Goal: Information Seeking & Learning: Learn about a topic

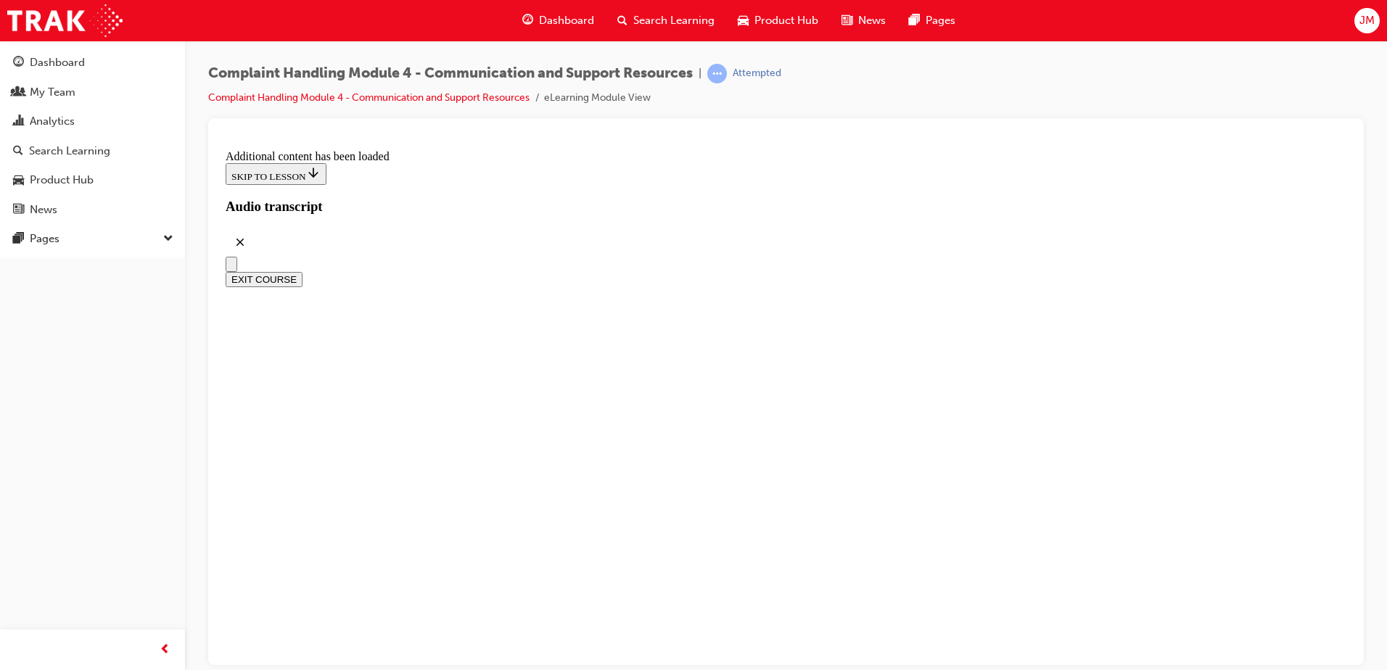
scroll to position [5698, 0]
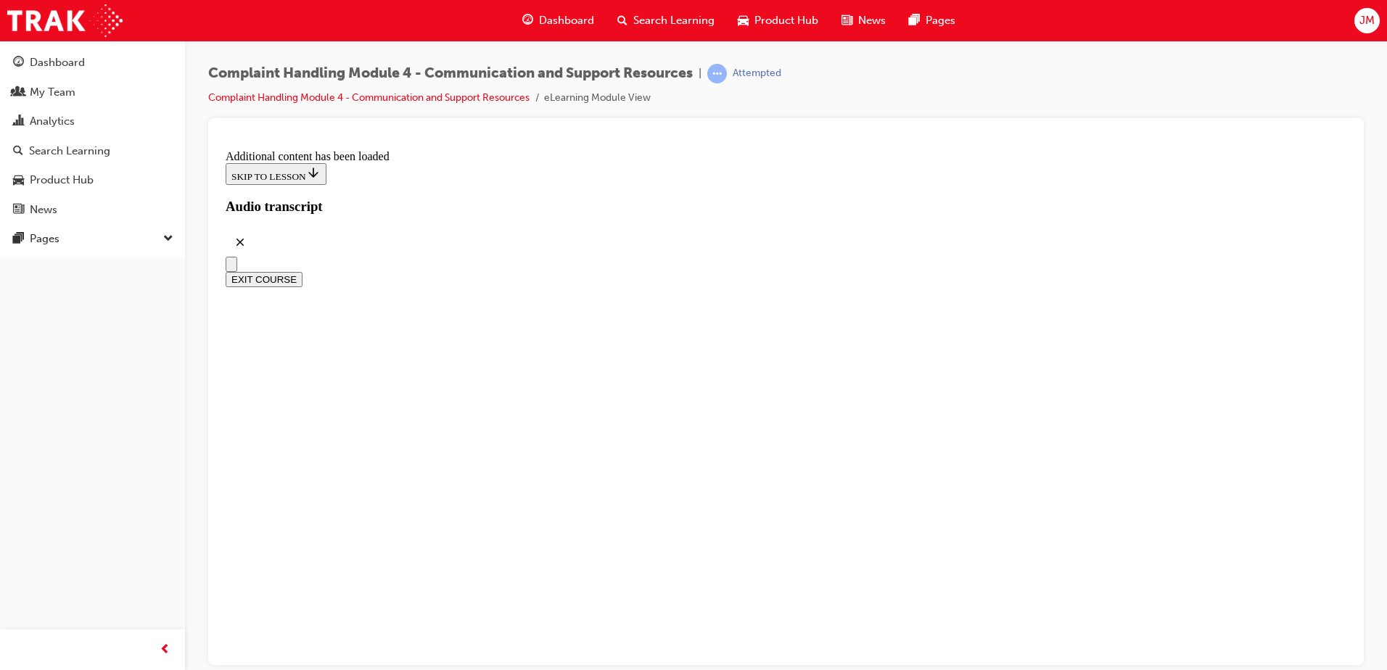
radio input "true"
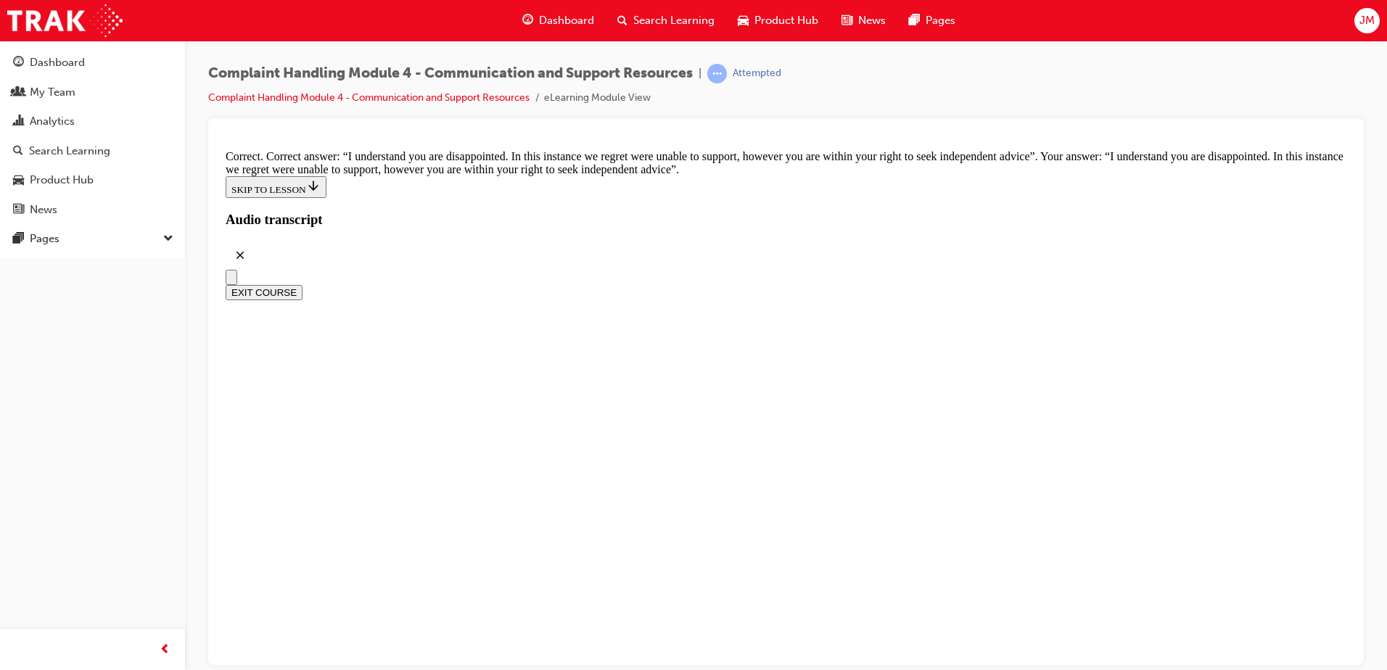
scroll to position [9501, 0]
checkbox input "true"
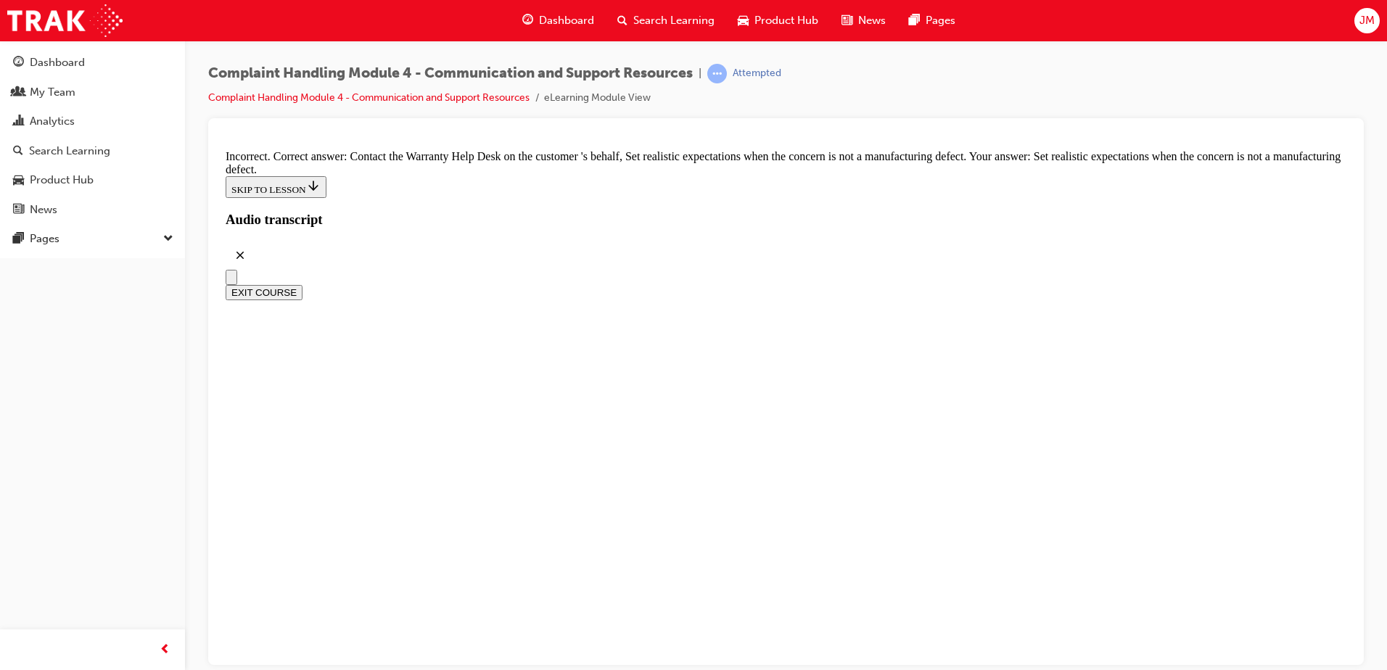
scroll to position [9646, 0]
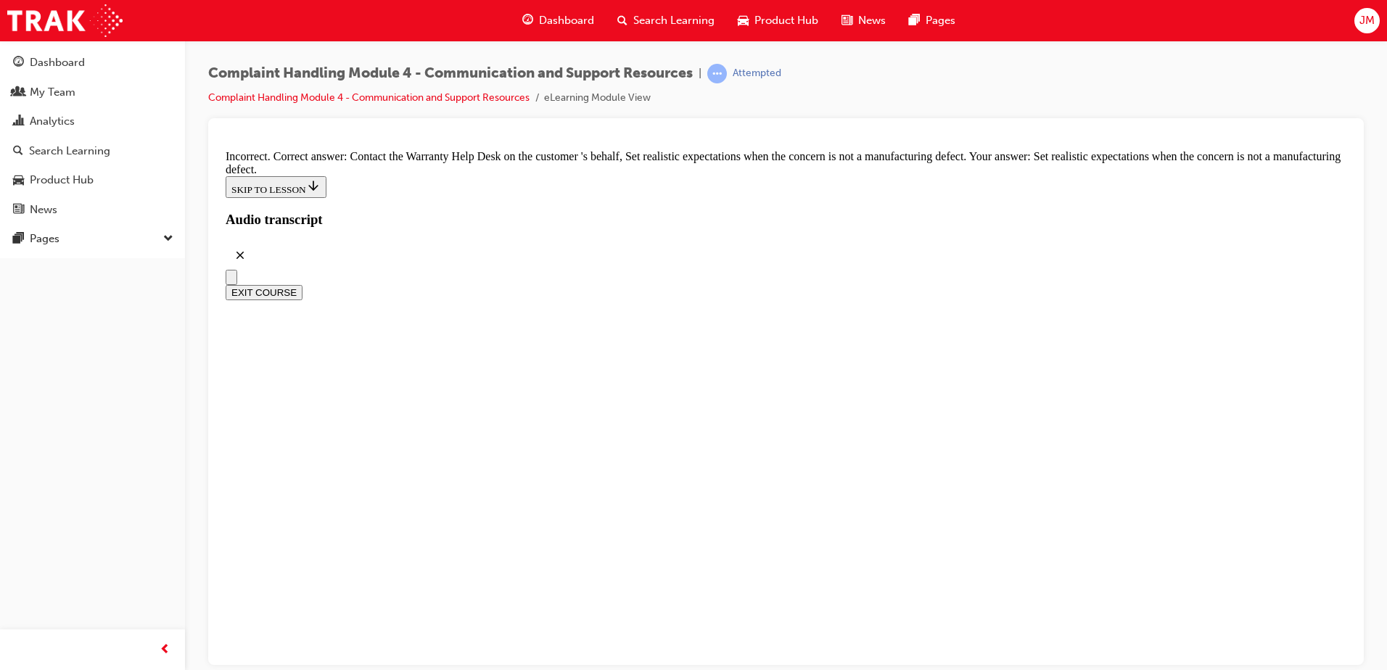
checkbox input "true"
checkbox input "false"
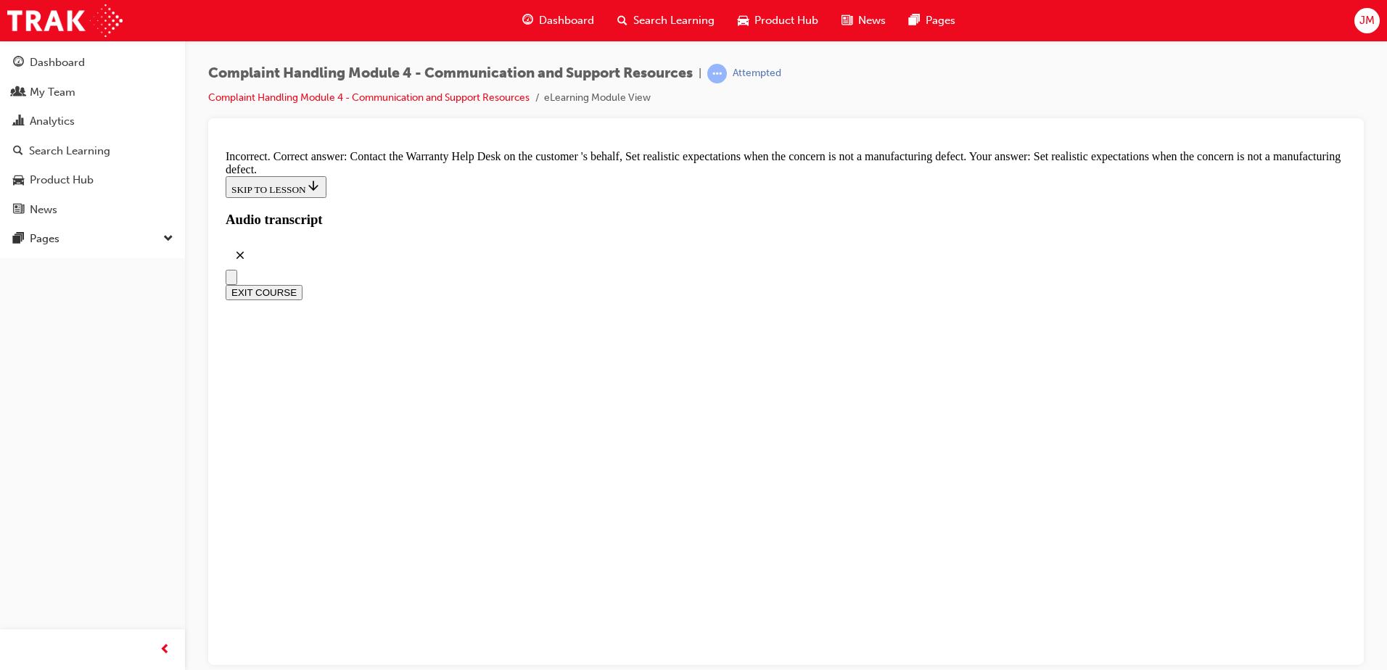
checkbox input "true"
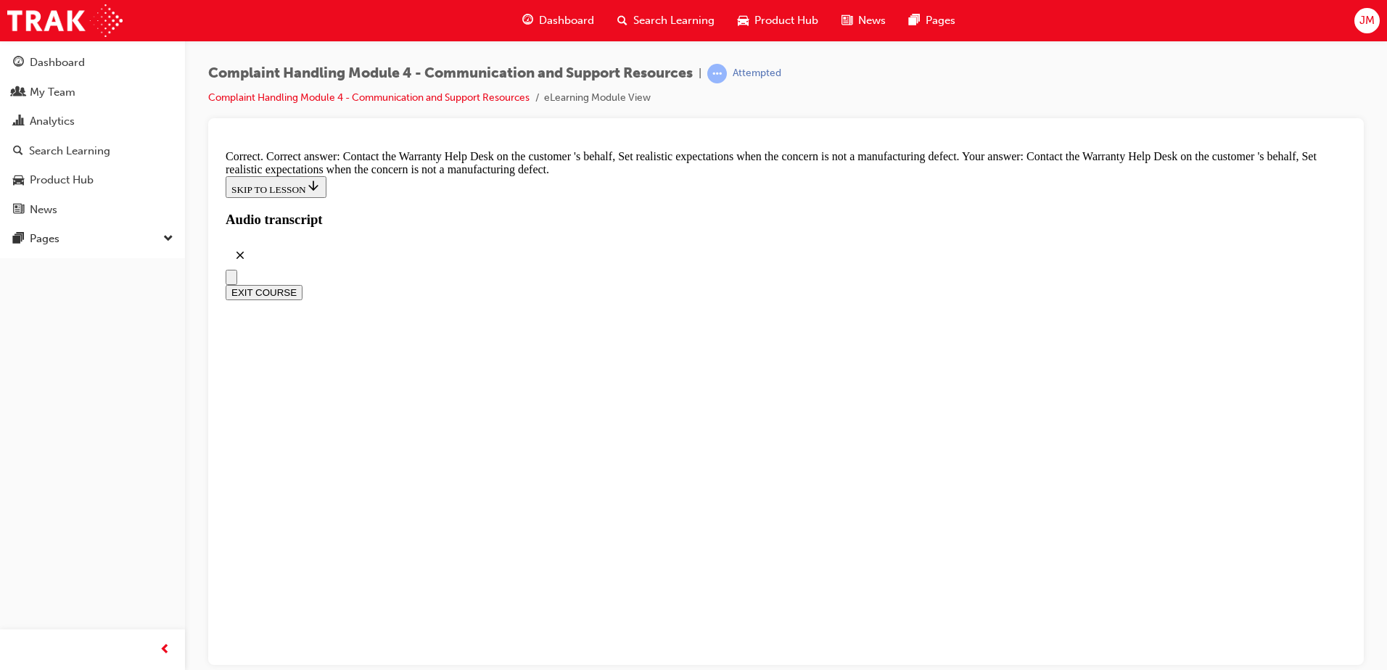
checkbox input "true"
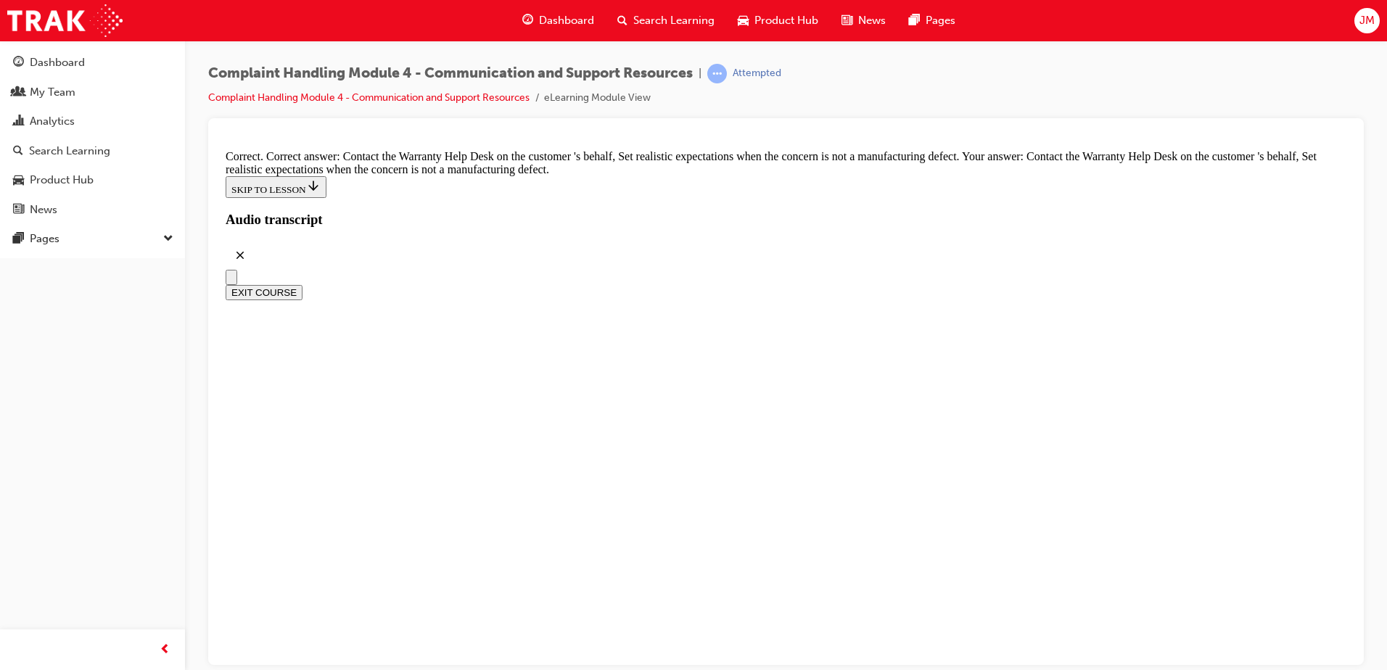
checkbox input "true"
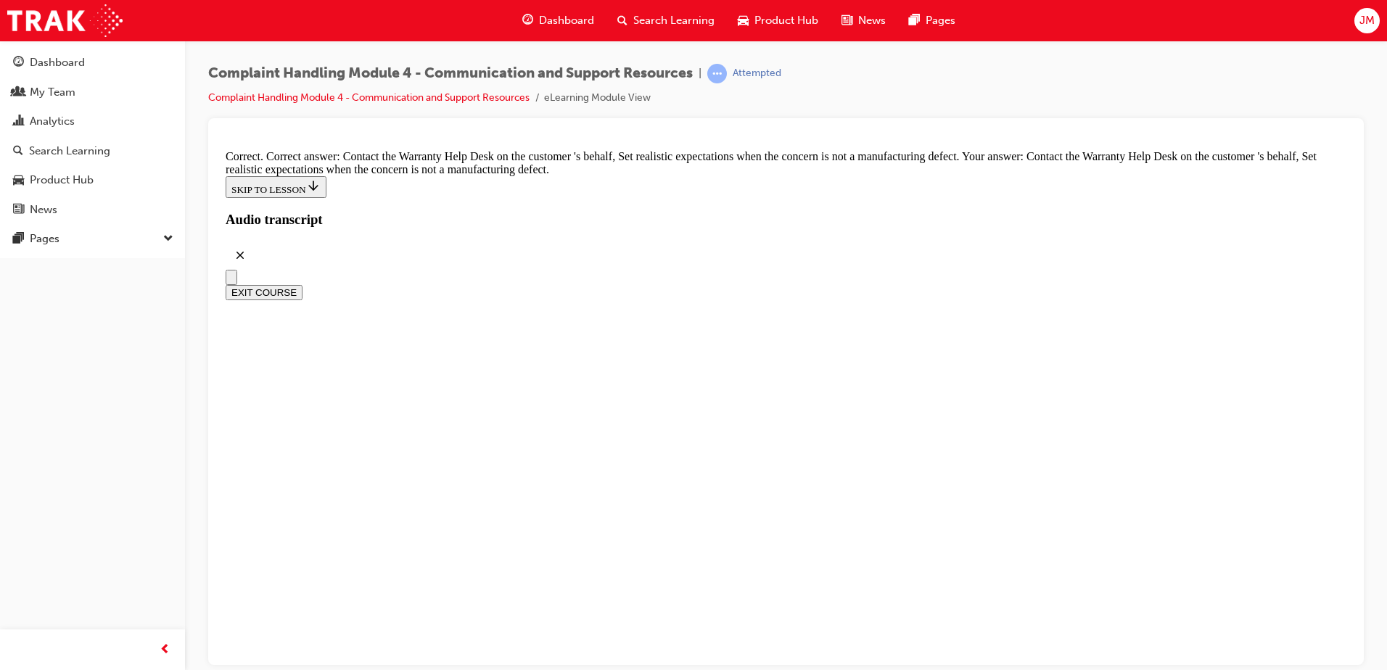
checkbox input "true"
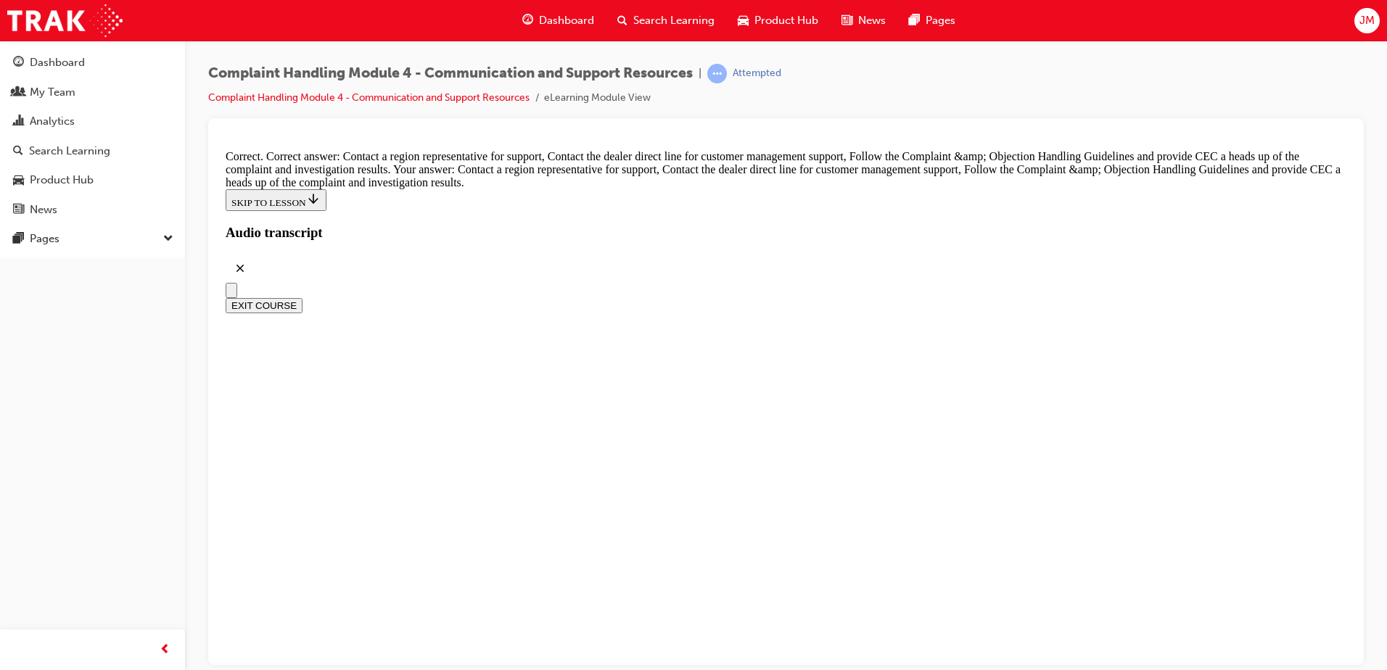
scroll to position [10663, 0]
radio input "true"
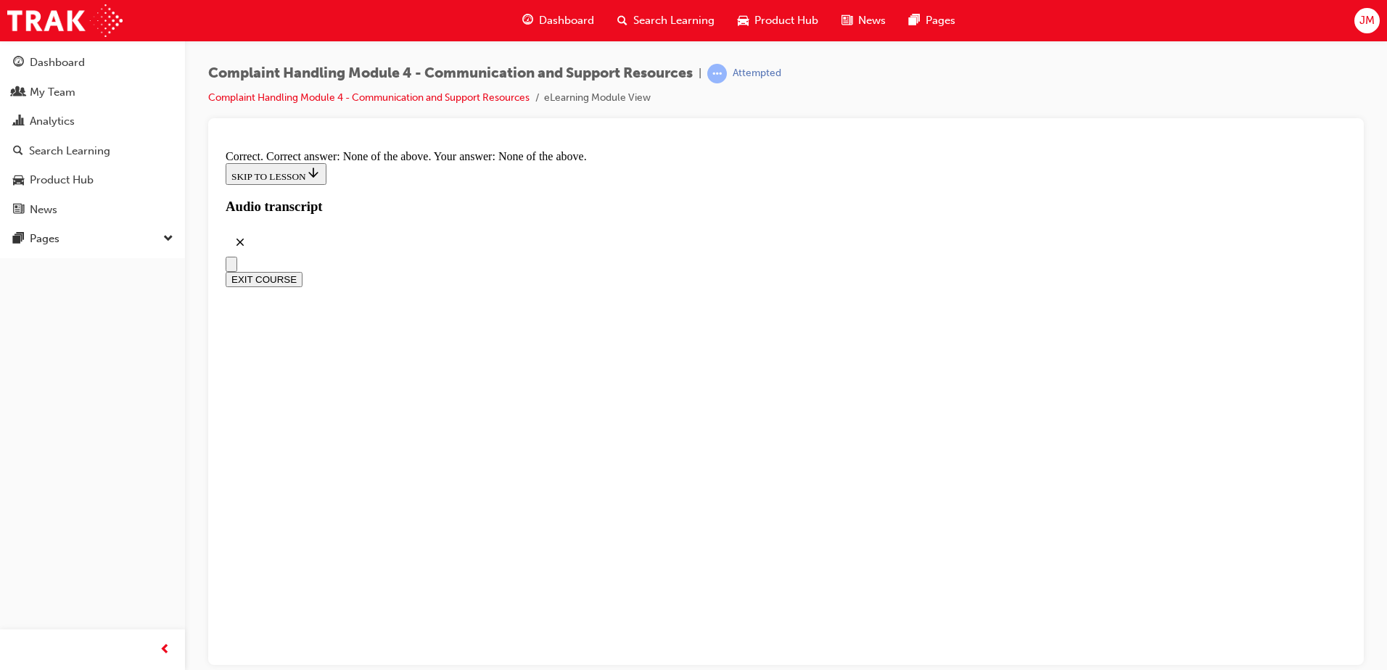
scroll to position [10923, 0]
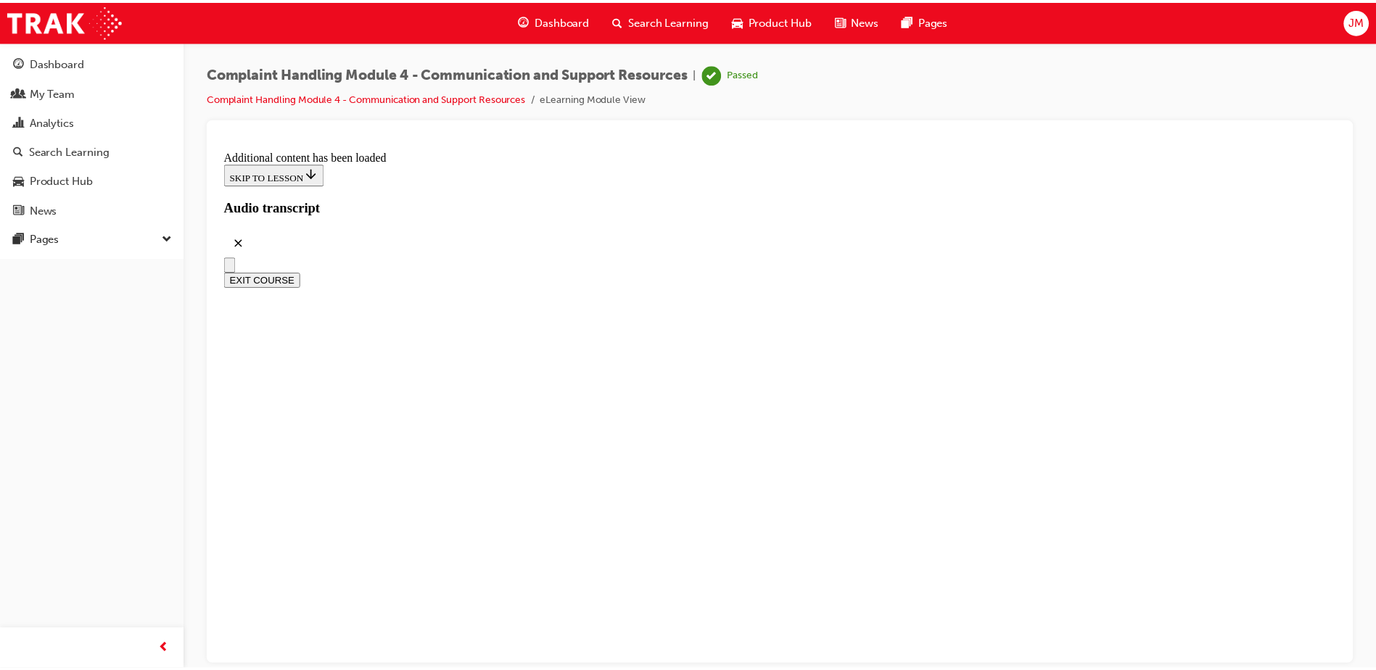
scroll to position [12513, 0]
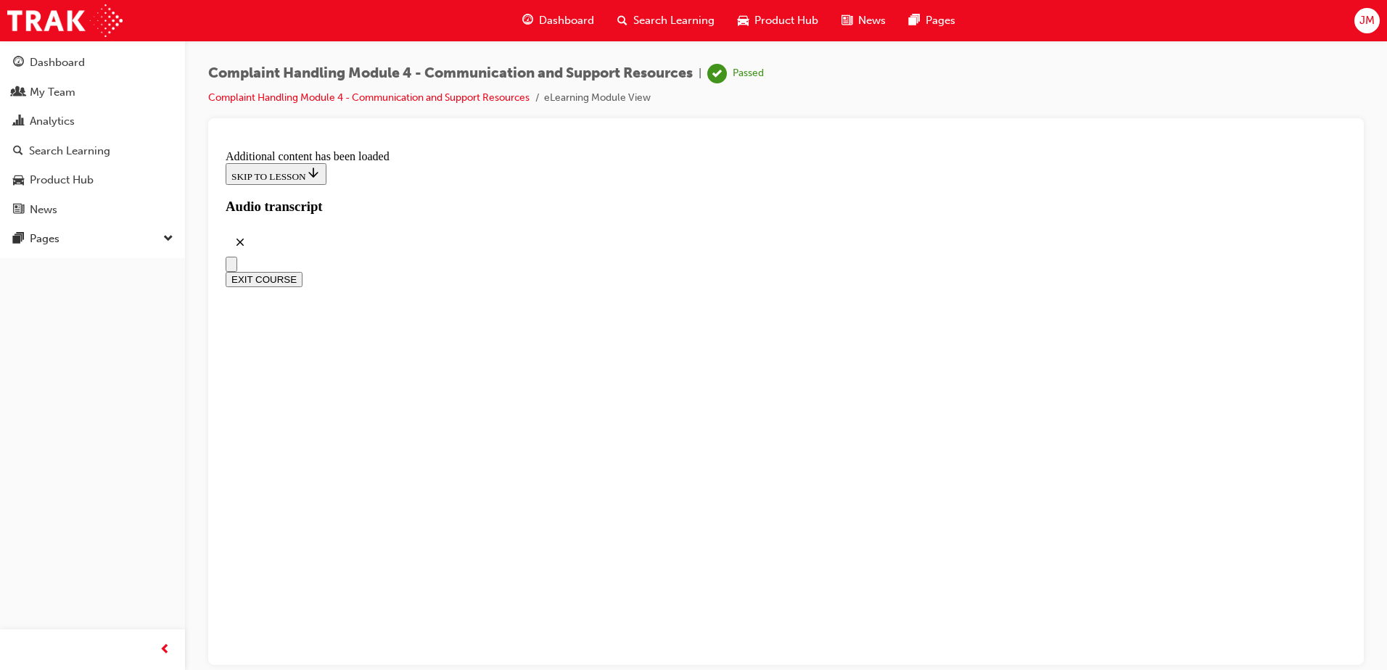
click at [302, 271] on button "EXIT COURSE" at bounding box center [264, 278] width 77 height 15
click at [68, 59] on div "Dashboard" at bounding box center [57, 62] width 55 height 17
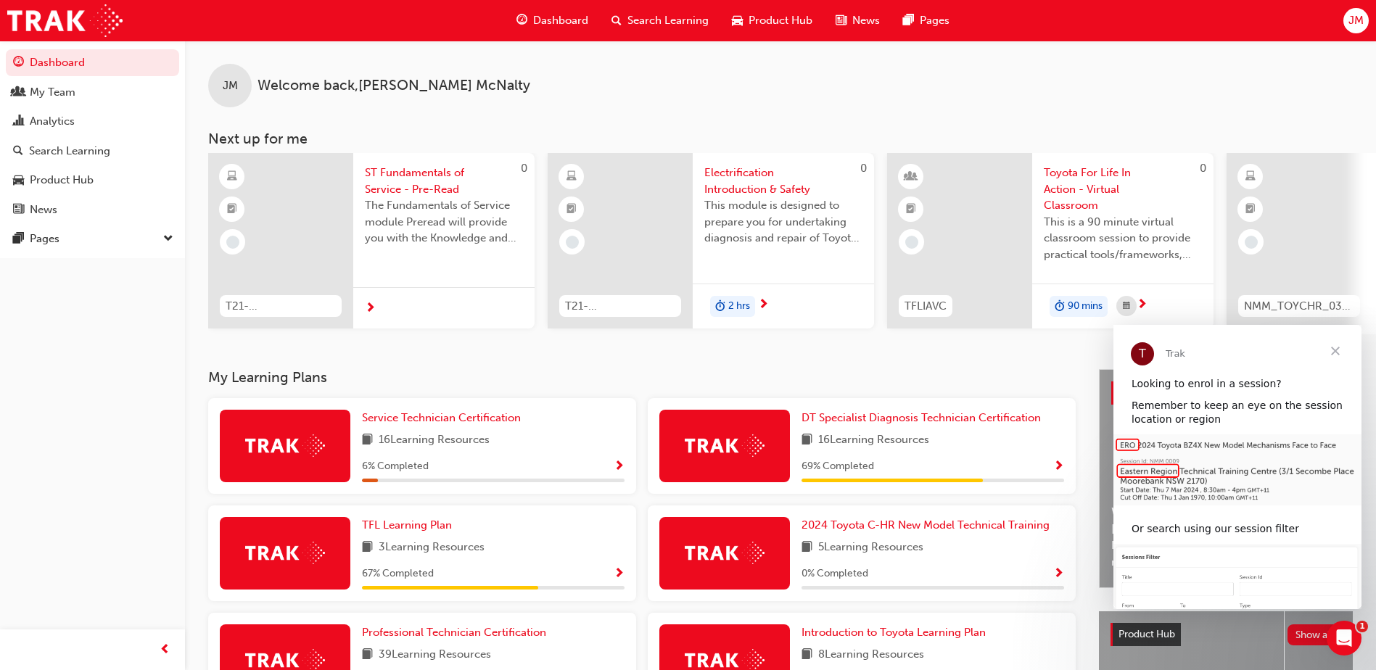
click at [678, 25] on span "Search Learning" at bounding box center [667, 20] width 81 height 17
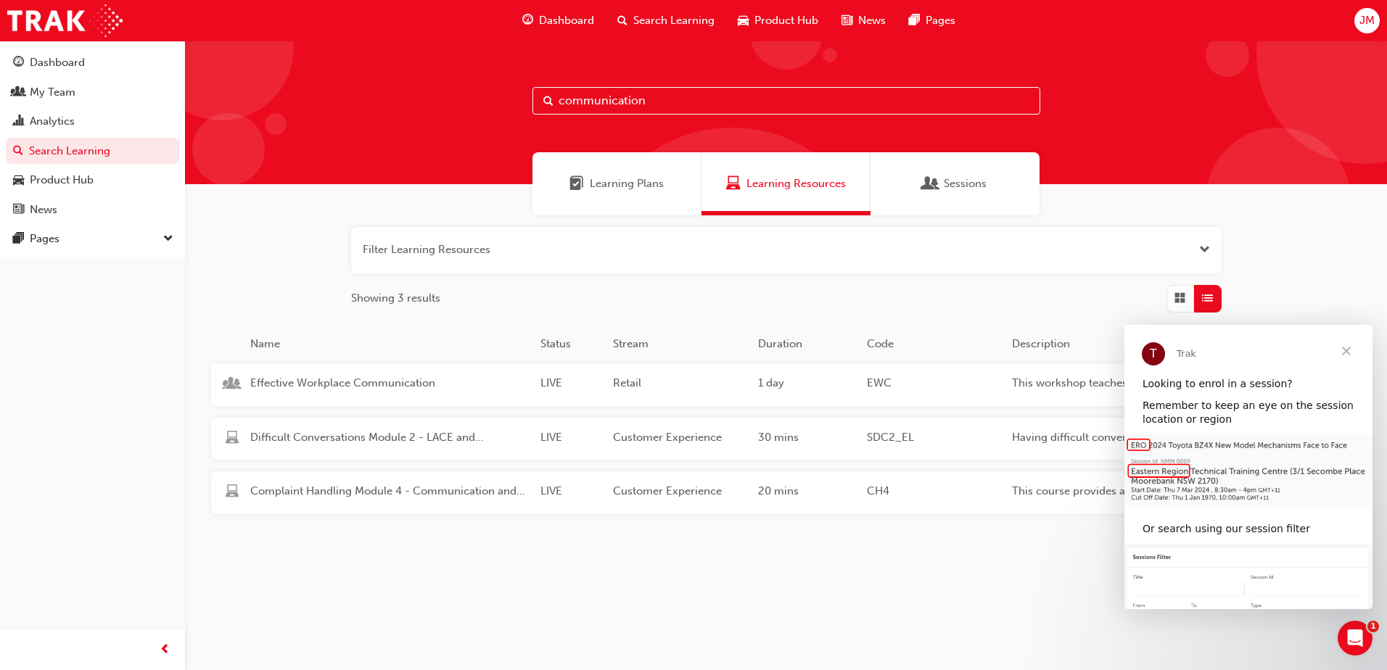
click at [645, 186] on span "Learning Plans" at bounding box center [627, 184] width 74 height 17
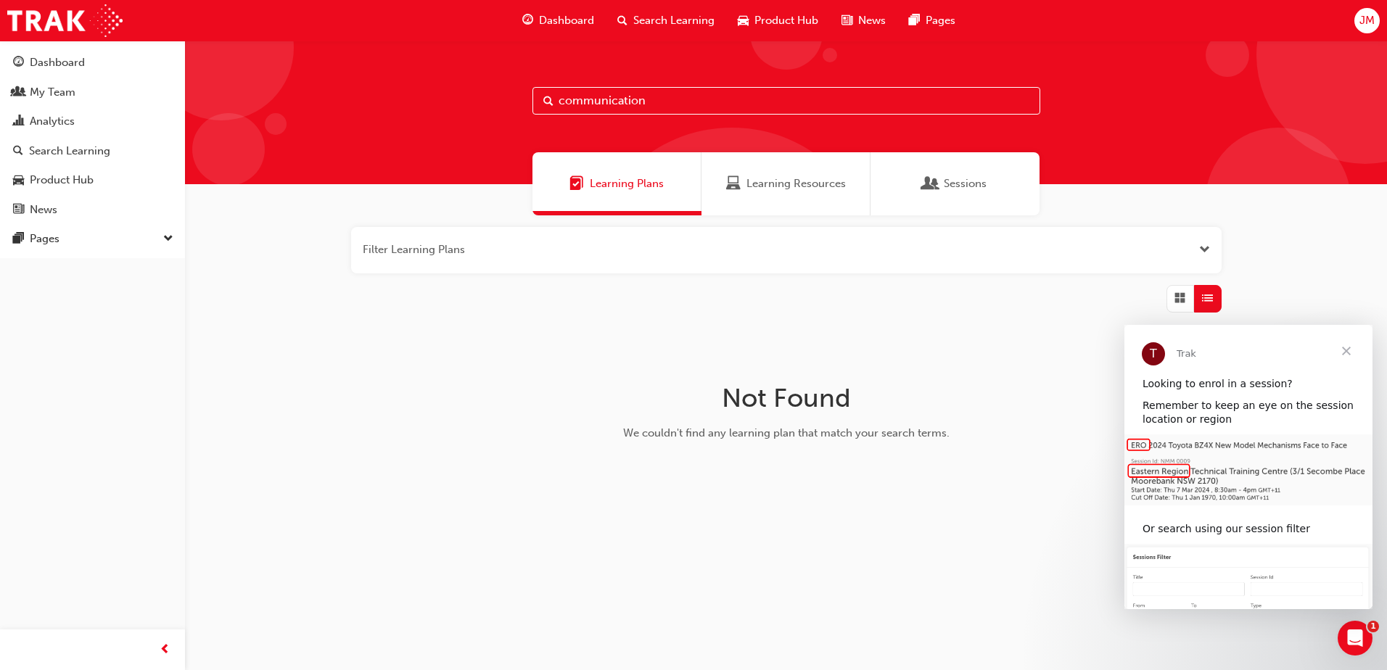
click at [755, 183] on span "Learning Resources" at bounding box center [795, 184] width 99 height 17
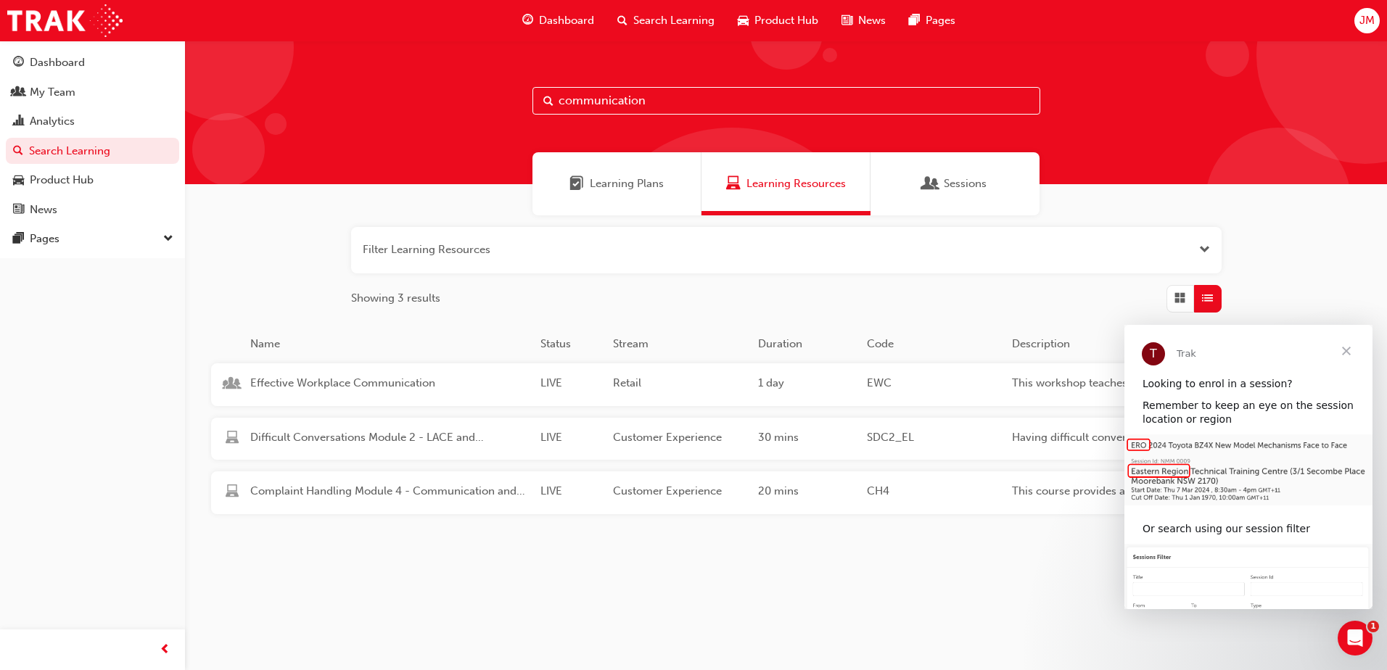
click at [1182, 305] on span "Grid" at bounding box center [1179, 298] width 11 height 17
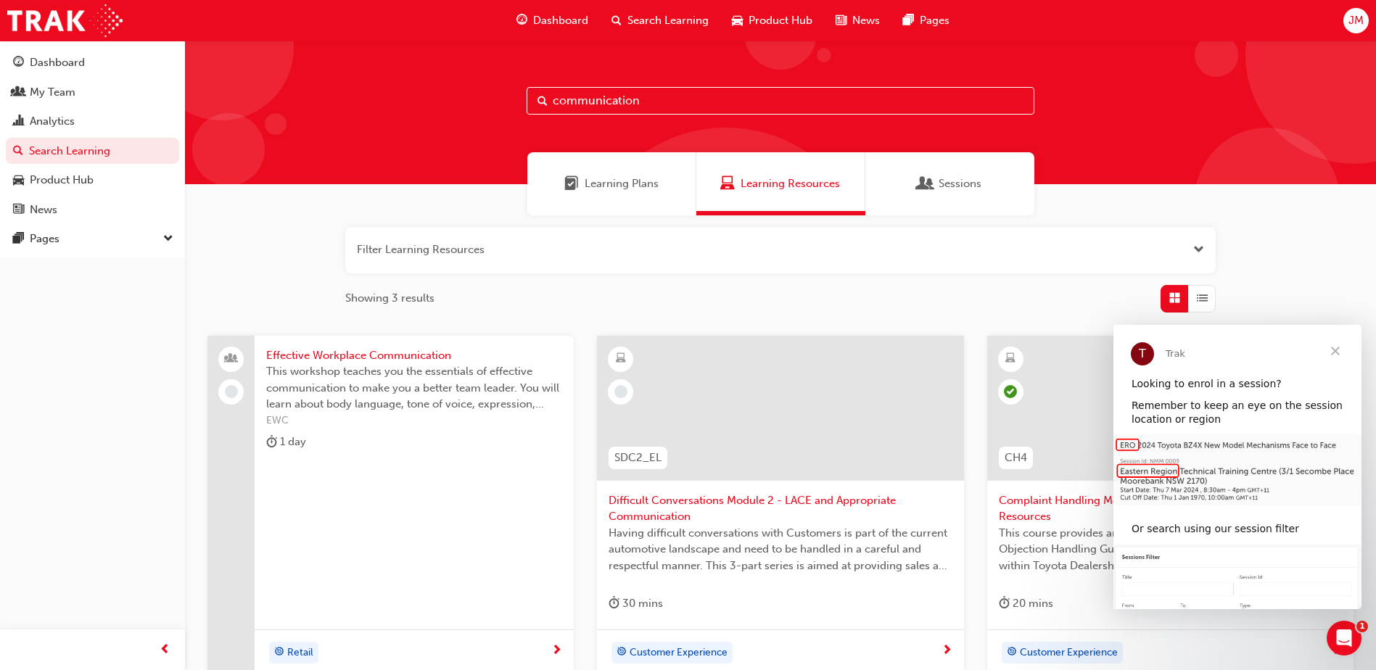
click at [1197, 302] on span "List" at bounding box center [1202, 298] width 11 height 17
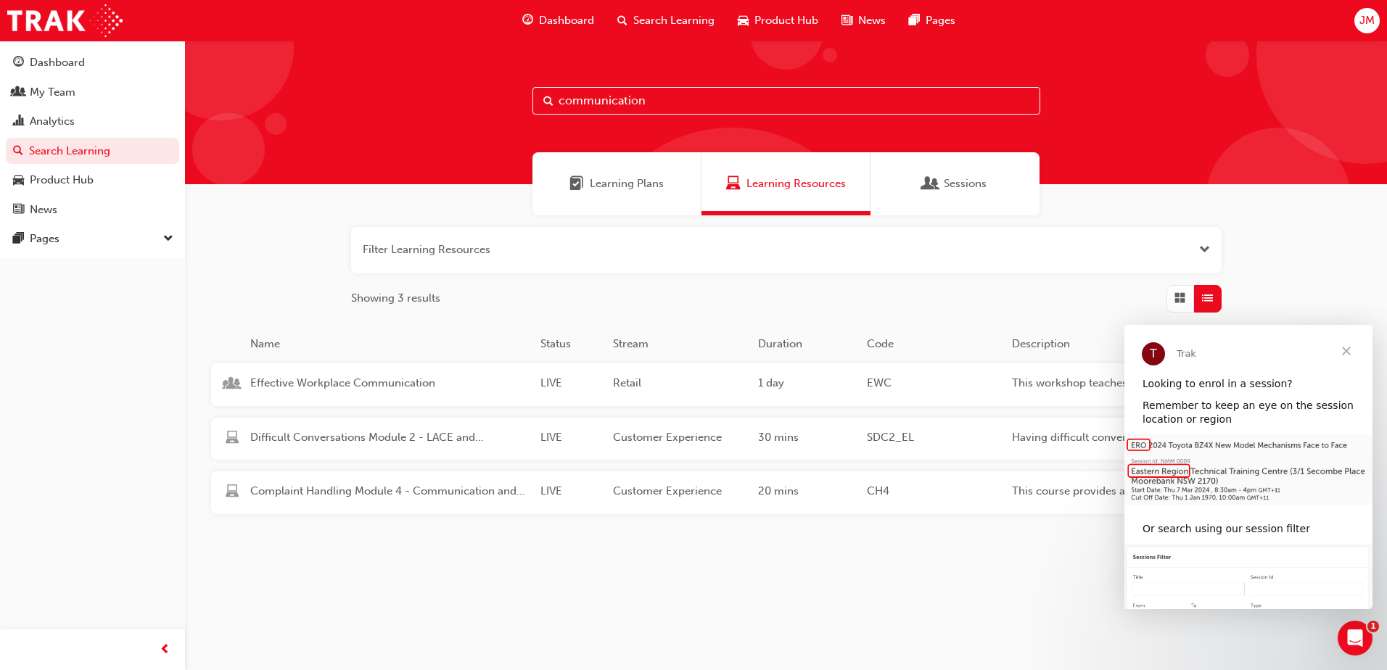
click at [1027, 304] on div "Showing 3 results" at bounding box center [786, 299] width 870 height 28
click at [1349, 350] on span "Close" at bounding box center [1346, 351] width 52 height 52
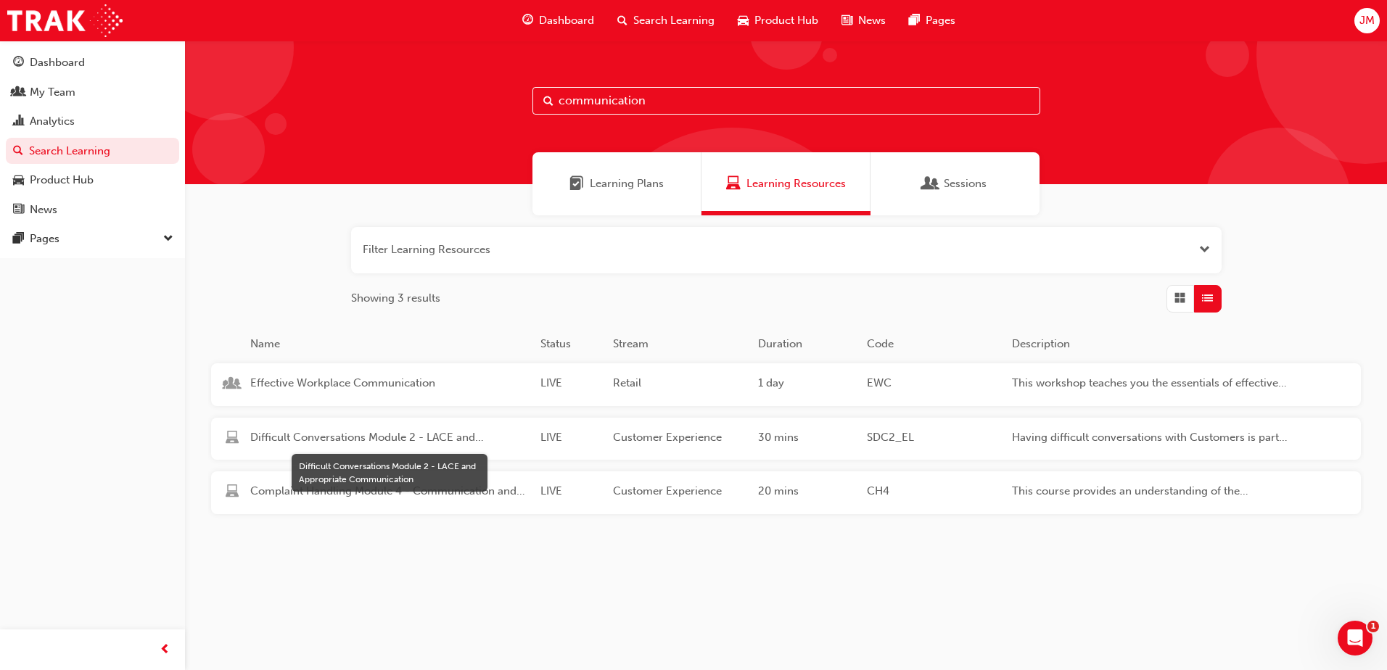
click at [389, 432] on span "Difficult Conversations Module 2 - LACE and Appropriate Communication" at bounding box center [389, 437] width 278 height 17
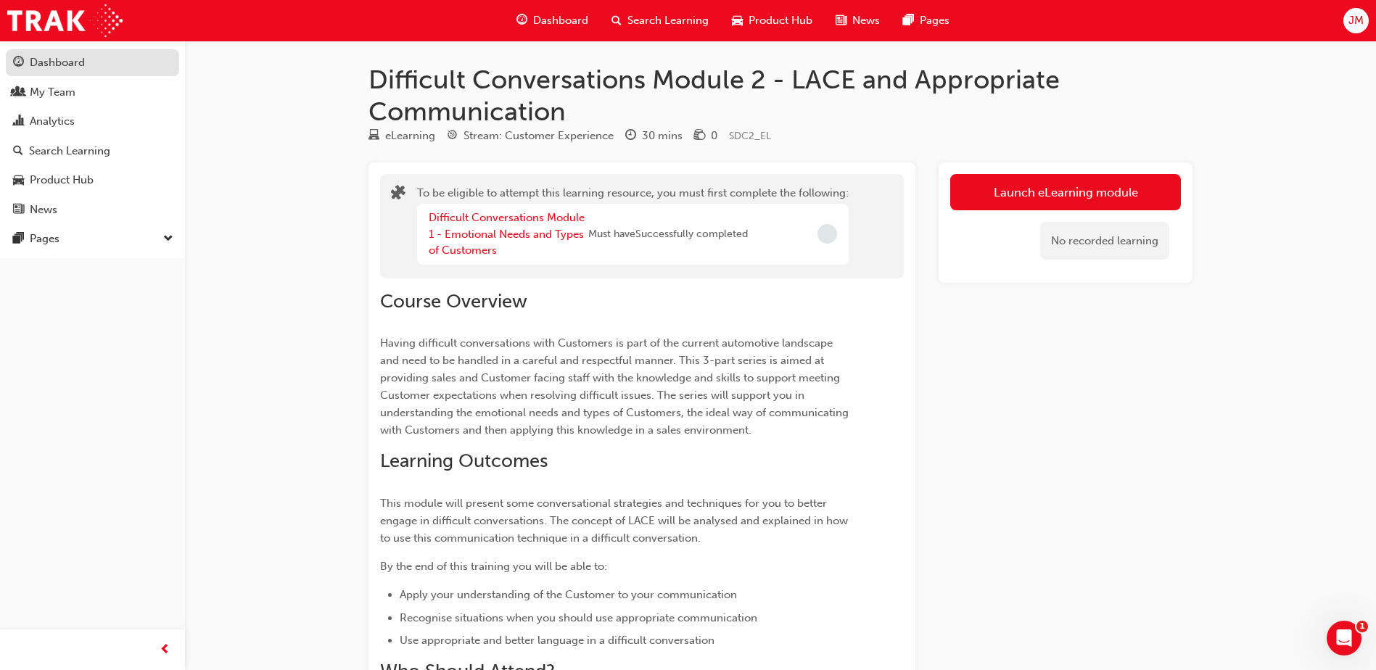
click at [82, 73] on link "Dashboard" at bounding box center [92, 62] width 173 height 27
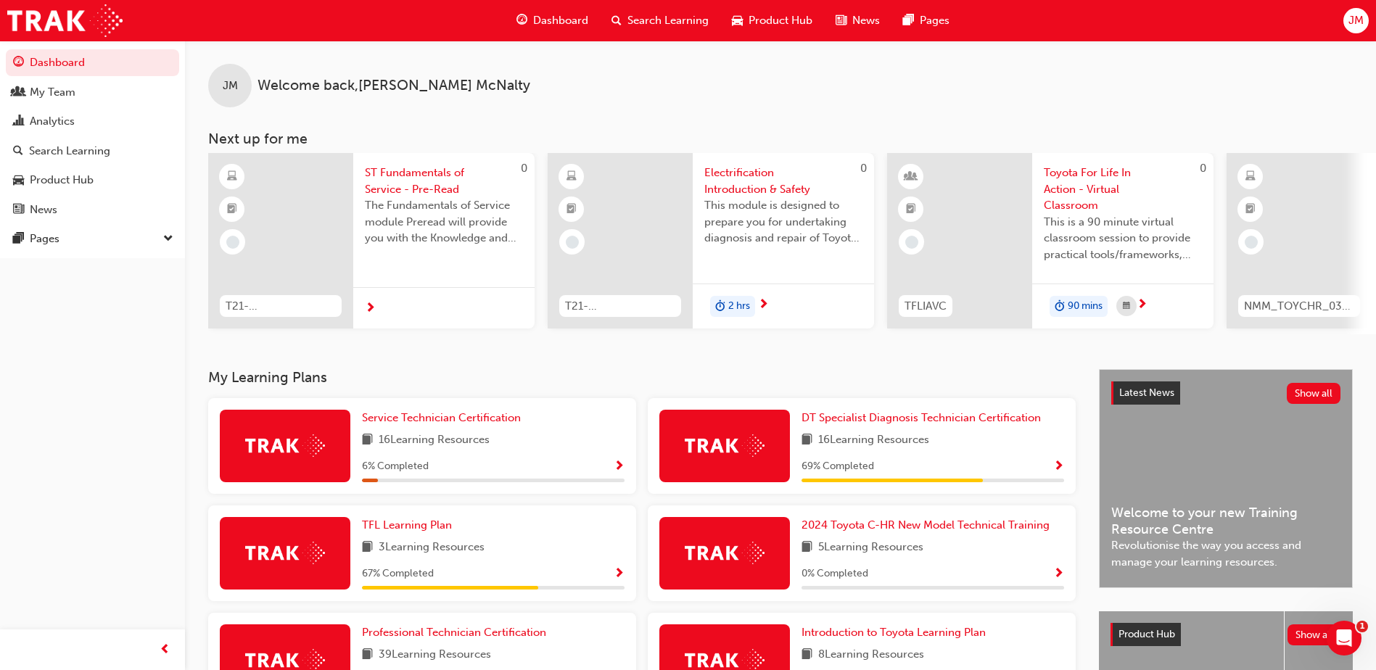
click at [690, 20] on span "Search Learning" at bounding box center [667, 20] width 81 height 17
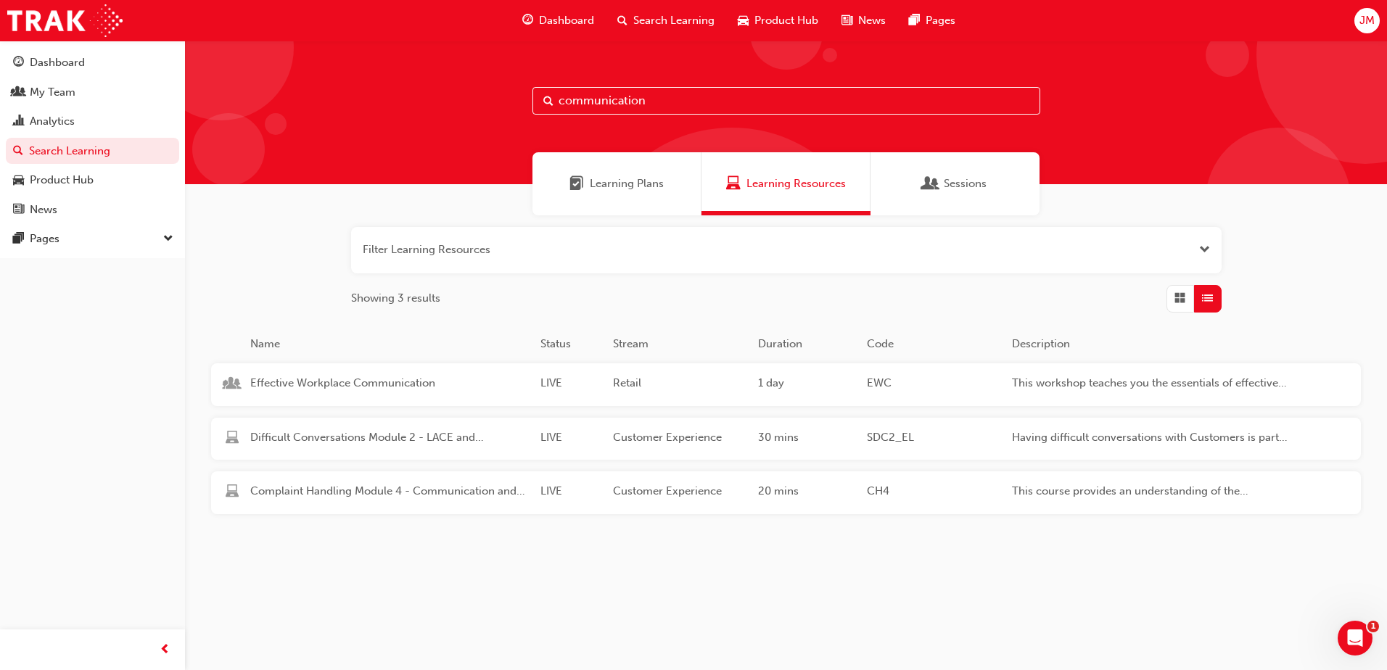
click at [636, 187] on span "Learning Plans" at bounding box center [627, 184] width 74 height 17
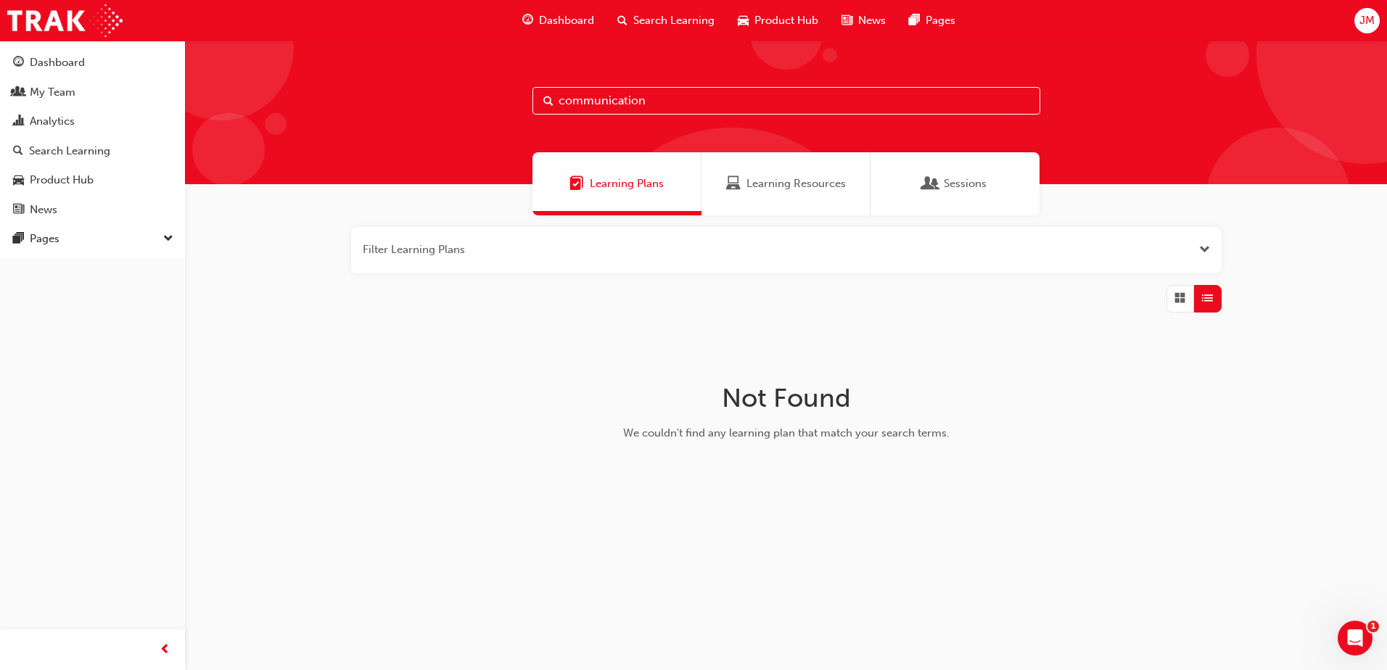
drag, startPoint x: 656, startPoint y: 93, endPoint x: 257, endPoint y: 34, distance: 402.5
click at [257, 34] on div "Dashboard Search Learning Product Hub News Pages JM Dashboard My Team Analytics…" at bounding box center [693, 335] width 1387 height 670
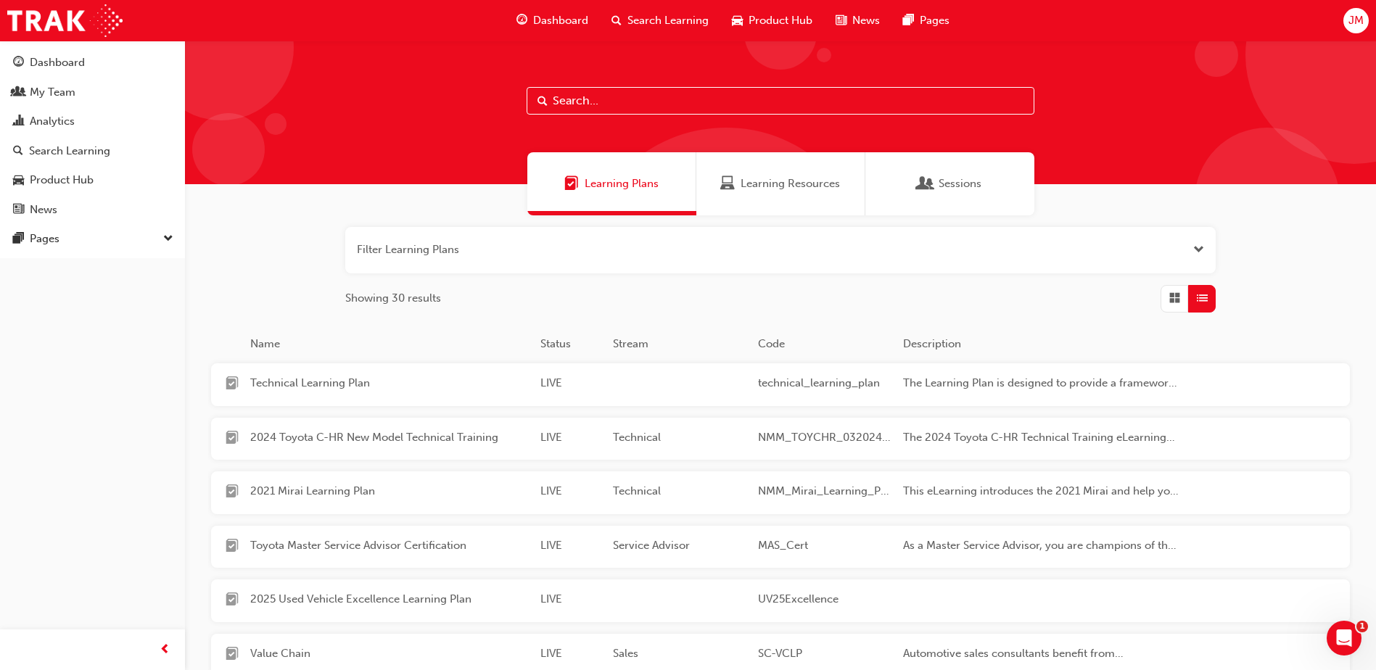
click at [572, 170] on div "Learning Plans" at bounding box center [611, 183] width 169 height 63
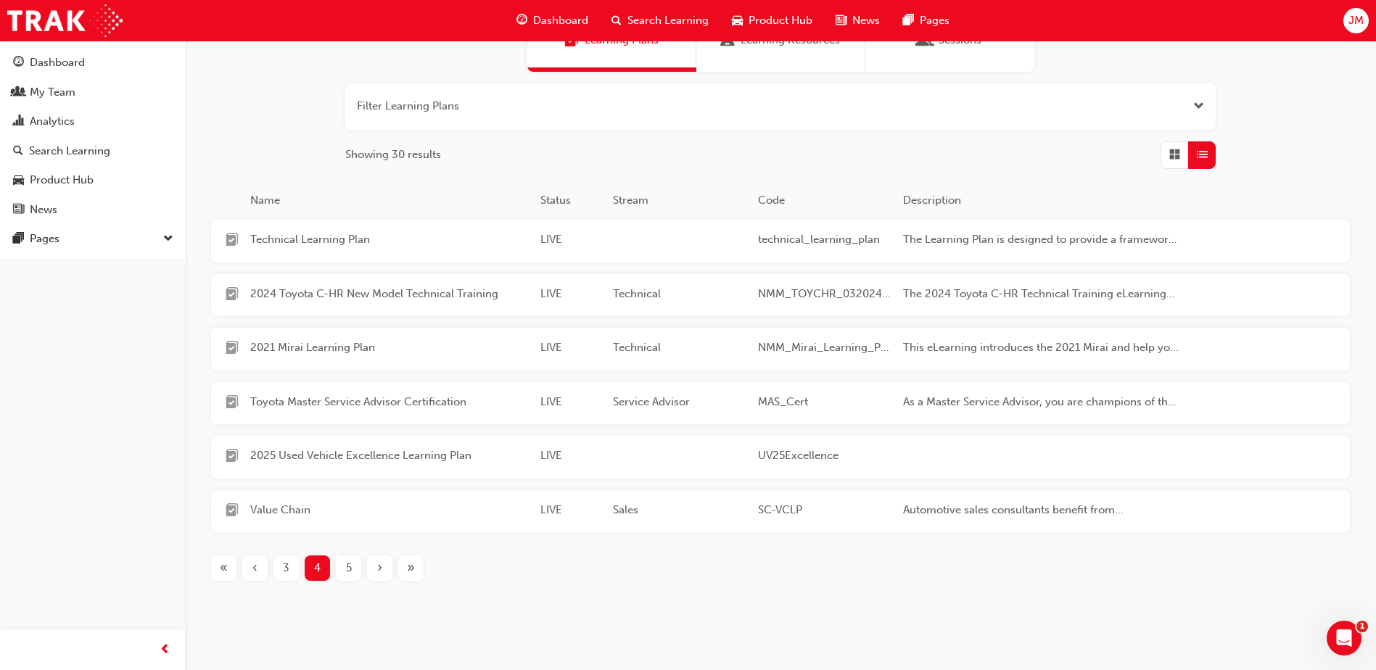
scroll to position [145, 0]
click at [315, 399] on span "Toyota Master Service Advisor Certification" at bounding box center [389, 400] width 278 height 17
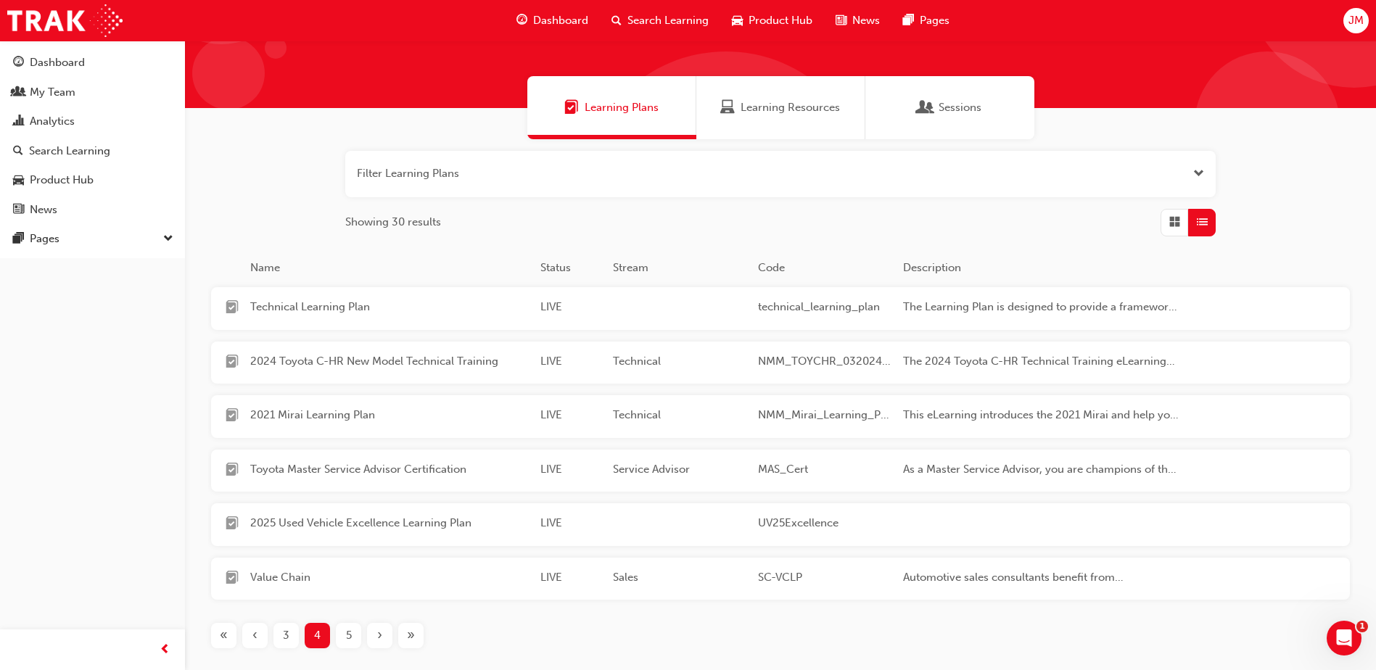
scroll to position [145, 0]
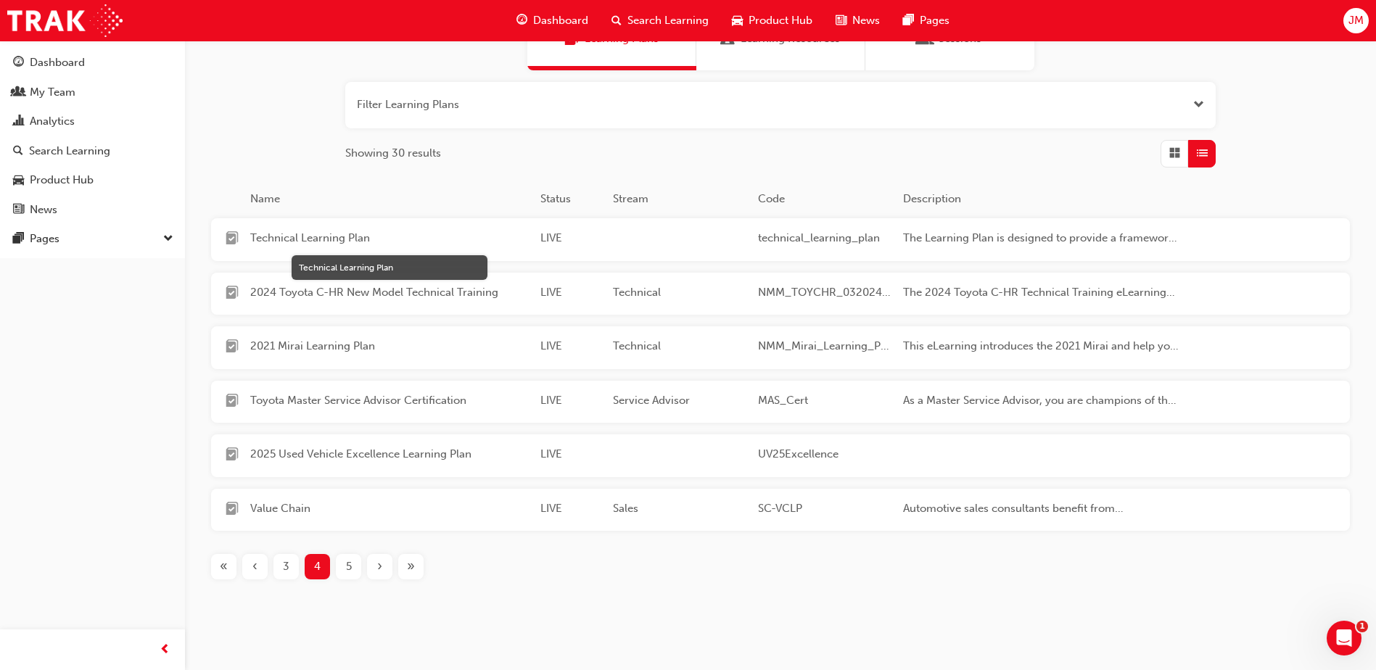
click at [323, 236] on span "Technical Learning Plan" at bounding box center [389, 238] width 278 height 17
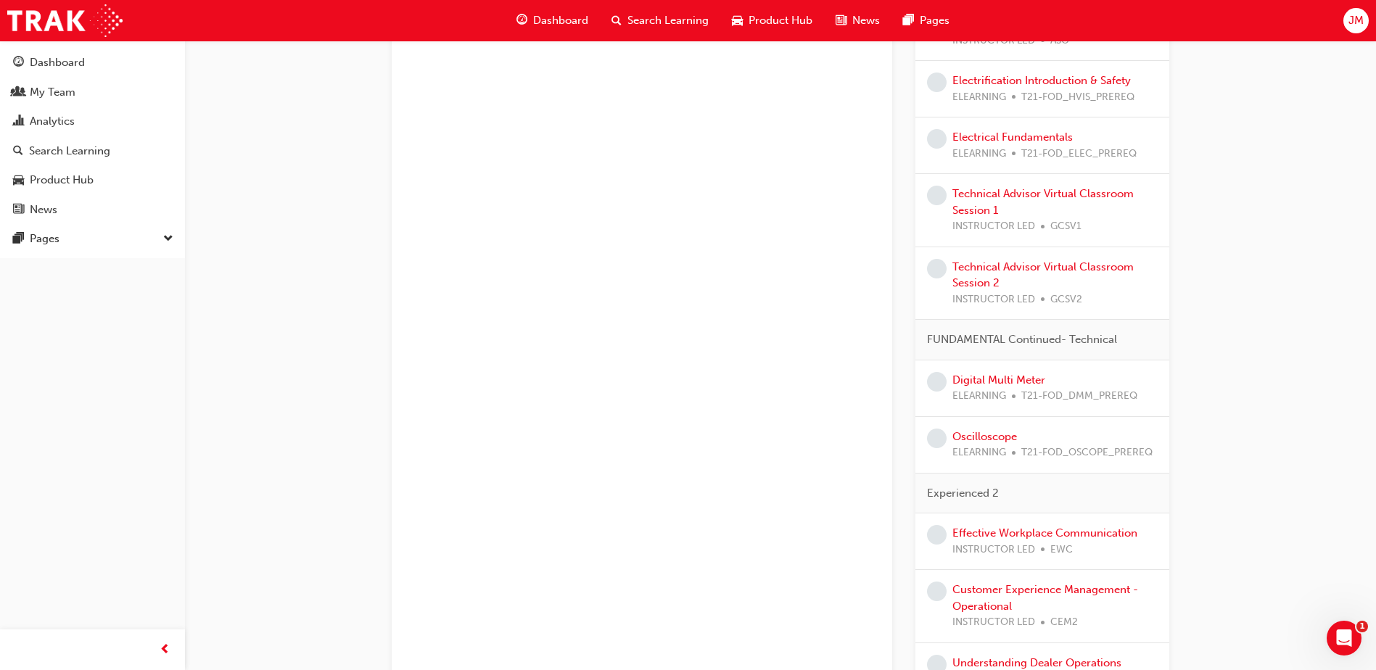
scroll to position [1346, 0]
click at [1036, 383] on link "Digital Multi Meter" at bounding box center [998, 380] width 93 height 13
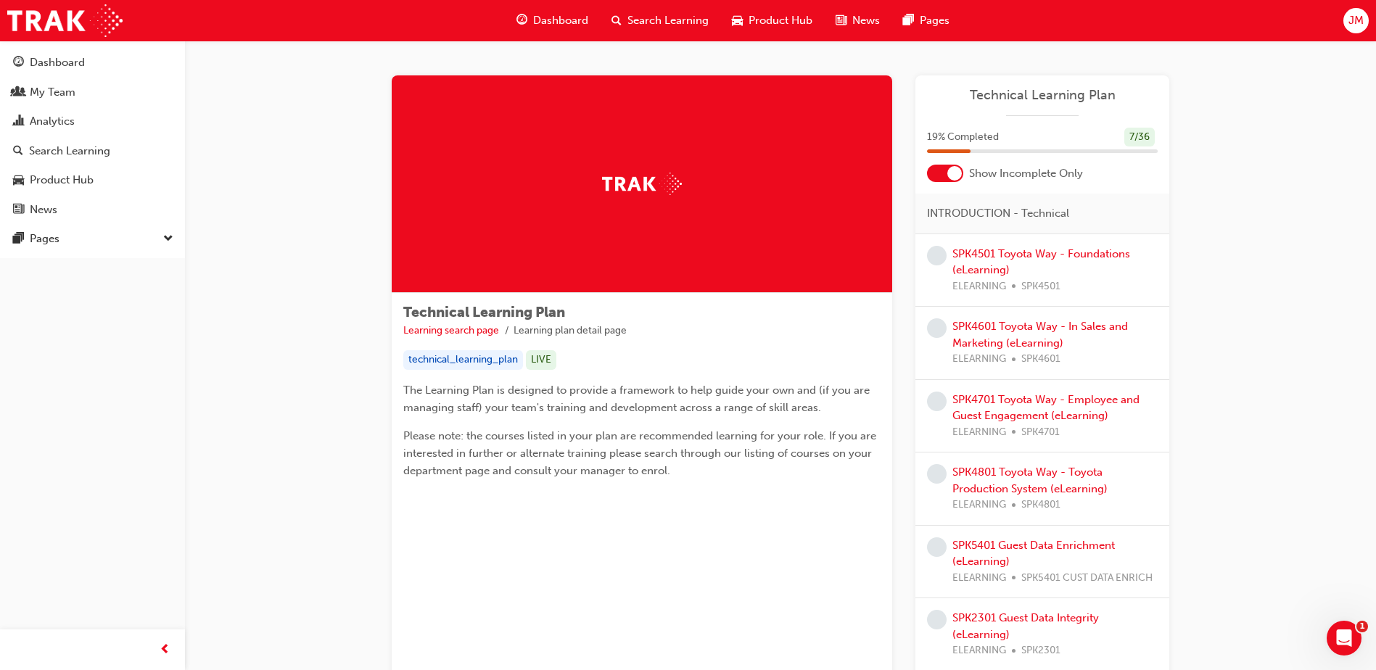
scroll to position [145, 0]
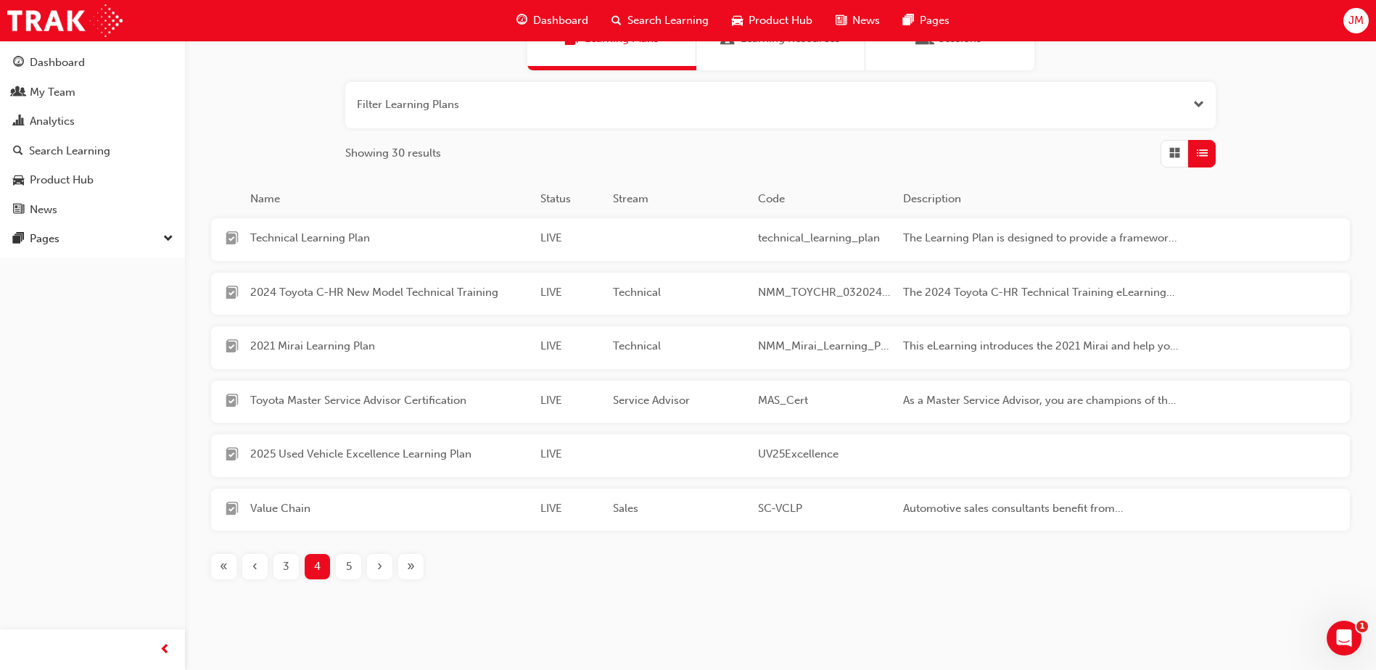
click at [263, 571] on div "‹" at bounding box center [254, 566] width 25 height 25
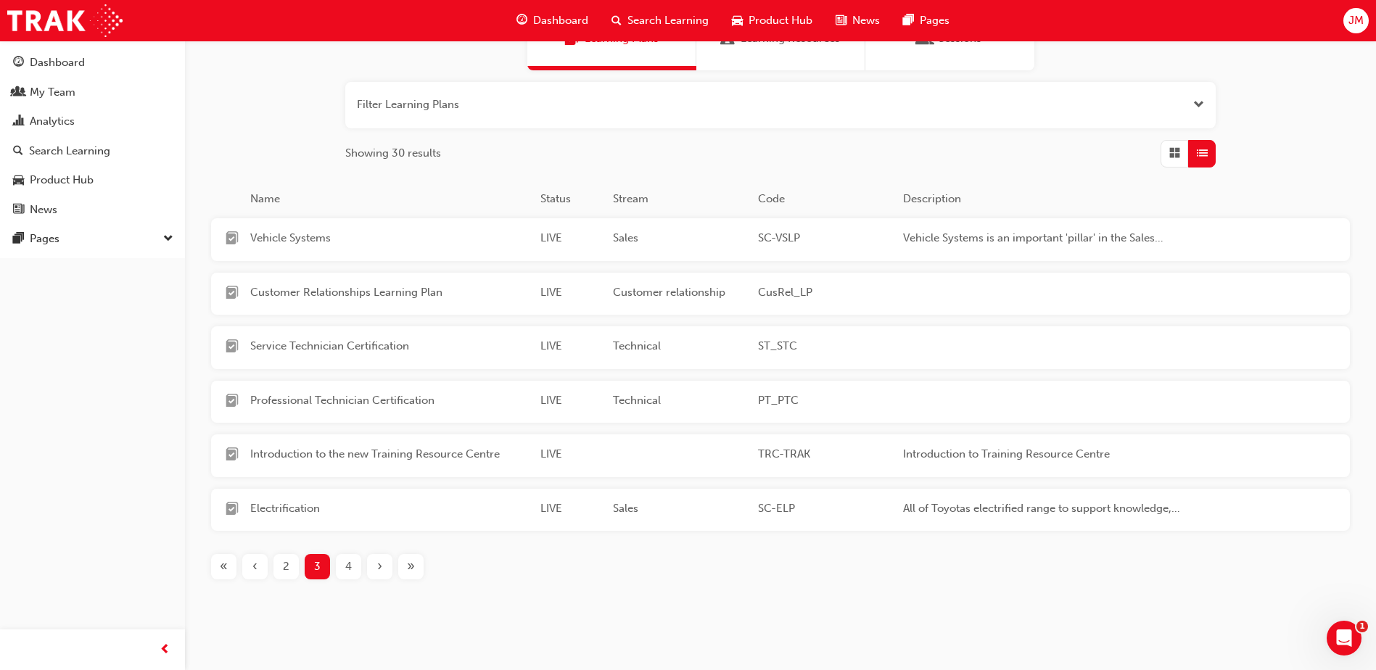
click at [263, 571] on div "‹" at bounding box center [254, 566] width 25 height 25
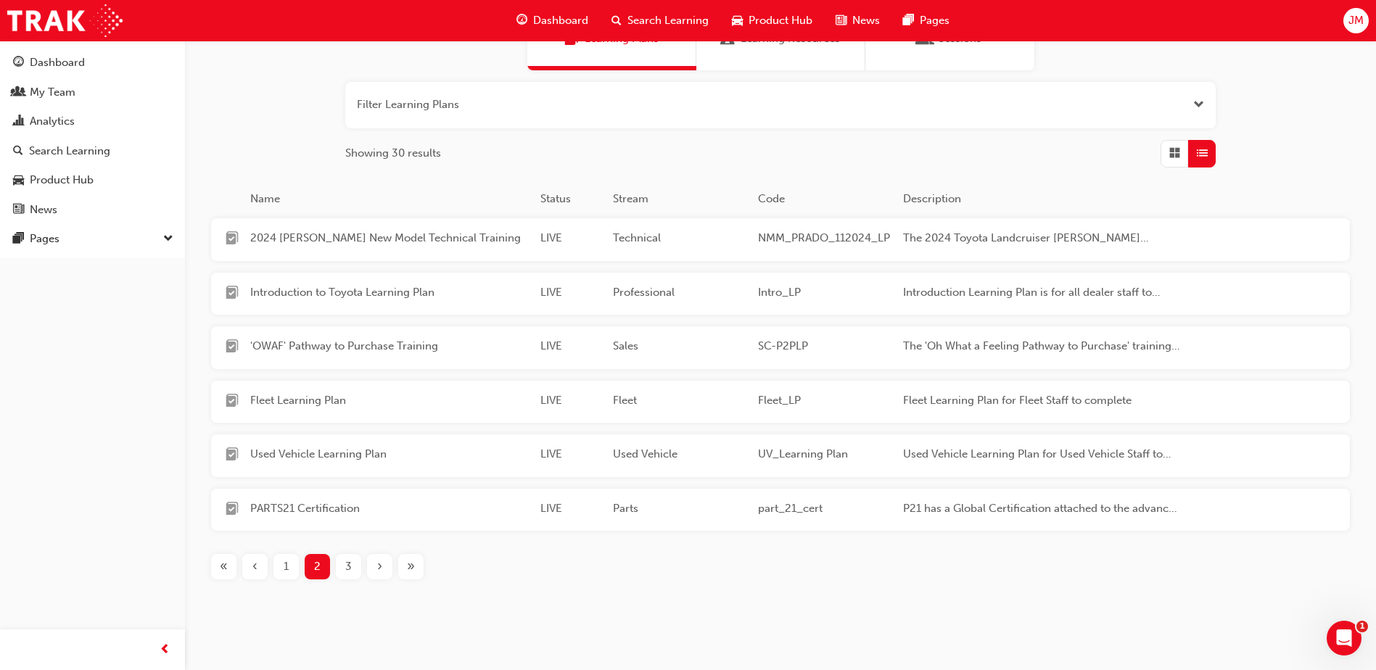
click at [263, 571] on div "‹" at bounding box center [254, 566] width 25 height 25
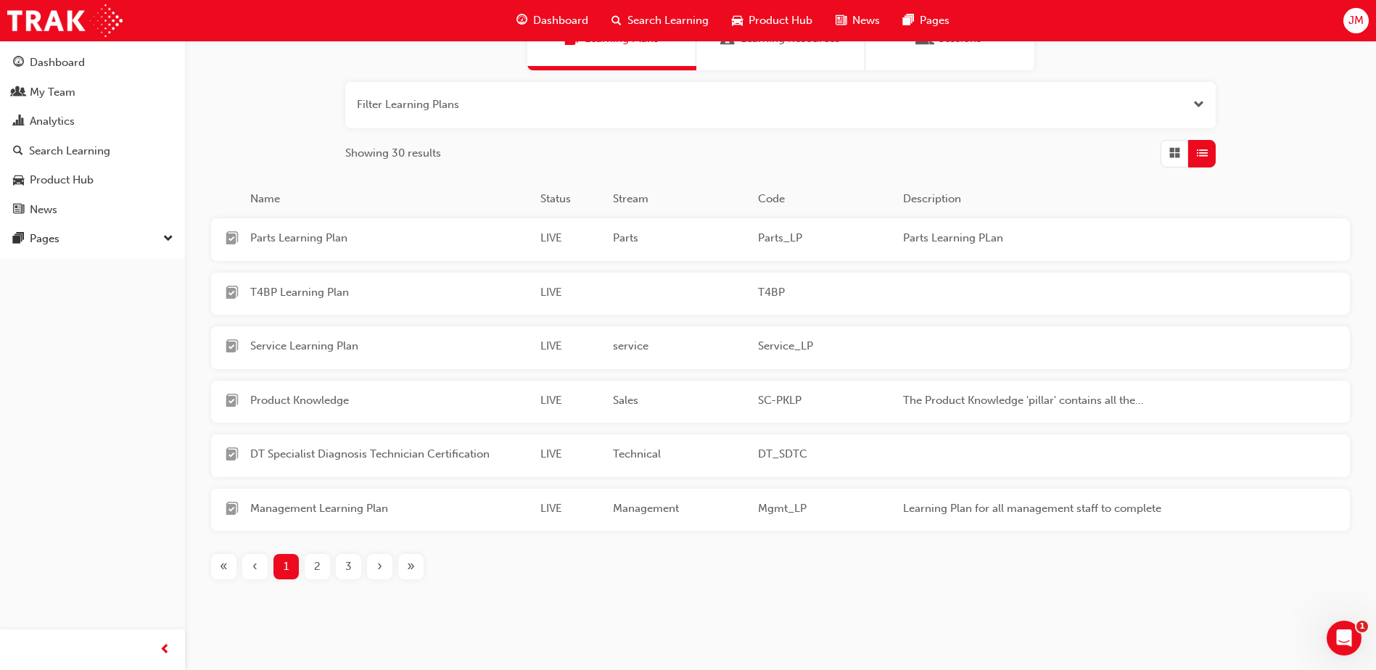
click at [313, 337] on div "Service Learning Plan LIVE service Service_LP" at bounding box center [705, 347] width 988 height 43
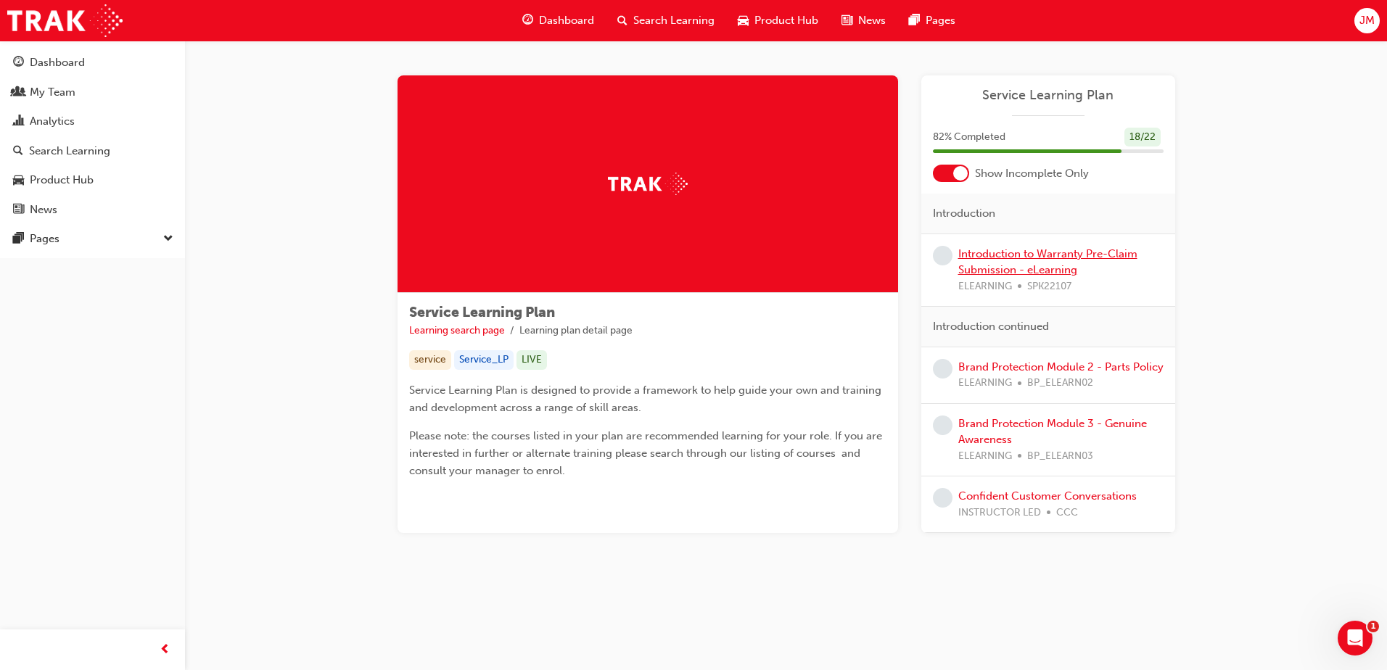
click at [1041, 265] on link "Introduction to Warranty Pre-Claim Submission - eLearning" at bounding box center [1047, 262] width 179 height 30
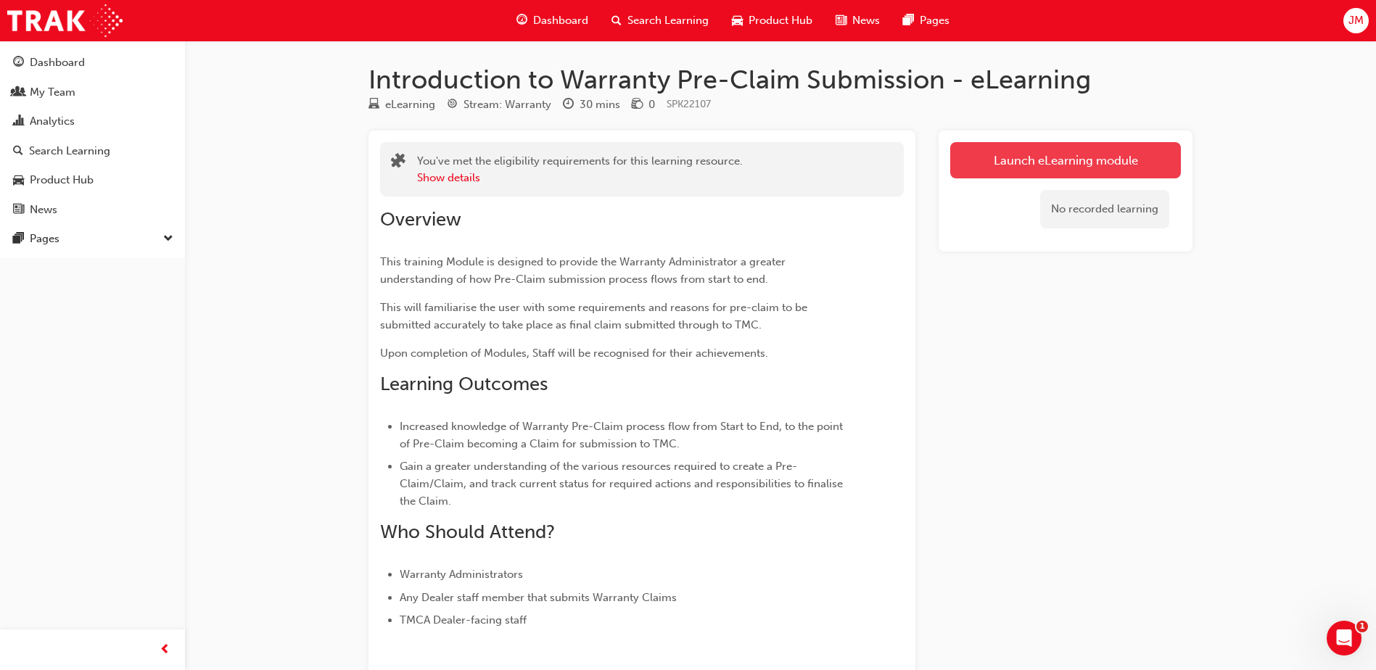
click at [1017, 151] on link "Launch eLearning module" at bounding box center [1065, 160] width 231 height 36
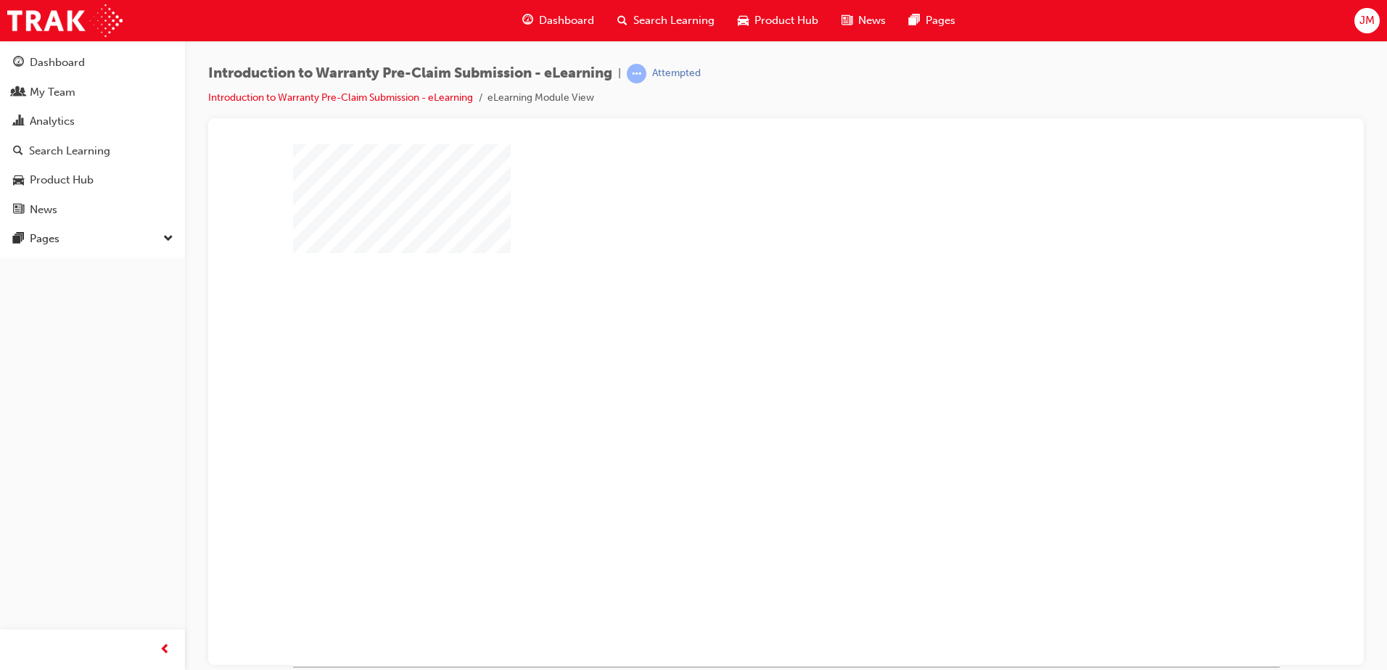
click at [744, 363] on div "play" at bounding box center [744, 363] width 0 height 0
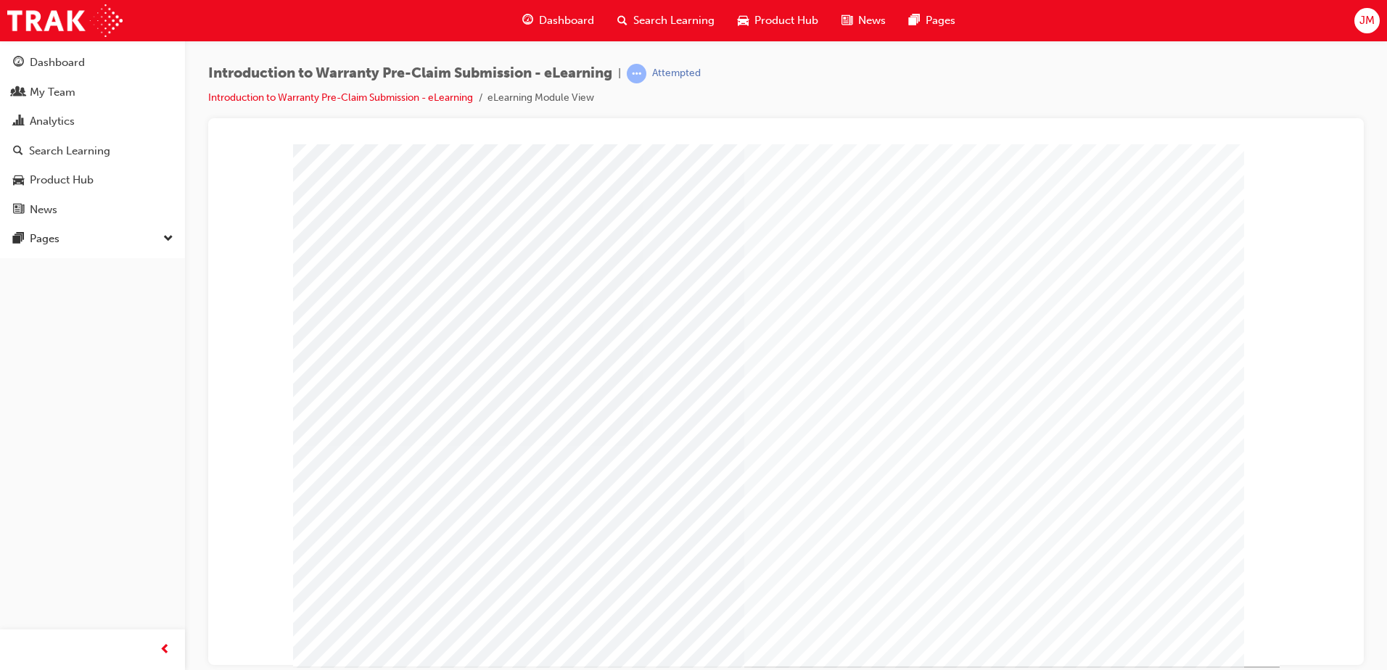
scroll to position [20, 0]
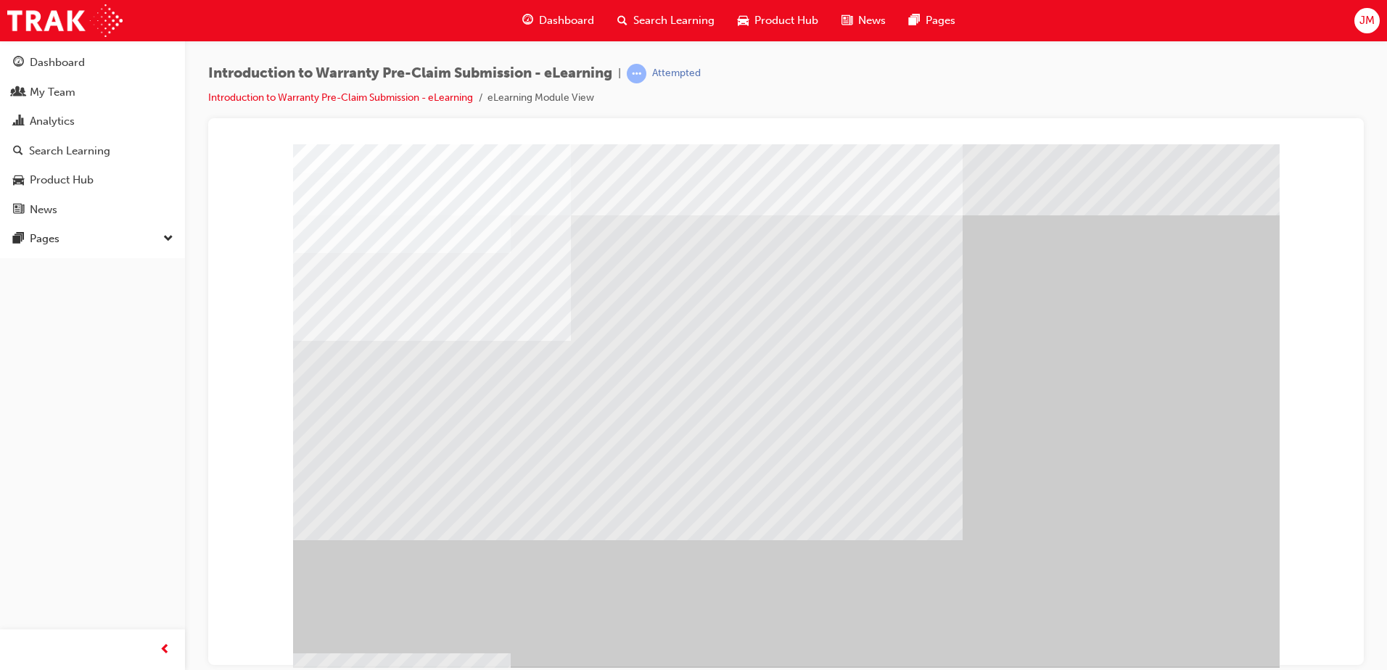
click at [1179, 634] on div "" at bounding box center [786, 405] width 986 height 522
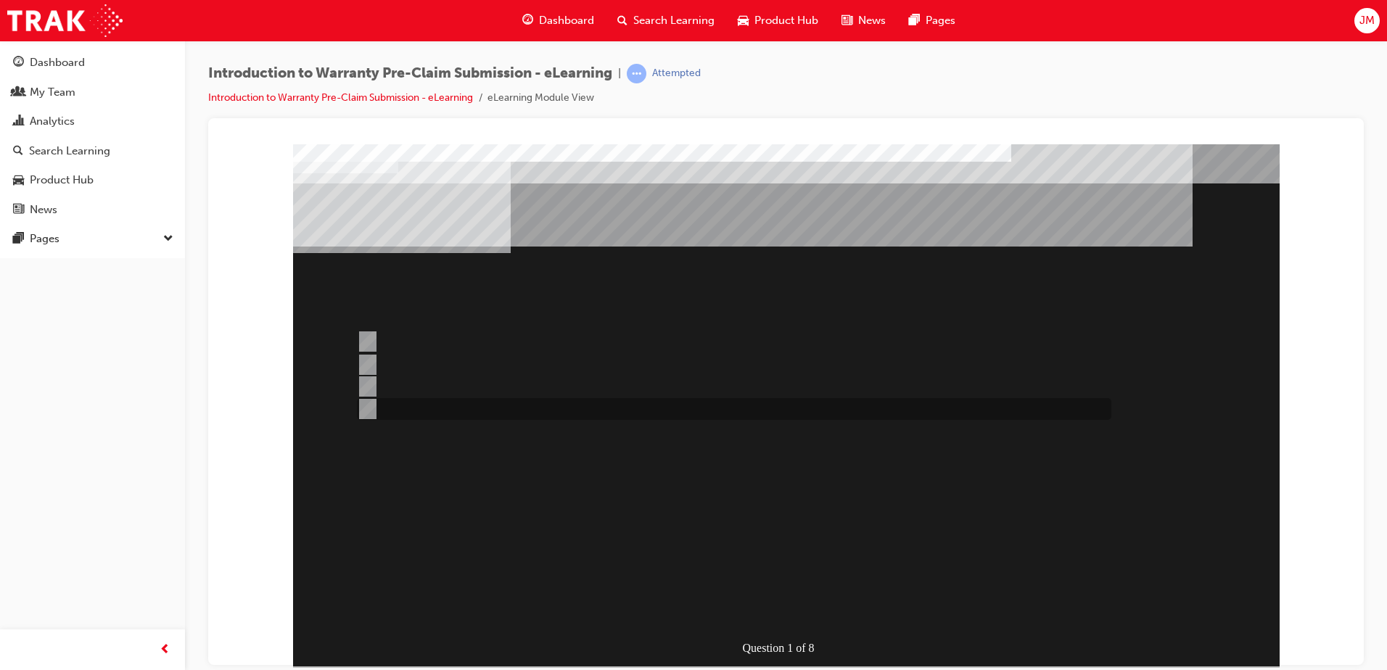
click at [487, 408] on div at bounding box center [730, 409] width 754 height 22
radio input "true"
click at [490, 384] on div at bounding box center [730, 387] width 754 height 22
radio input "true"
click at [498, 366] on div at bounding box center [730, 366] width 754 height 22
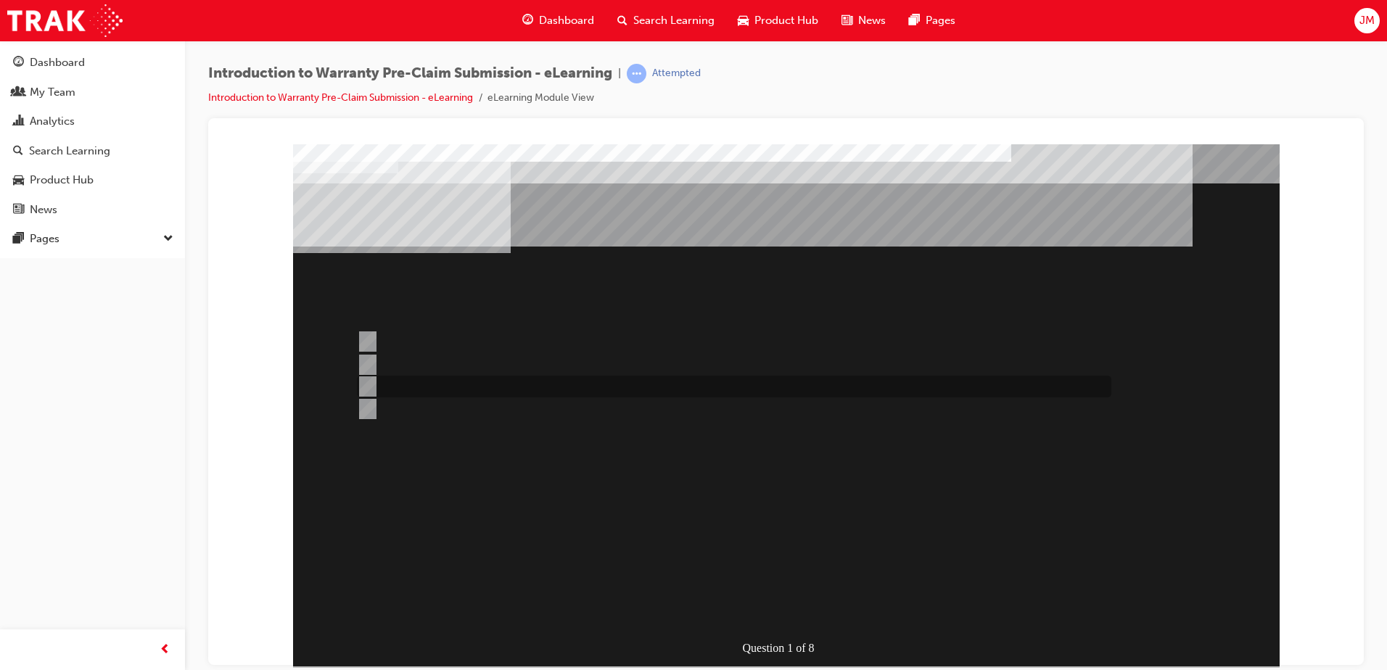
click at [505, 394] on div at bounding box center [730, 387] width 754 height 22
radio input "false"
click at [516, 410] on div at bounding box center [730, 409] width 754 height 22
radio input "false"
radio input "true"
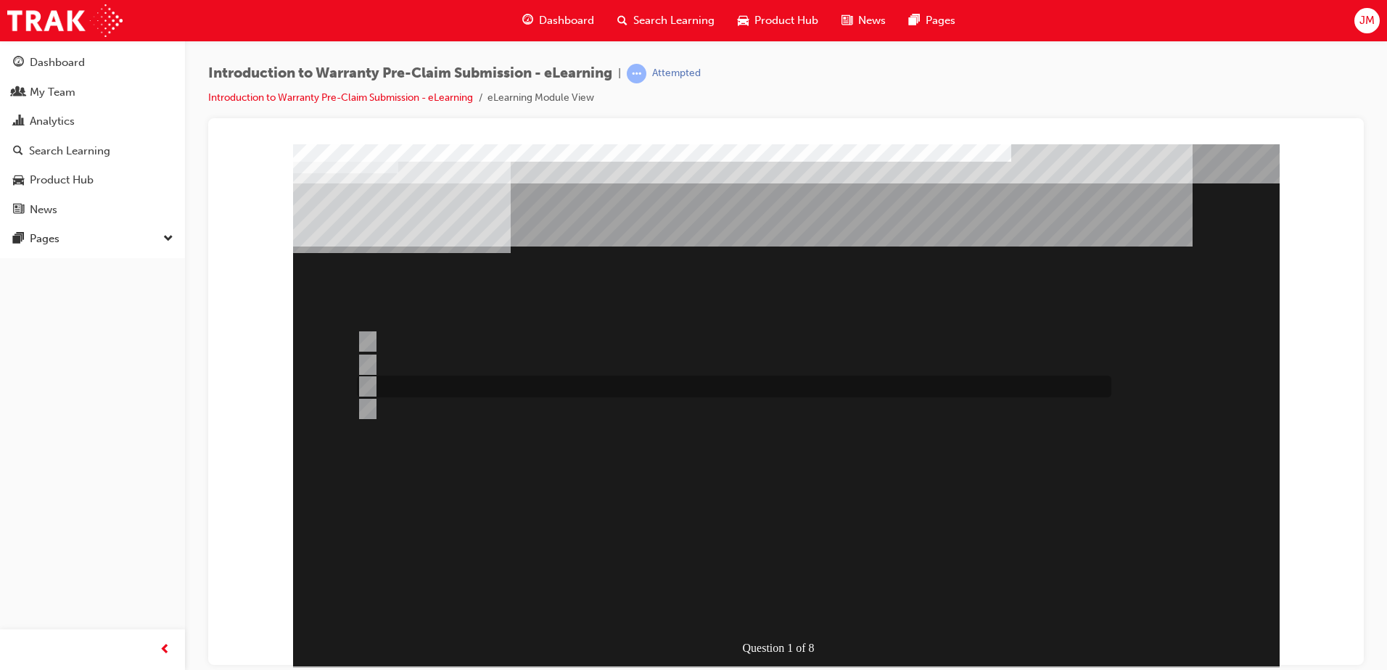
click at [522, 380] on div at bounding box center [730, 387] width 754 height 22
radio input "true"
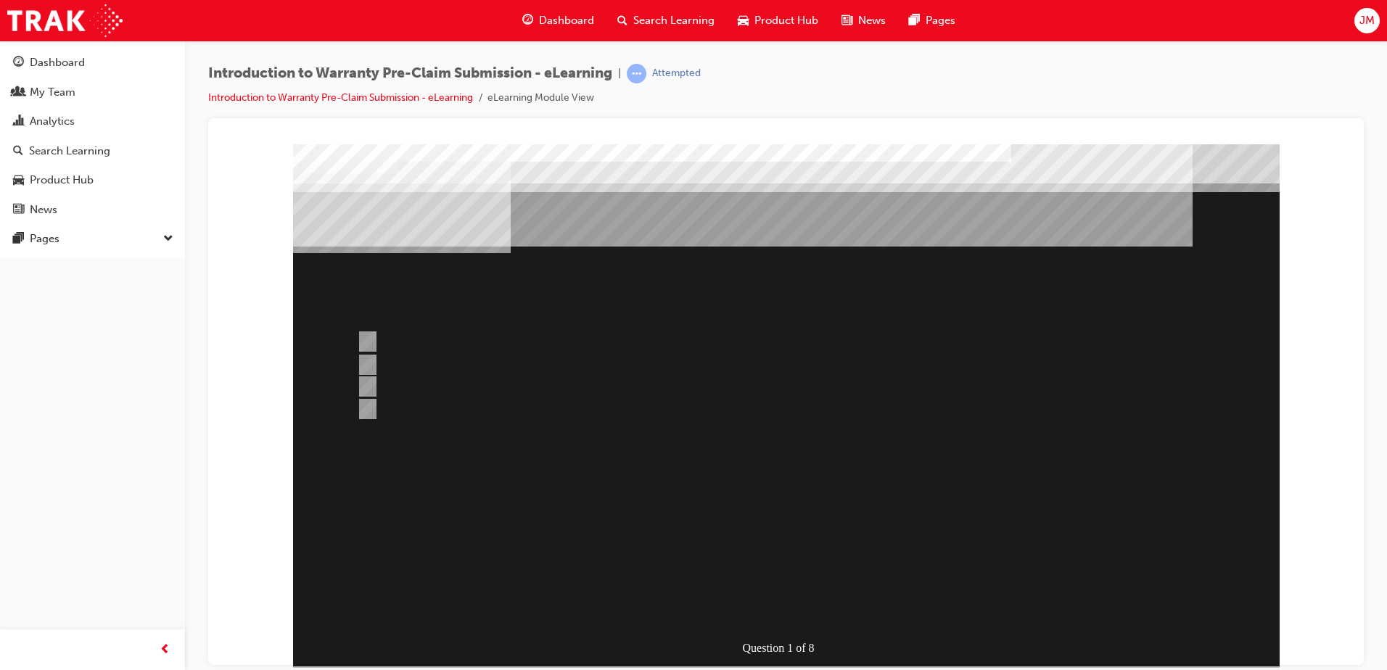
click at [505, 361] on div at bounding box center [786, 405] width 986 height 522
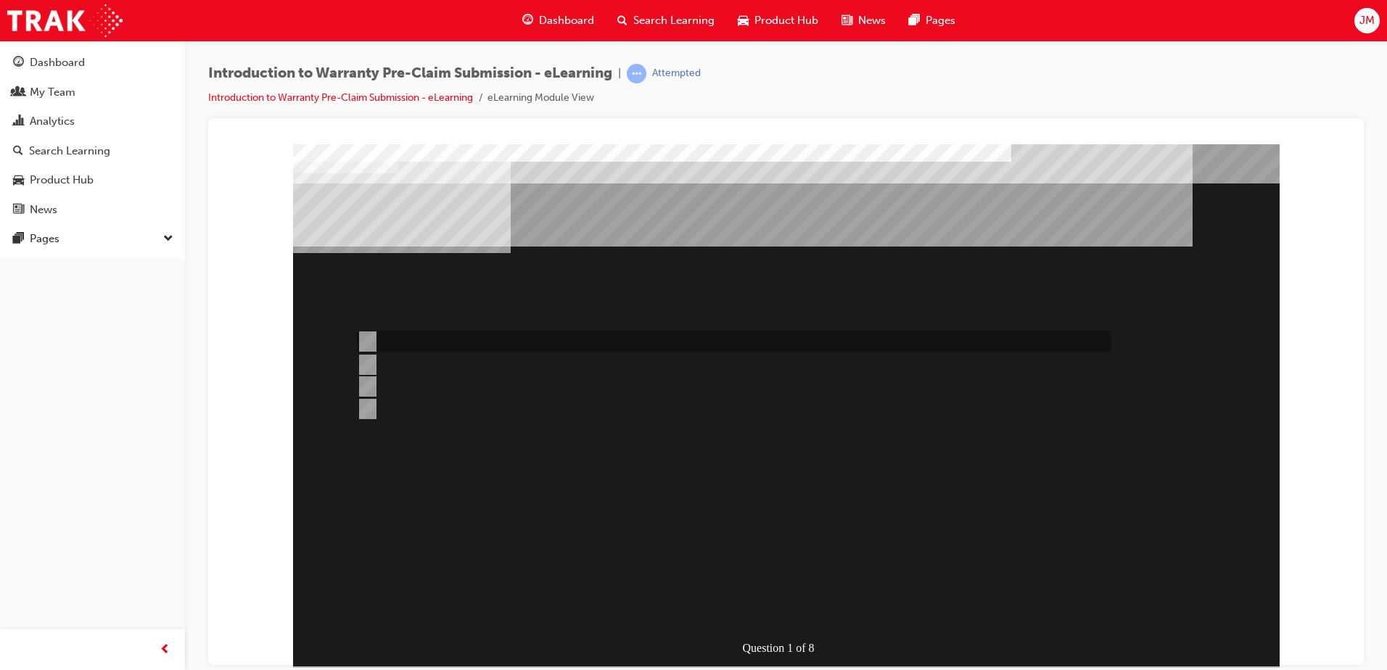
click at [510, 343] on div at bounding box center [730, 342] width 754 height 22
radio input "true"
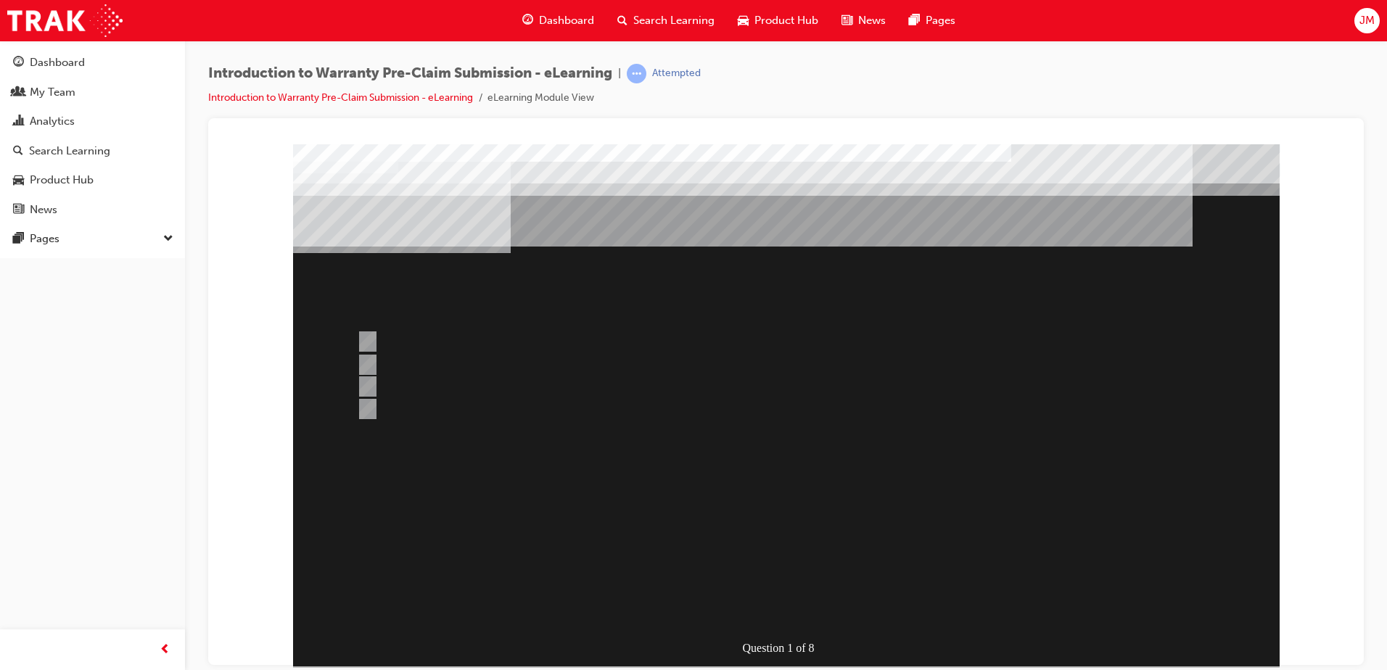
click at [759, 608] on div at bounding box center [786, 405] width 986 height 522
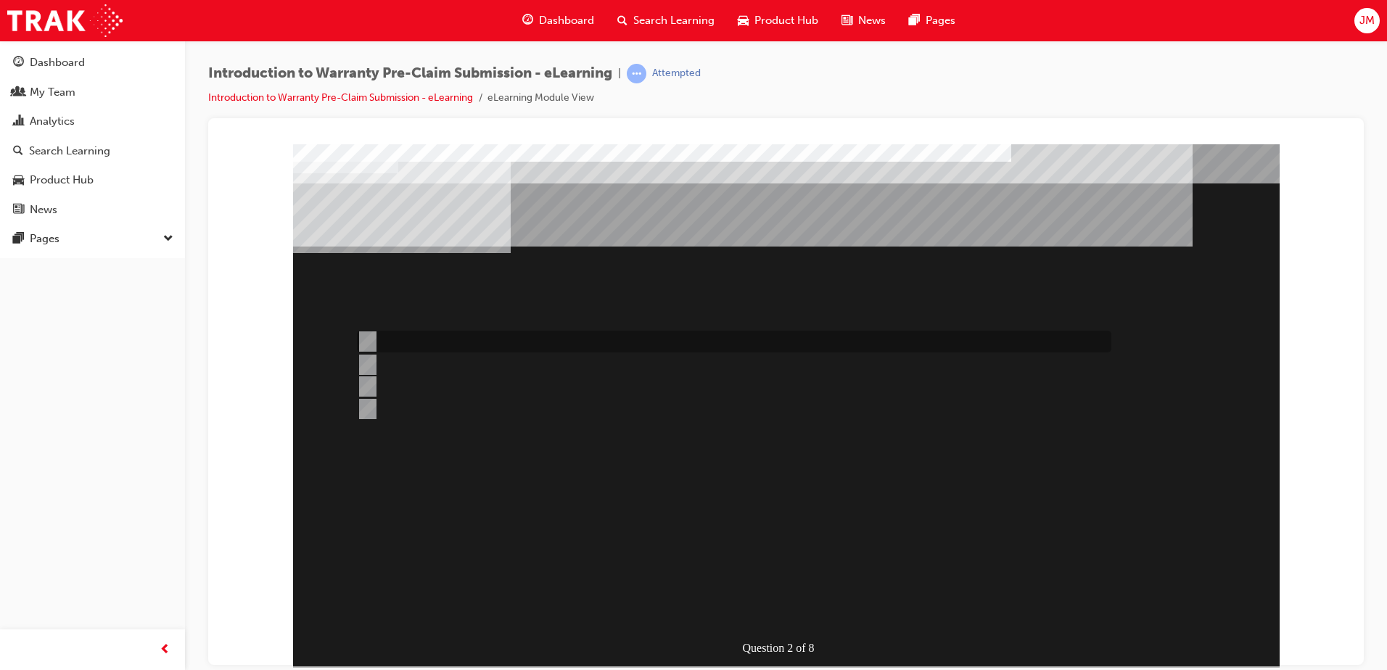
click at [492, 341] on div at bounding box center [730, 342] width 754 height 22
radio input "true"
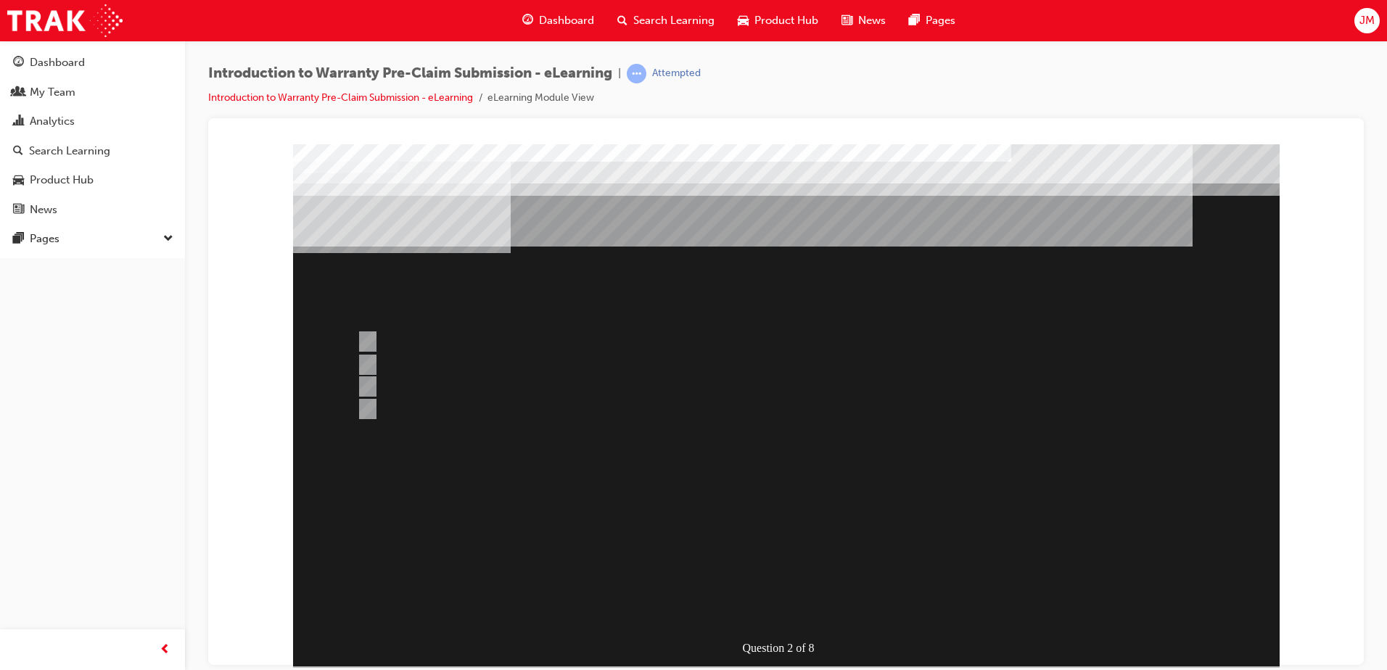
click at [806, 602] on div at bounding box center [786, 405] width 986 height 522
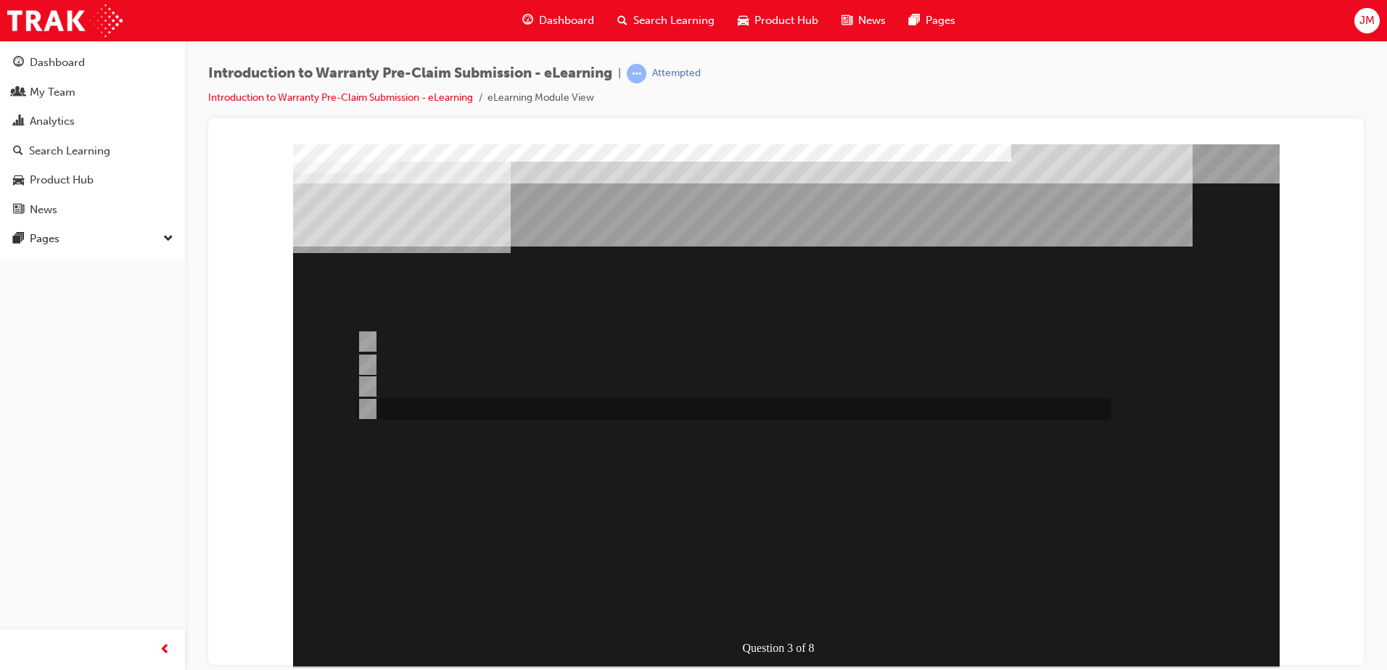
click at [396, 405] on div at bounding box center [730, 409] width 754 height 22
radio input "true"
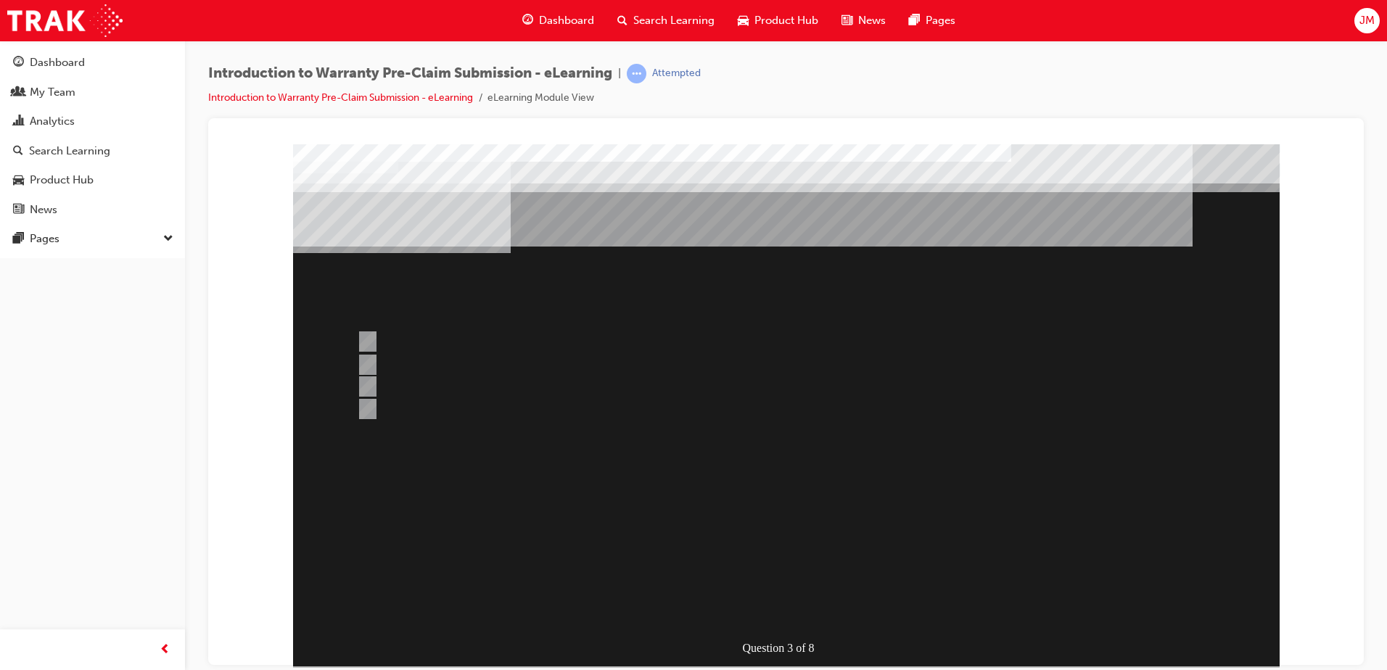
click at [432, 365] on div at bounding box center [786, 405] width 986 height 522
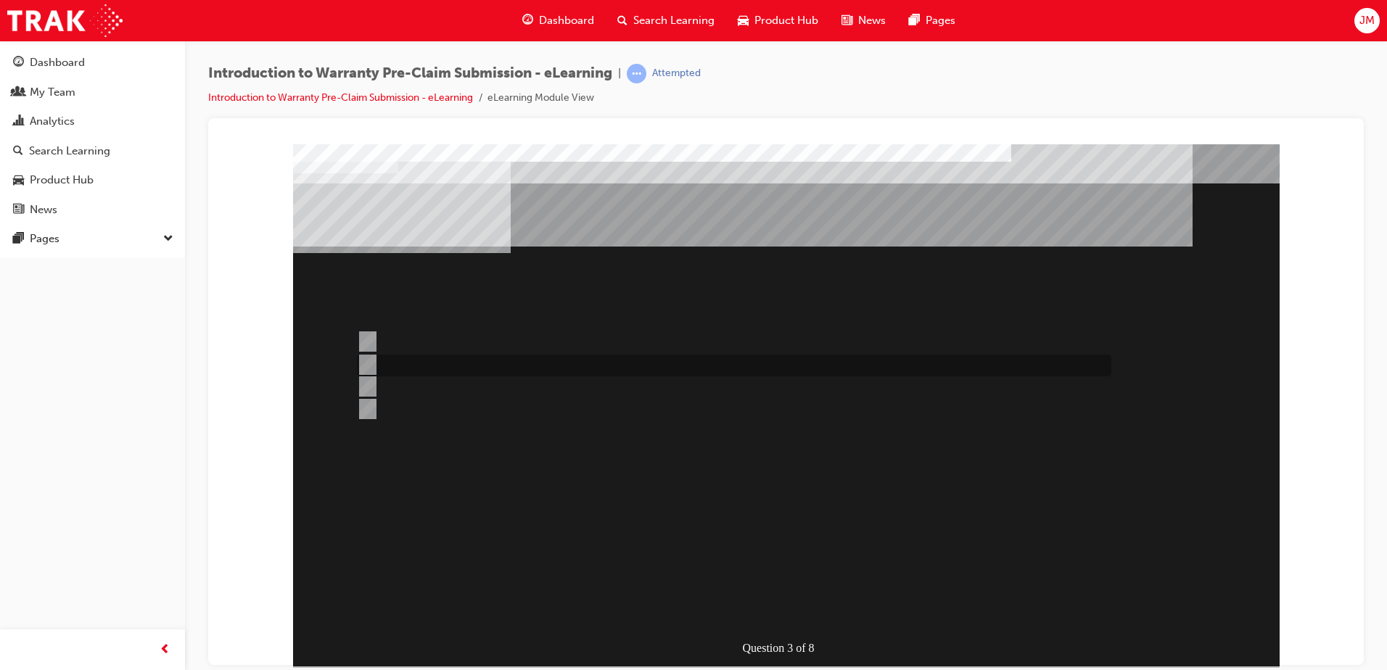
click at [370, 364] on input "1st January, 2019" at bounding box center [365, 365] width 16 height 16
radio input "true"
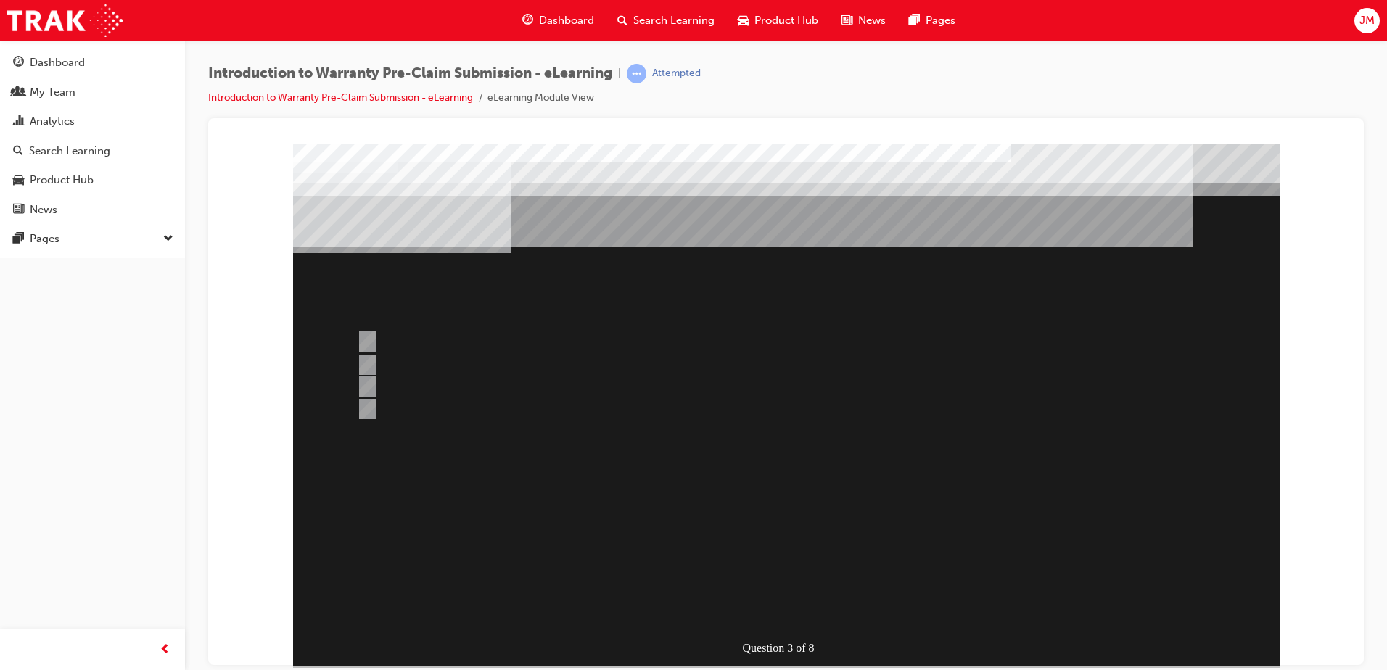
click at [787, 602] on div at bounding box center [786, 405] width 986 height 522
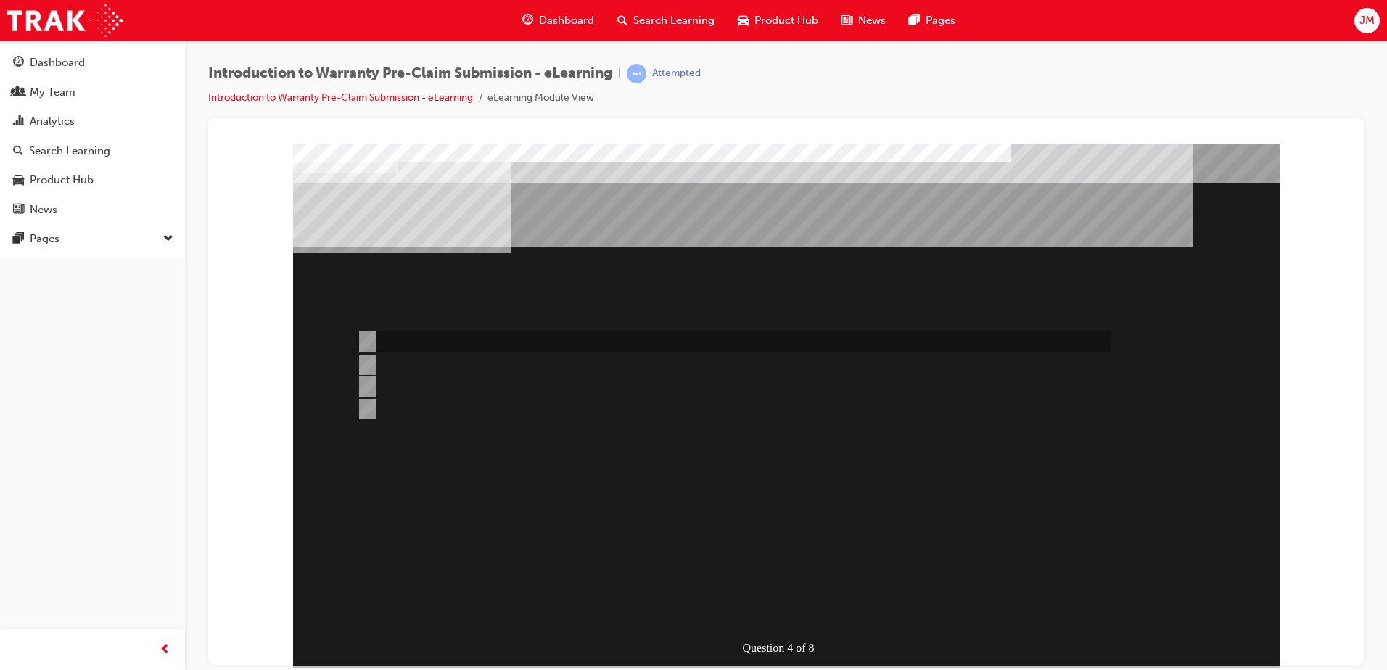
click at [440, 341] on div at bounding box center [730, 342] width 754 height 22
radio input "true"
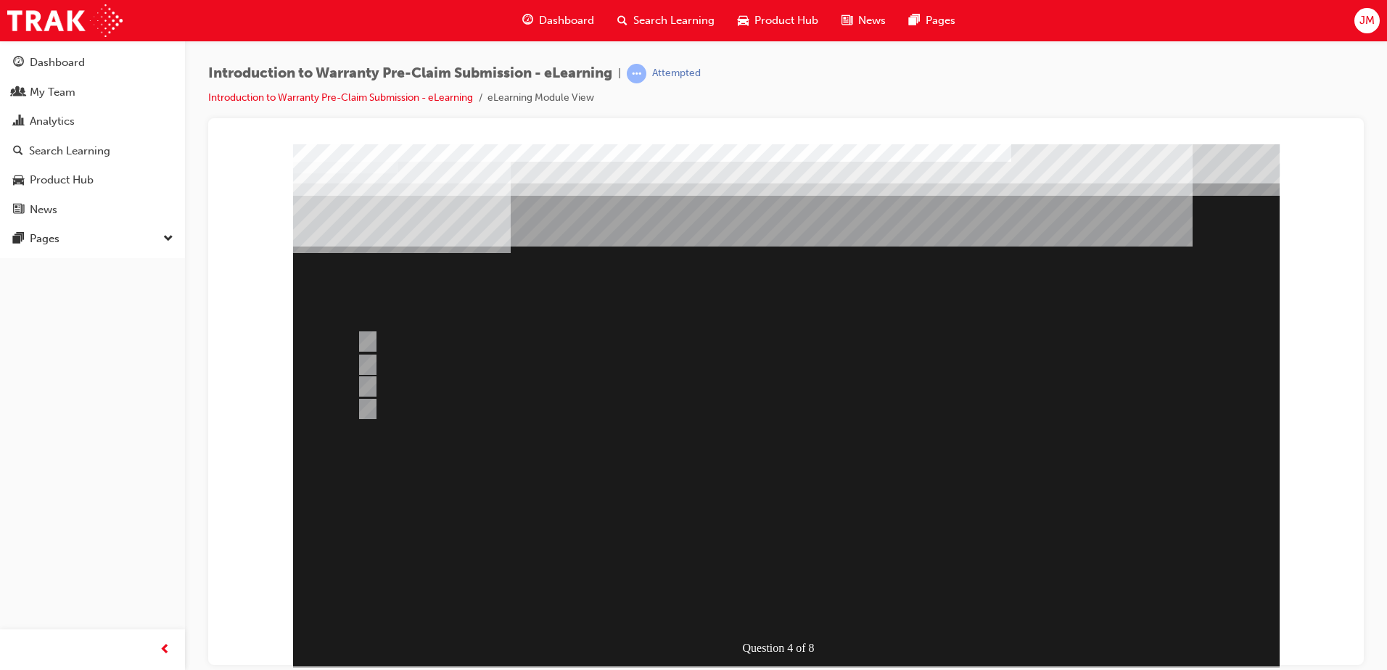
click at [773, 609] on div at bounding box center [786, 405] width 986 height 522
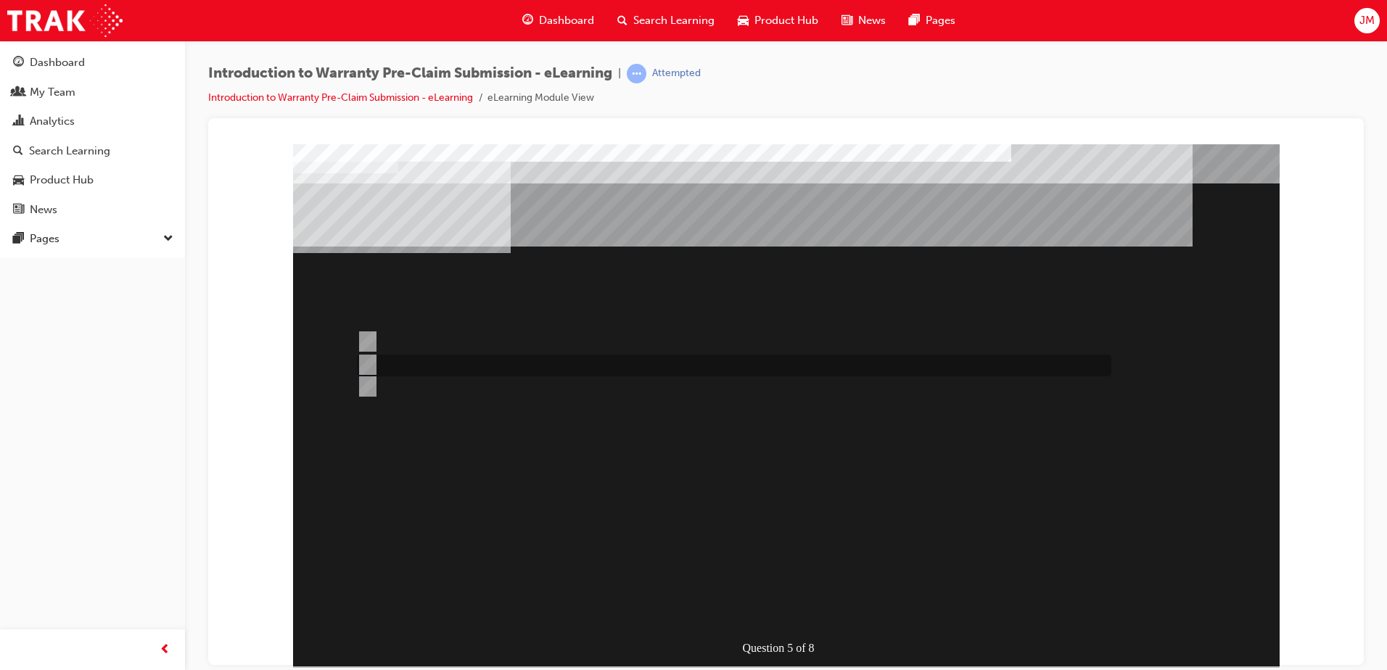
click at [476, 369] on div at bounding box center [730, 366] width 754 height 22
radio input "true"
click at [448, 339] on div at bounding box center [730, 342] width 754 height 22
radio input "true"
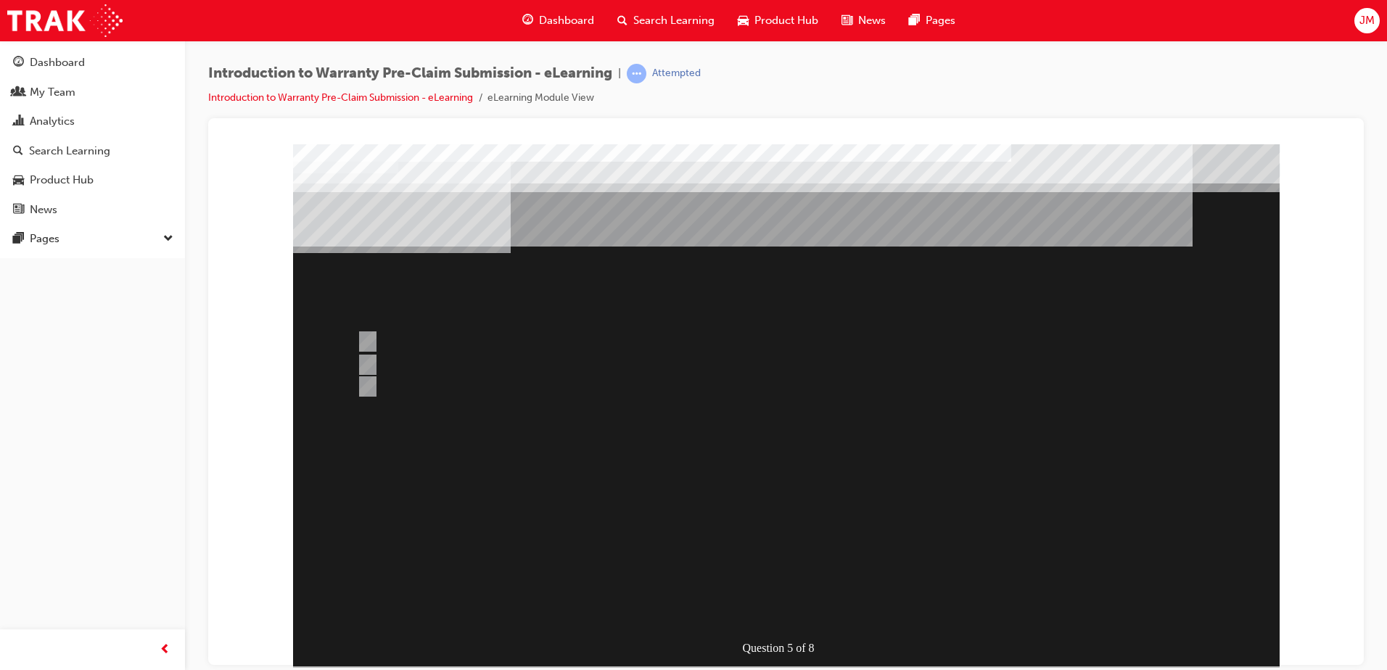
click at [370, 361] on div at bounding box center [786, 405] width 986 height 522
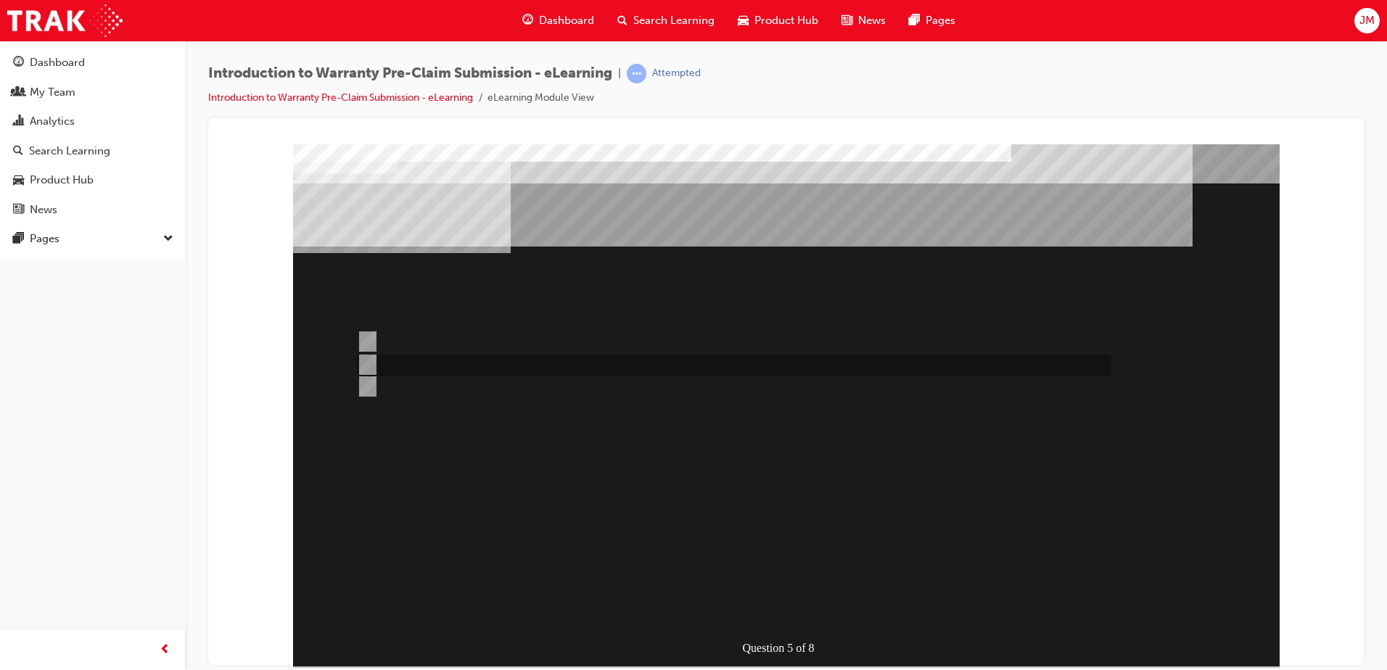
click at [370, 361] on input "Yes, as it is not in your state PDC." at bounding box center [365, 365] width 16 height 16
radio input "true"
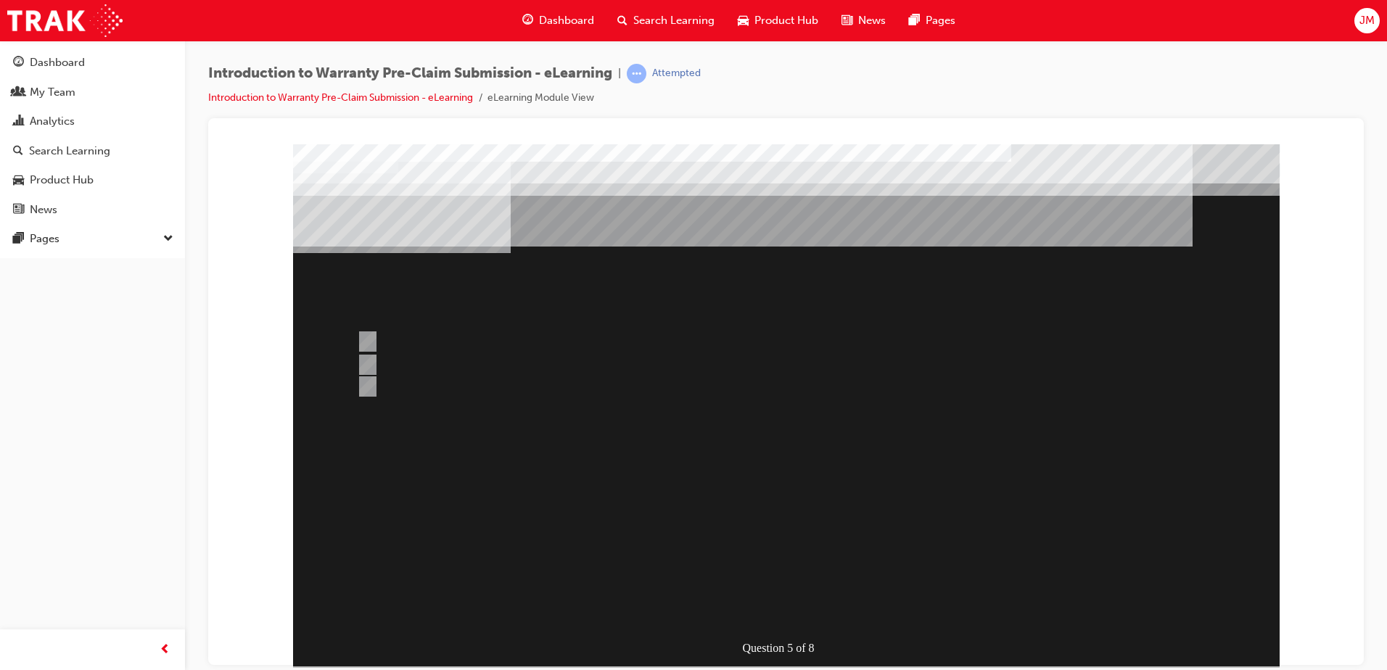
click at [761, 601] on div at bounding box center [786, 405] width 986 height 522
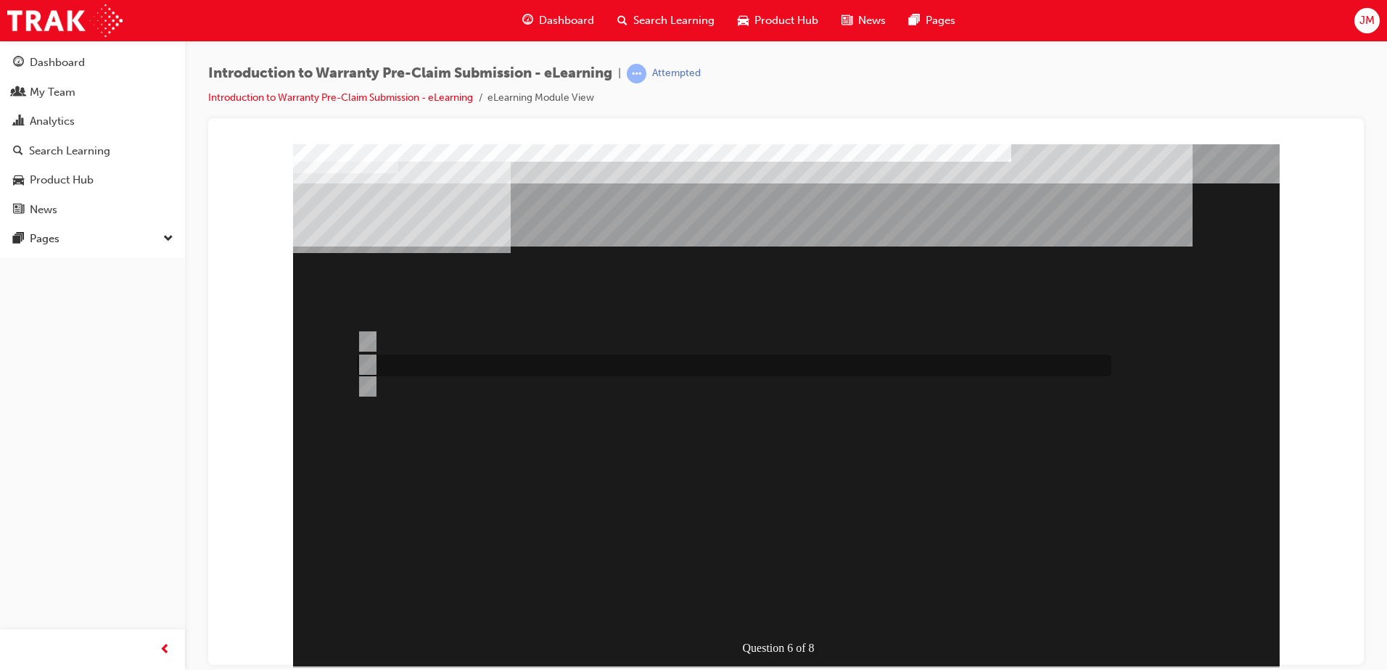
click at [395, 364] on div at bounding box center [730, 366] width 754 height 22
radio input "true"
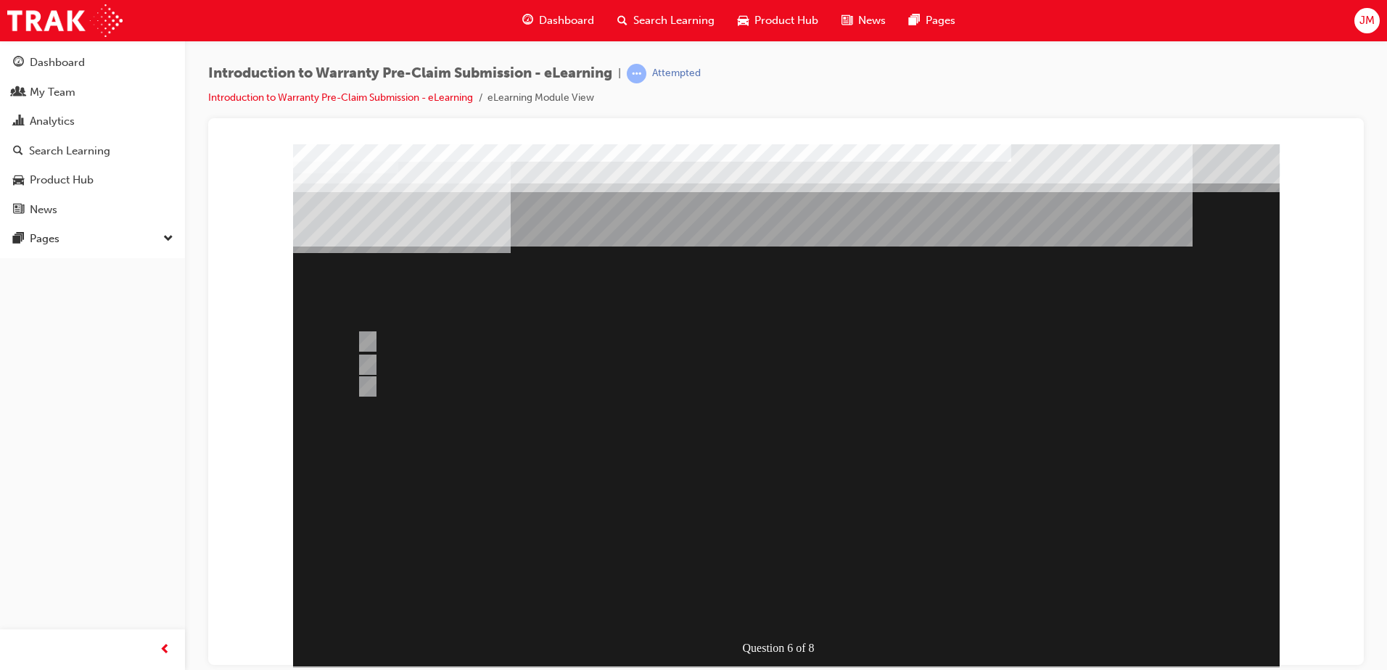
click at [413, 337] on div at bounding box center [786, 405] width 986 height 522
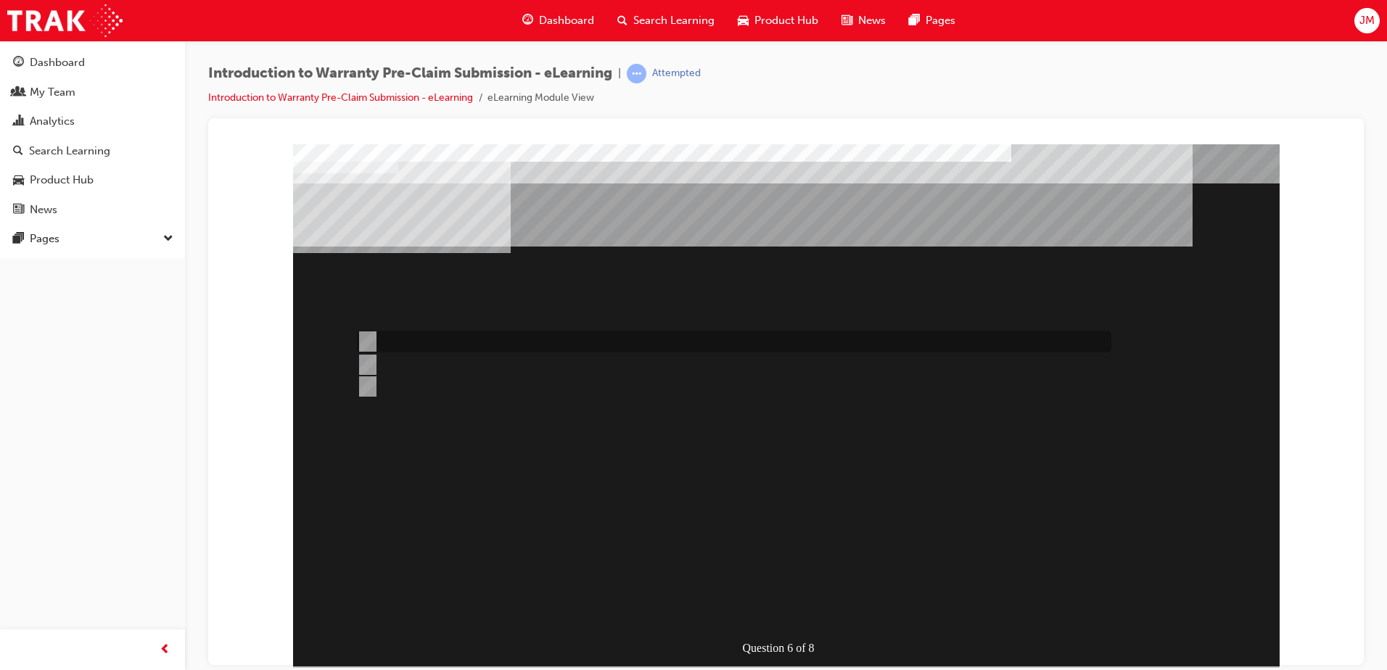
click at [374, 341] on div at bounding box center [730, 342] width 754 height 22
radio input "true"
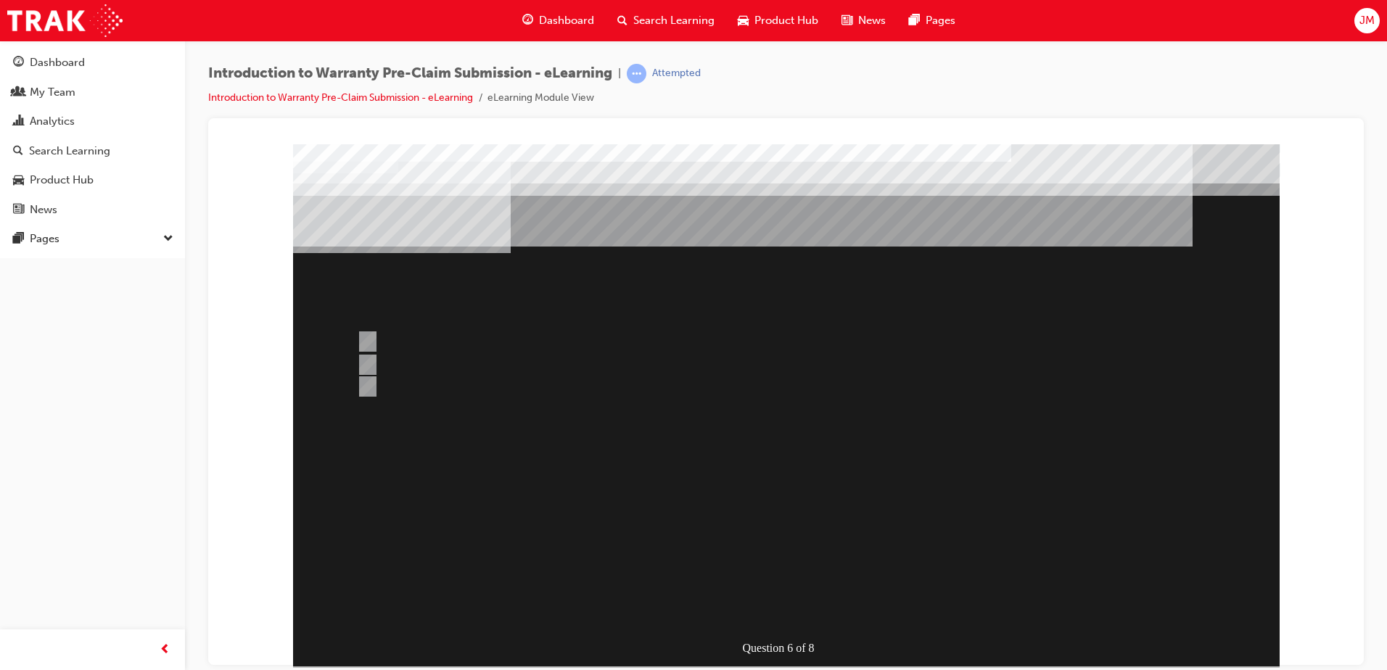
click at [783, 609] on div at bounding box center [786, 405] width 986 height 522
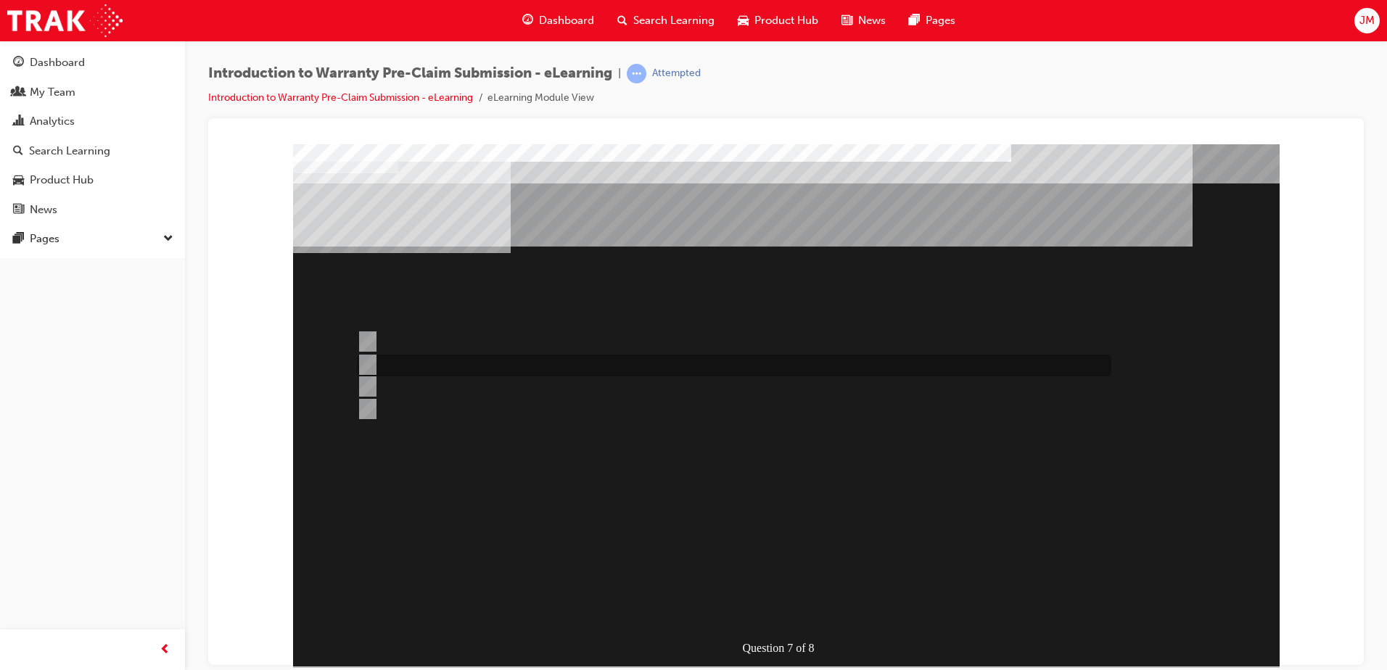
click at [473, 363] on div at bounding box center [730, 366] width 754 height 22
radio input "true"
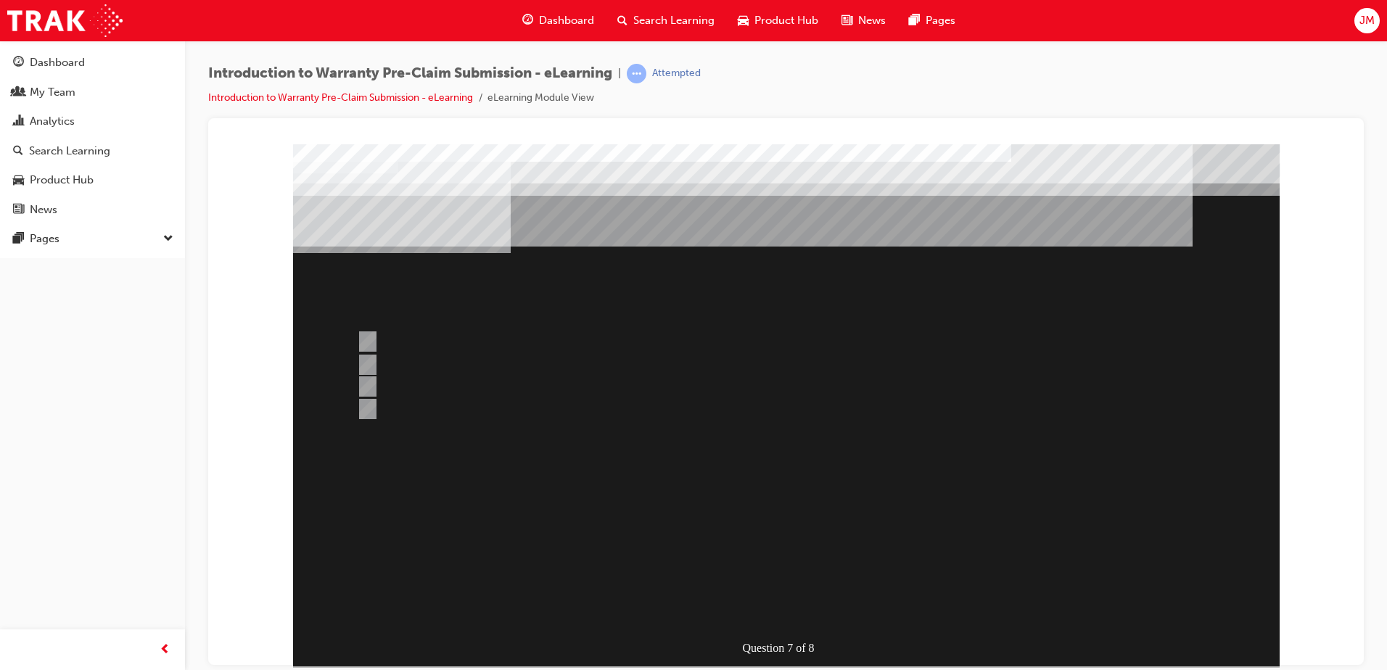
click at [795, 601] on div at bounding box center [786, 405] width 986 height 522
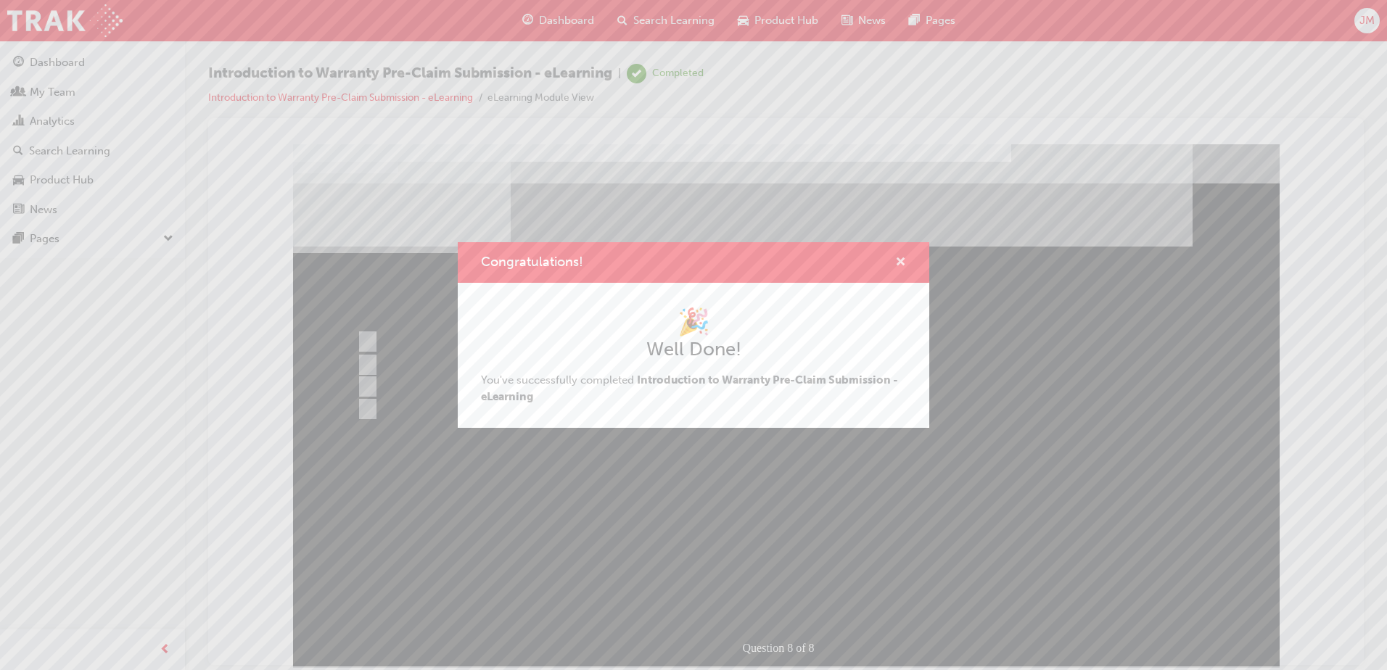
click at [900, 263] on span "cross-icon" at bounding box center [900, 263] width 11 height 13
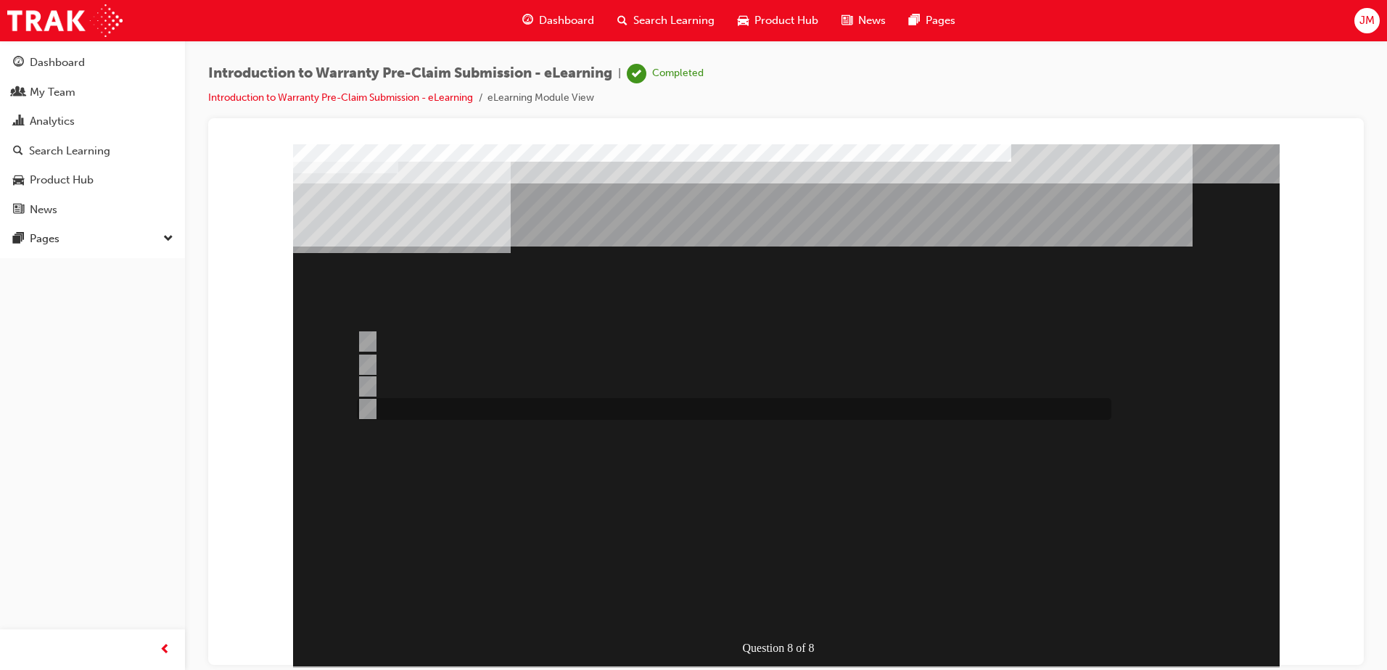
click at [362, 405] on input "Claim Enquires." at bounding box center [365, 409] width 16 height 16
radio input "true"
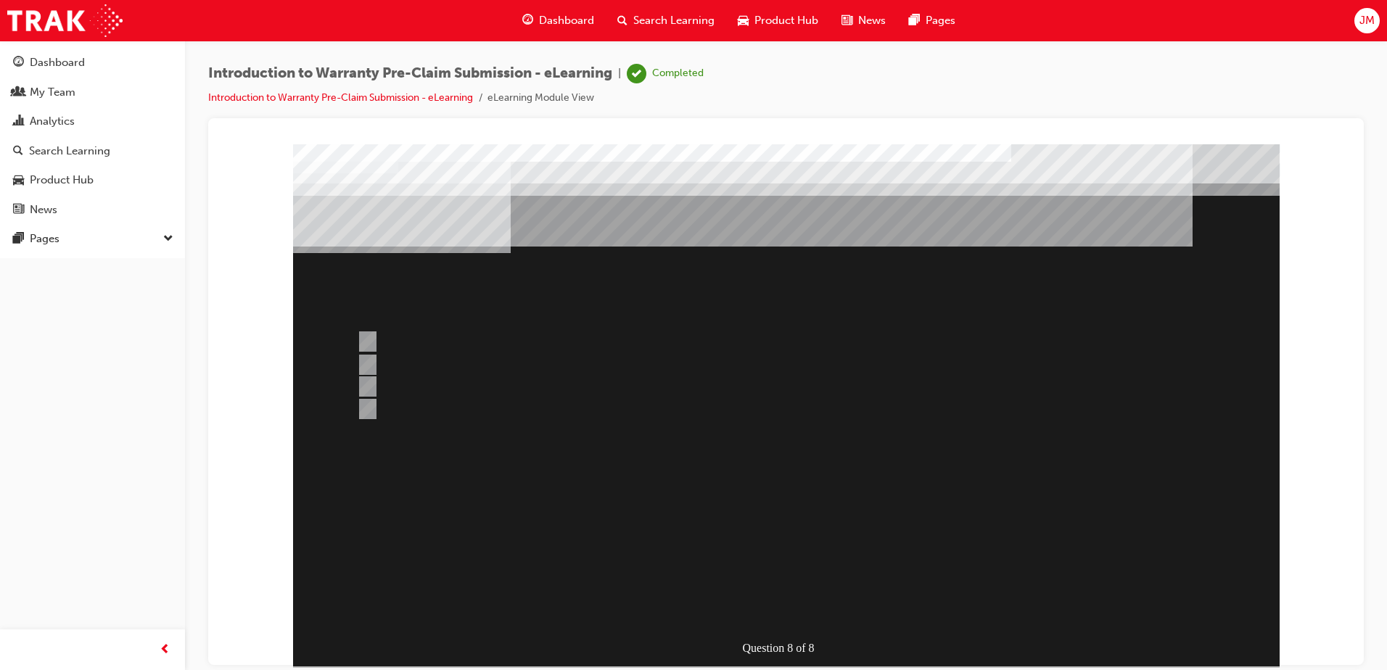
click at [783, 605] on div at bounding box center [786, 405] width 986 height 522
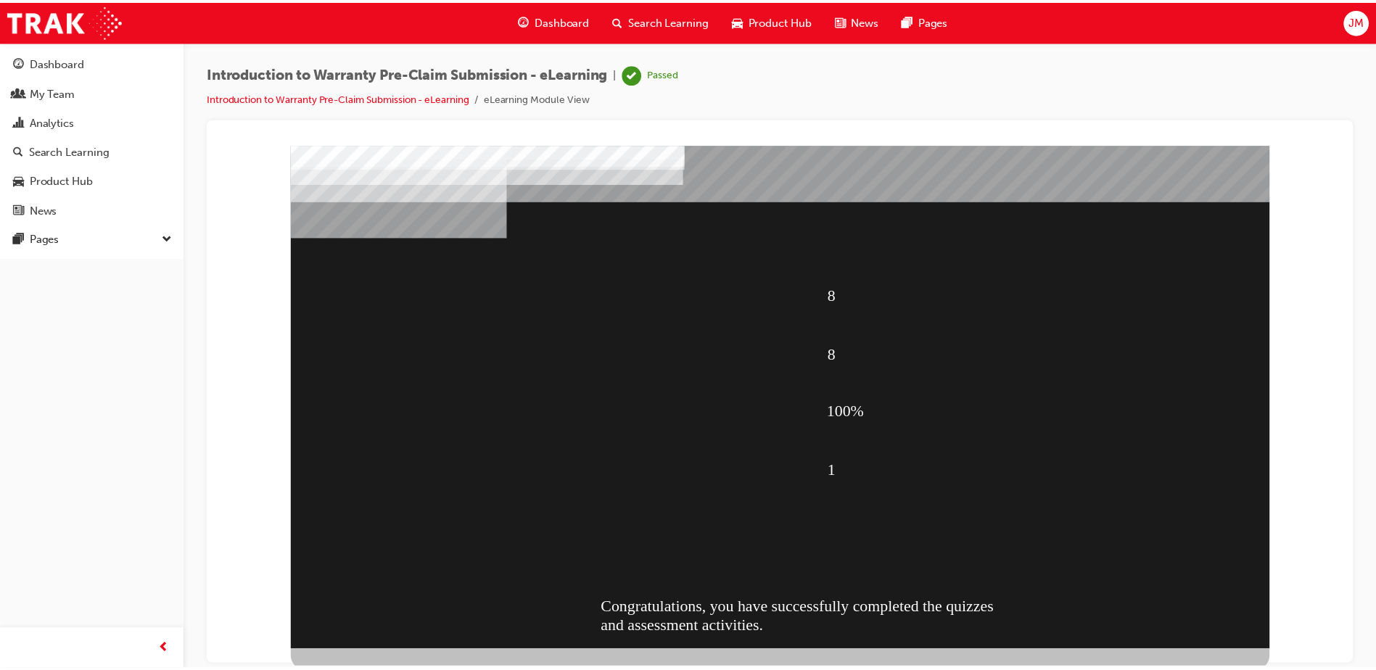
scroll to position [20, 0]
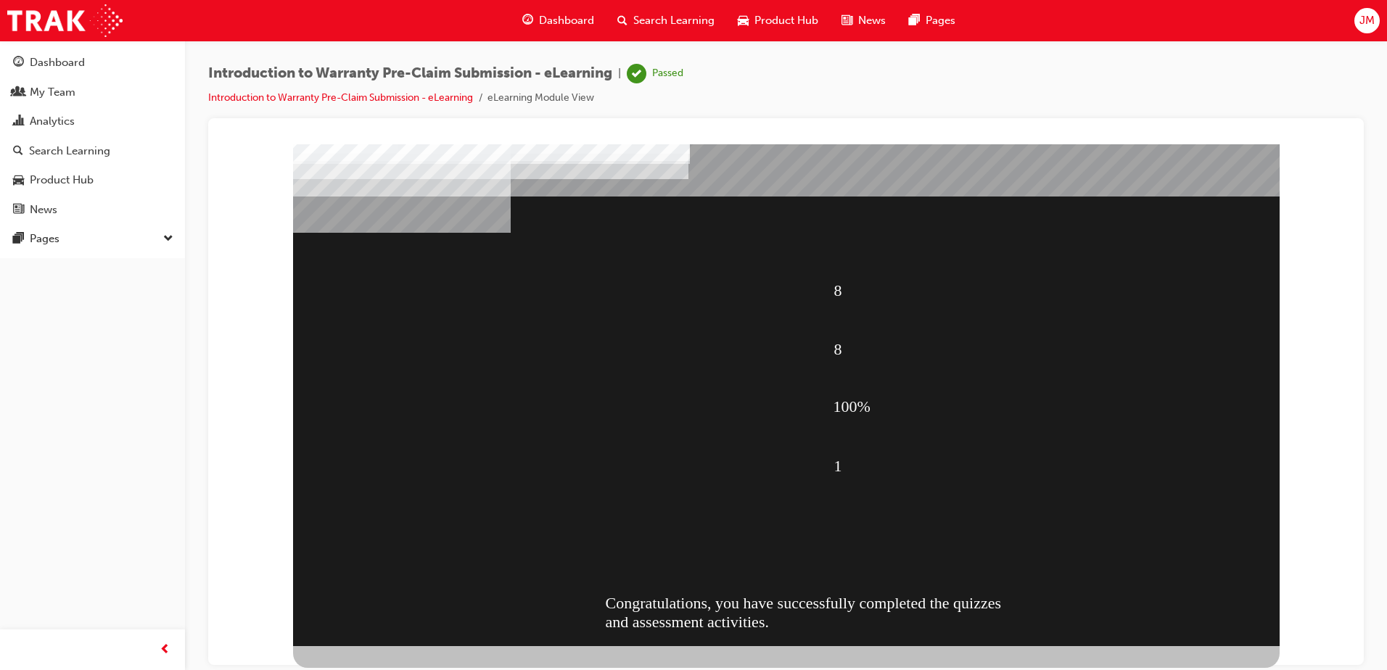
click at [547, 17] on span "Dashboard" at bounding box center [566, 20] width 55 height 17
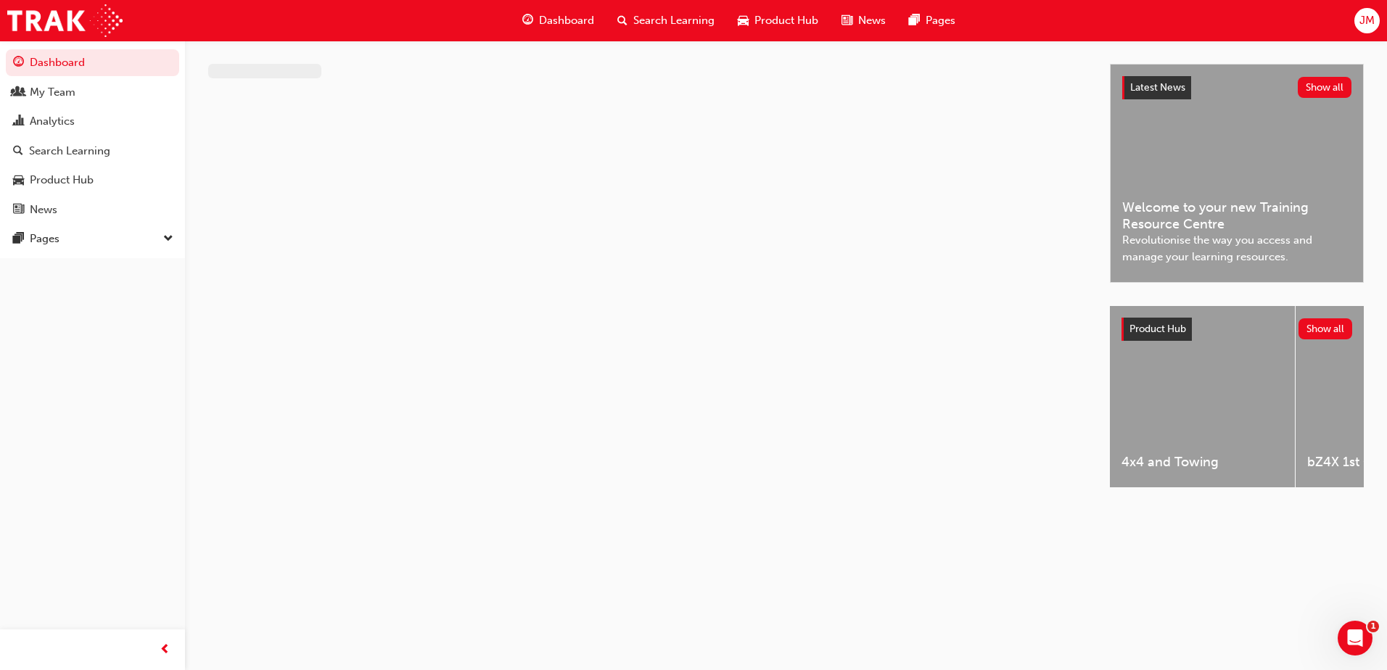
click at [699, 18] on span "Search Learning" at bounding box center [673, 20] width 81 height 17
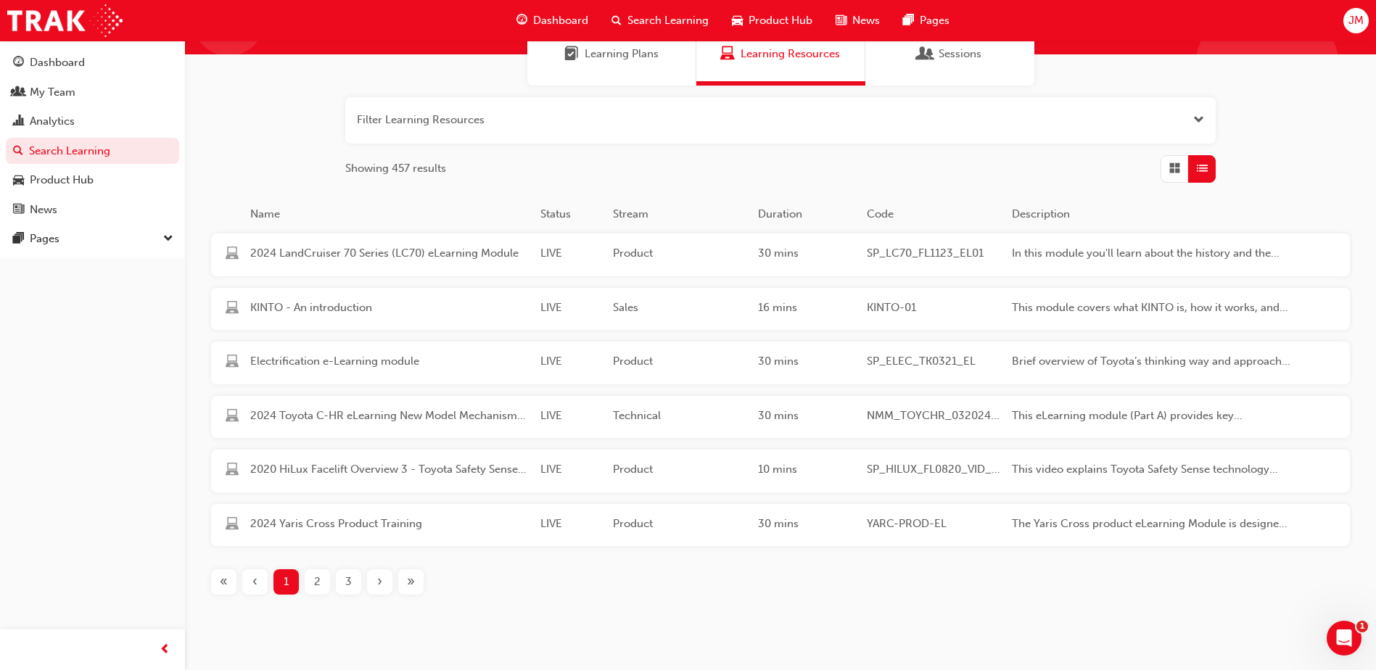
scroll to position [145, 0]
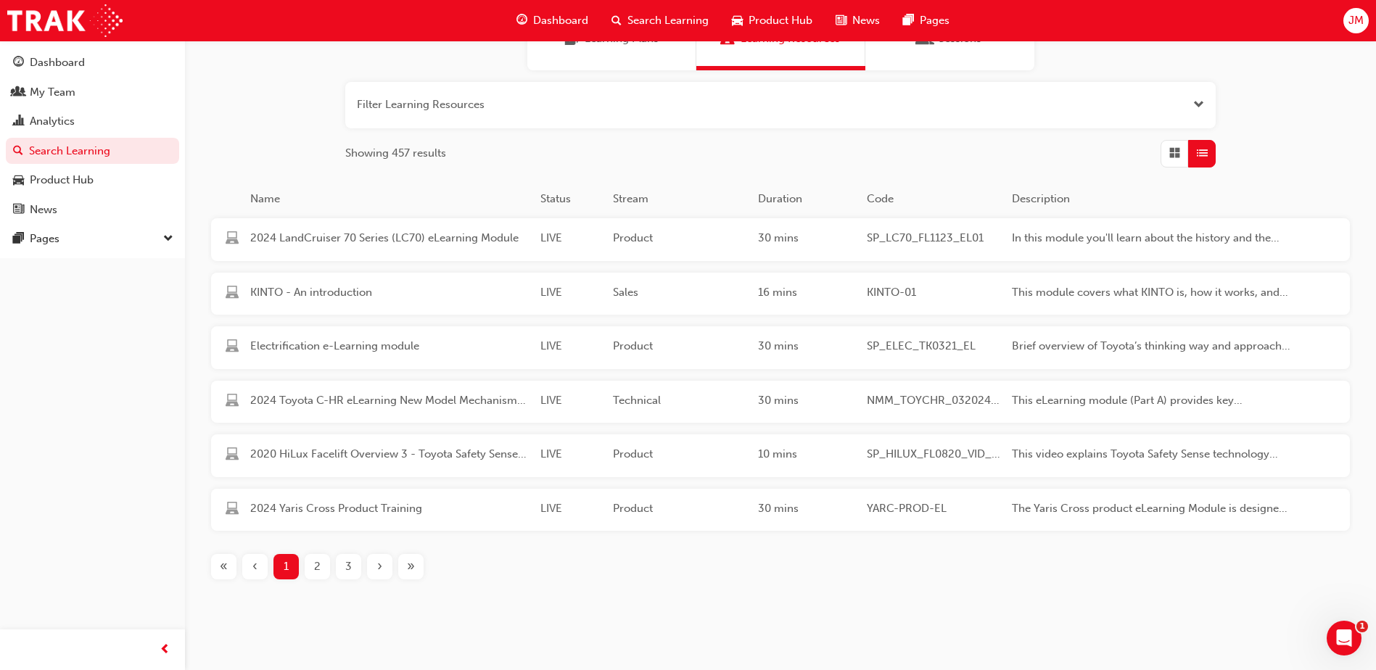
click at [375, 570] on div "›" at bounding box center [379, 566] width 25 height 25
click at [281, 568] on div "1" at bounding box center [285, 566] width 25 height 25
click at [387, 571] on div "›" at bounding box center [379, 566] width 25 height 25
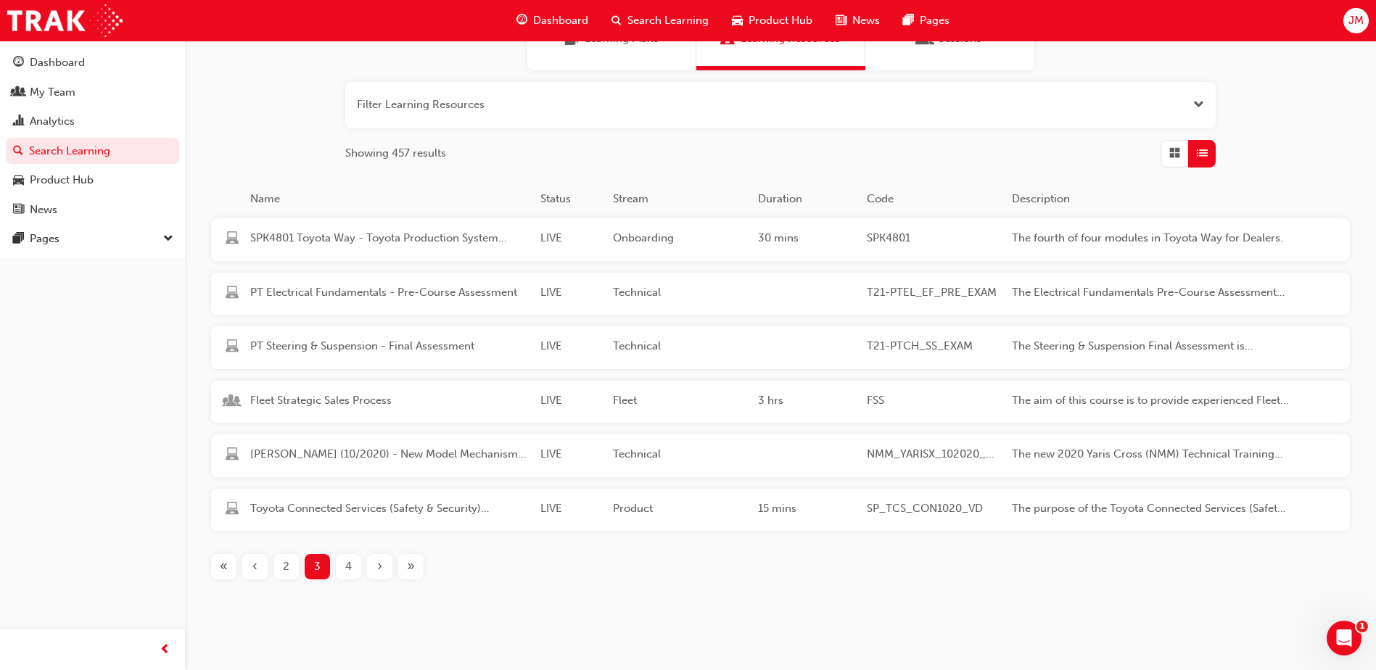
click at [387, 571] on div "›" at bounding box center [379, 566] width 25 height 25
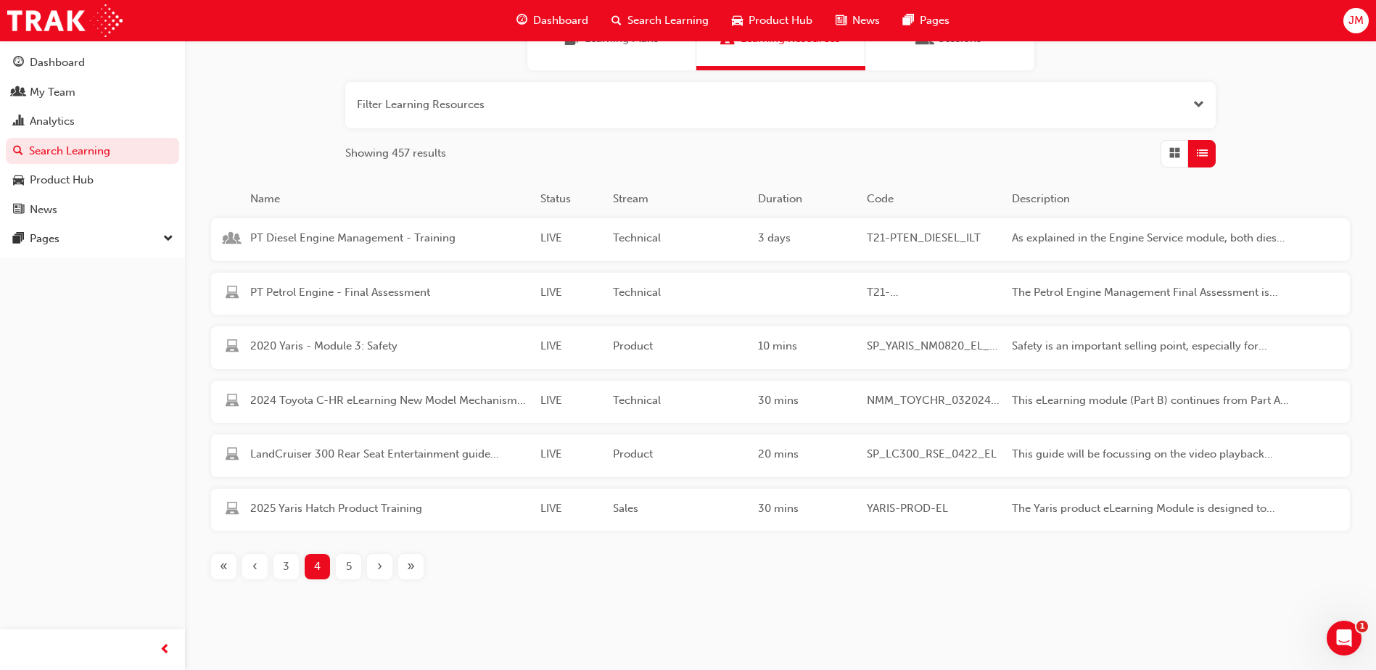
click at [387, 571] on div "›" at bounding box center [379, 566] width 25 height 25
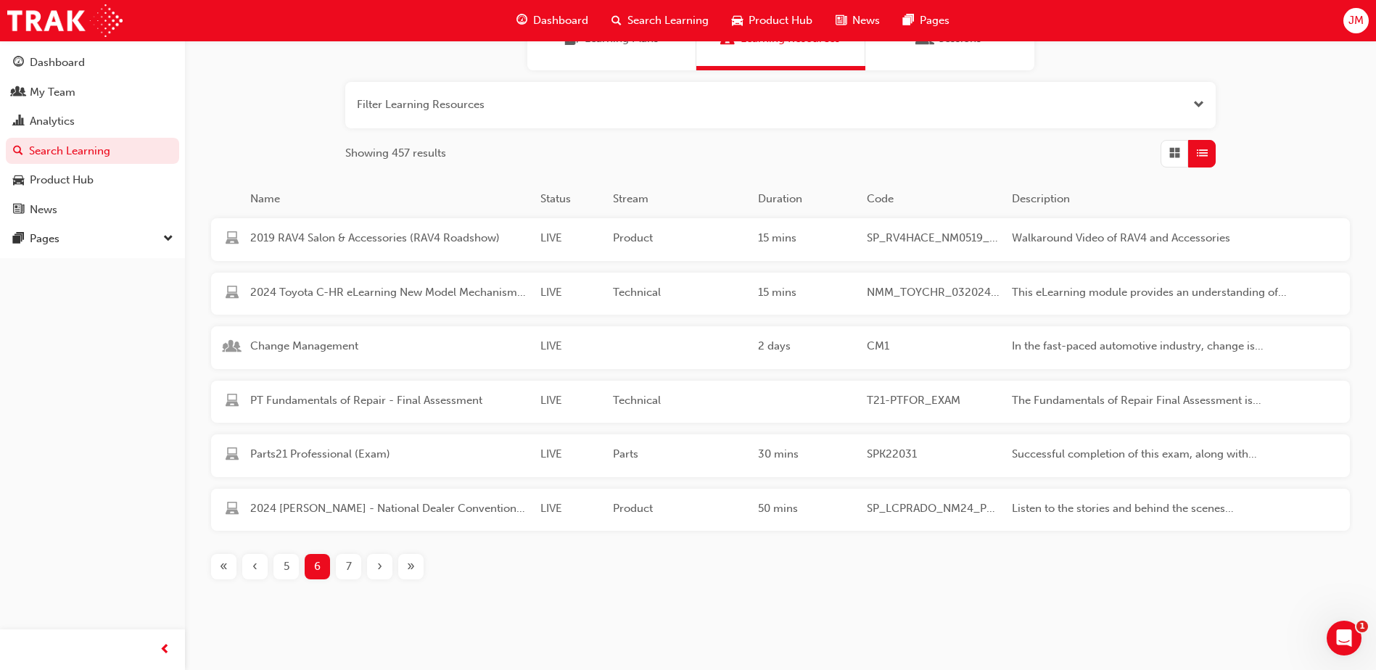
click at [387, 571] on div "›" at bounding box center [379, 566] width 25 height 25
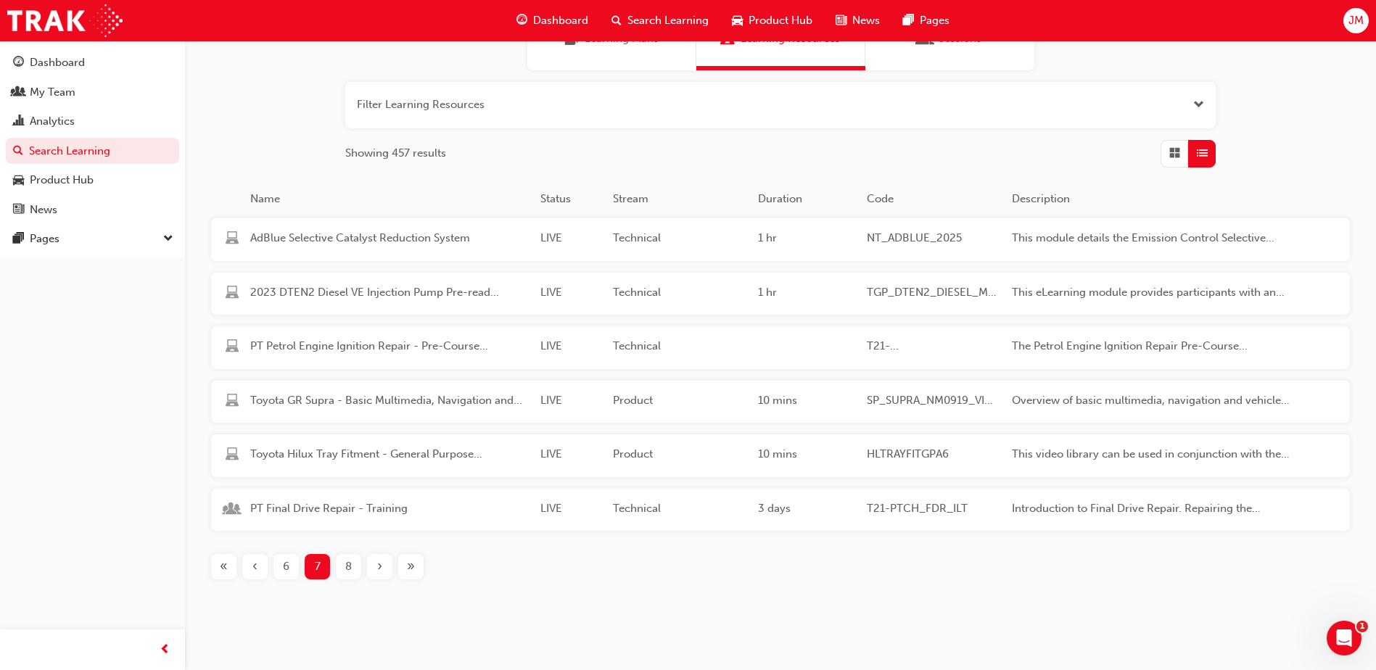
click at [387, 571] on div "›" at bounding box center [379, 566] width 25 height 25
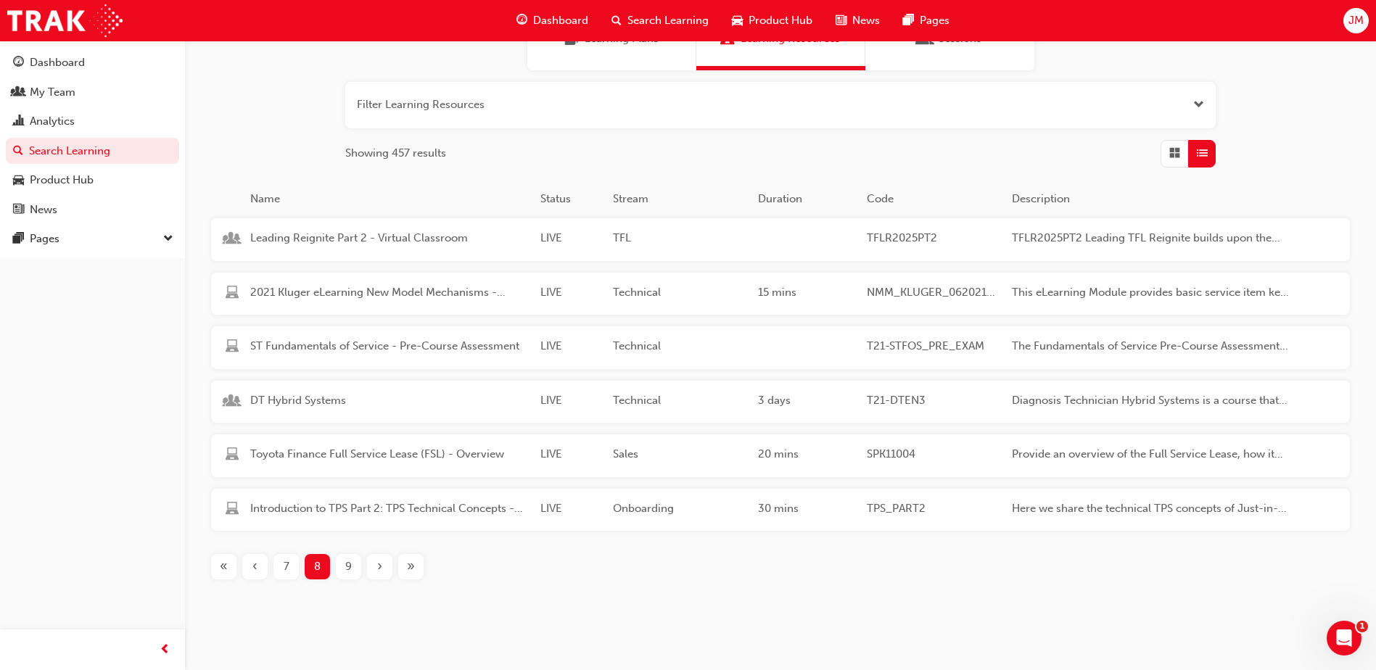
click at [387, 571] on div "›" at bounding box center [379, 566] width 25 height 25
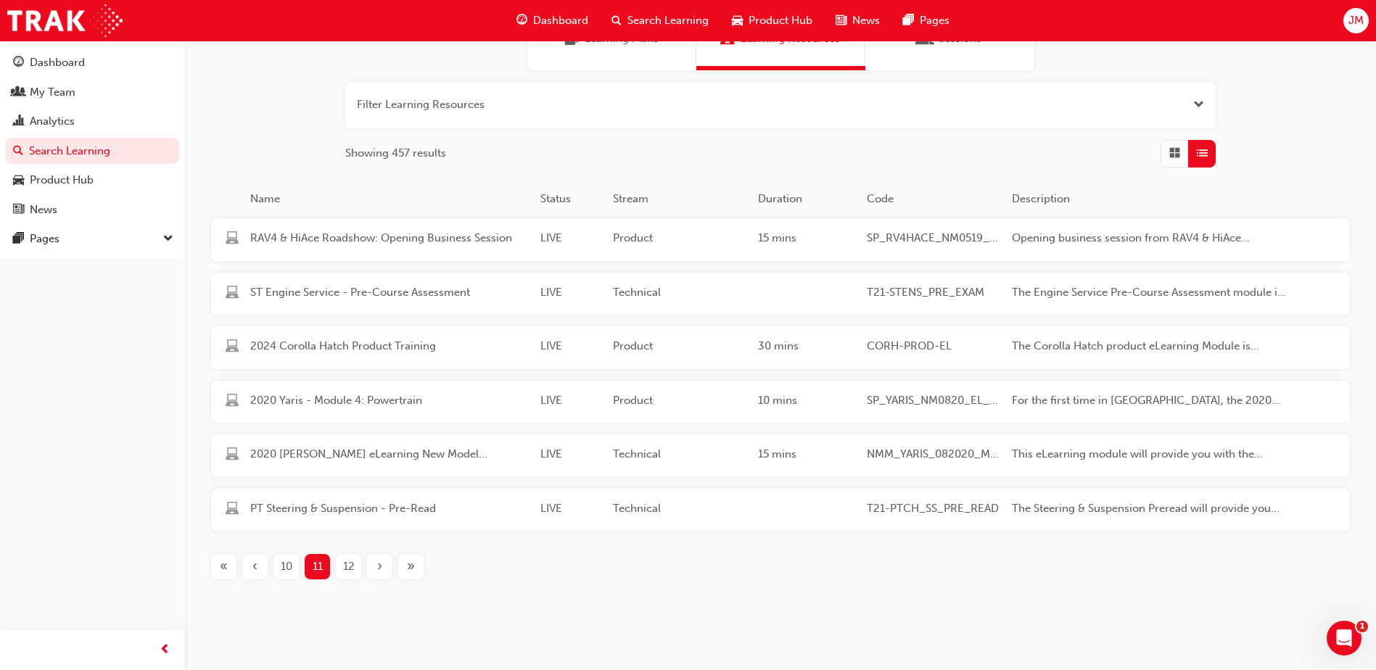
click at [387, 571] on div "›" at bounding box center [379, 566] width 25 height 25
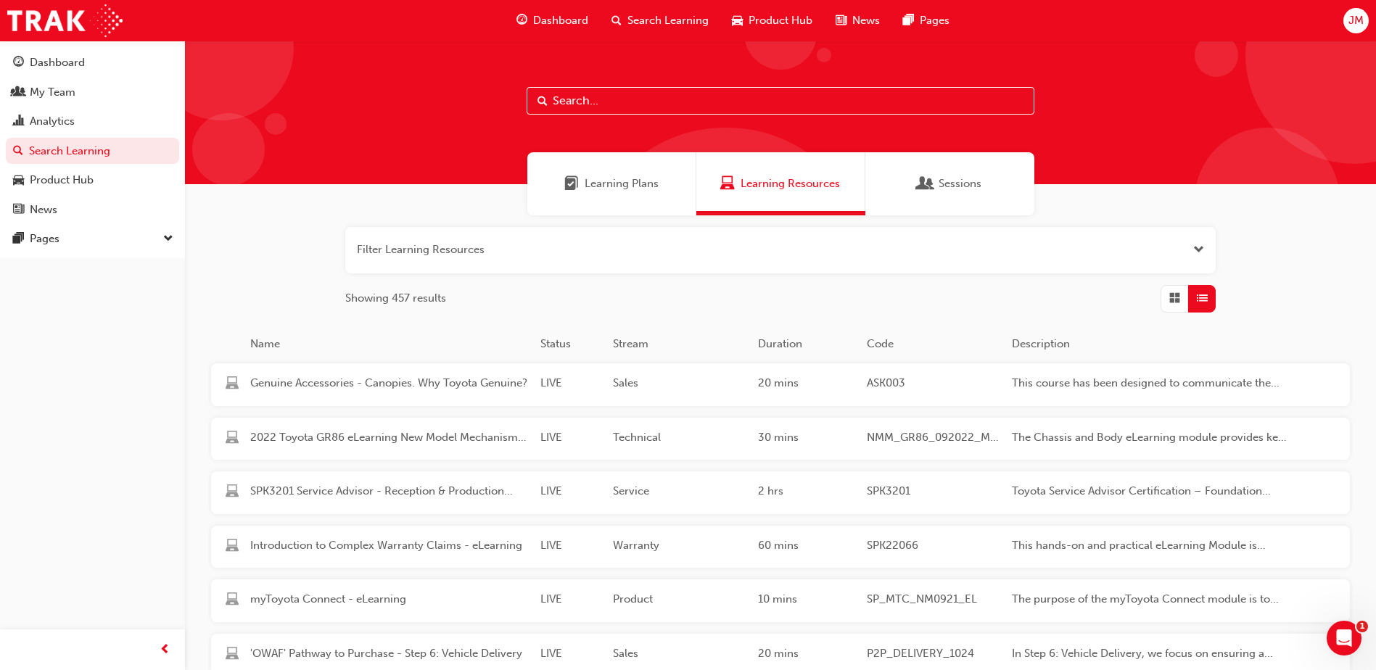
click at [591, 171] on div "Learning Plans" at bounding box center [611, 183] width 169 height 63
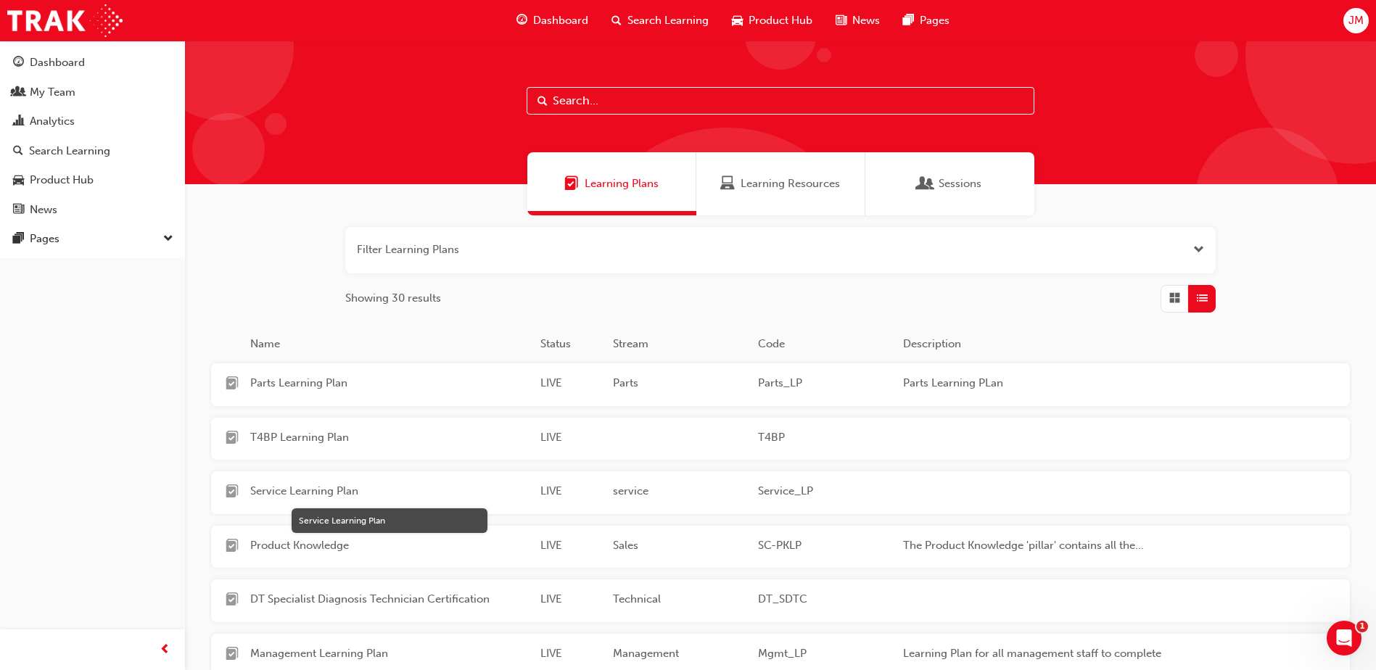
click at [285, 492] on span "Service Learning Plan" at bounding box center [389, 491] width 278 height 17
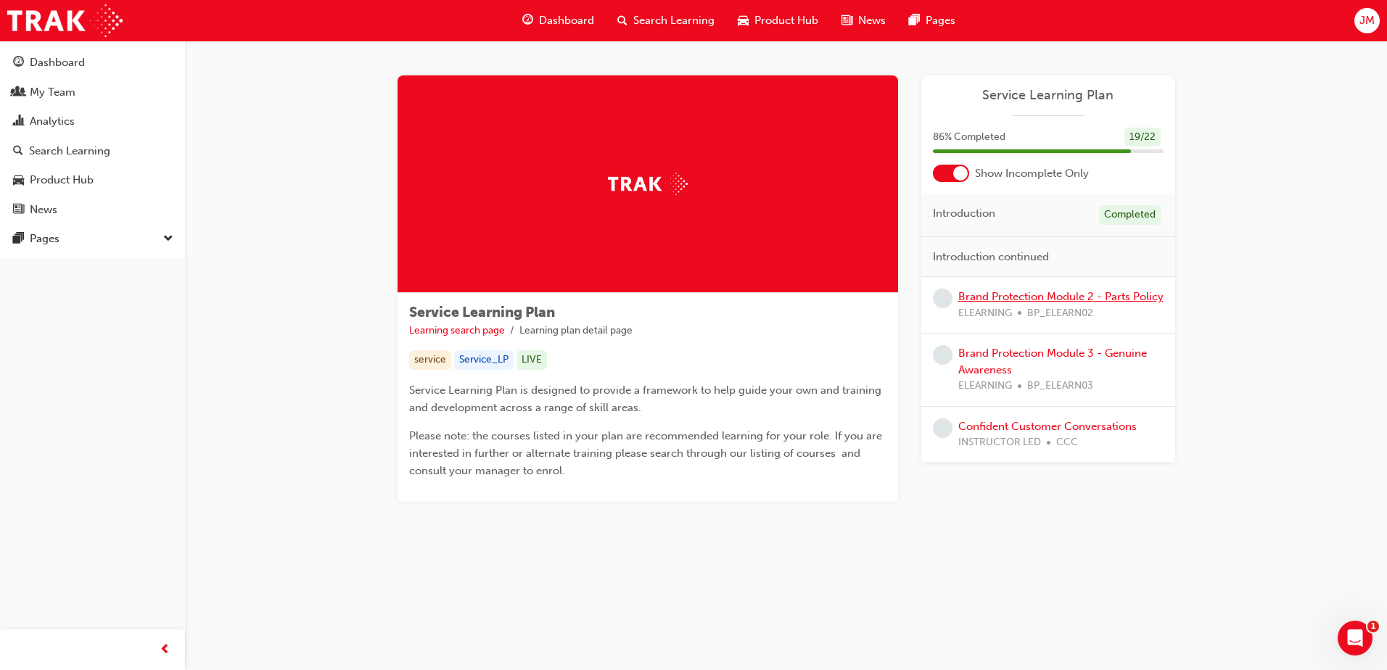
click at [1028, 300] on link "Brand Protection Module 2 - Parts Policy" at bounding box center [1060, 296] width 205 height 13
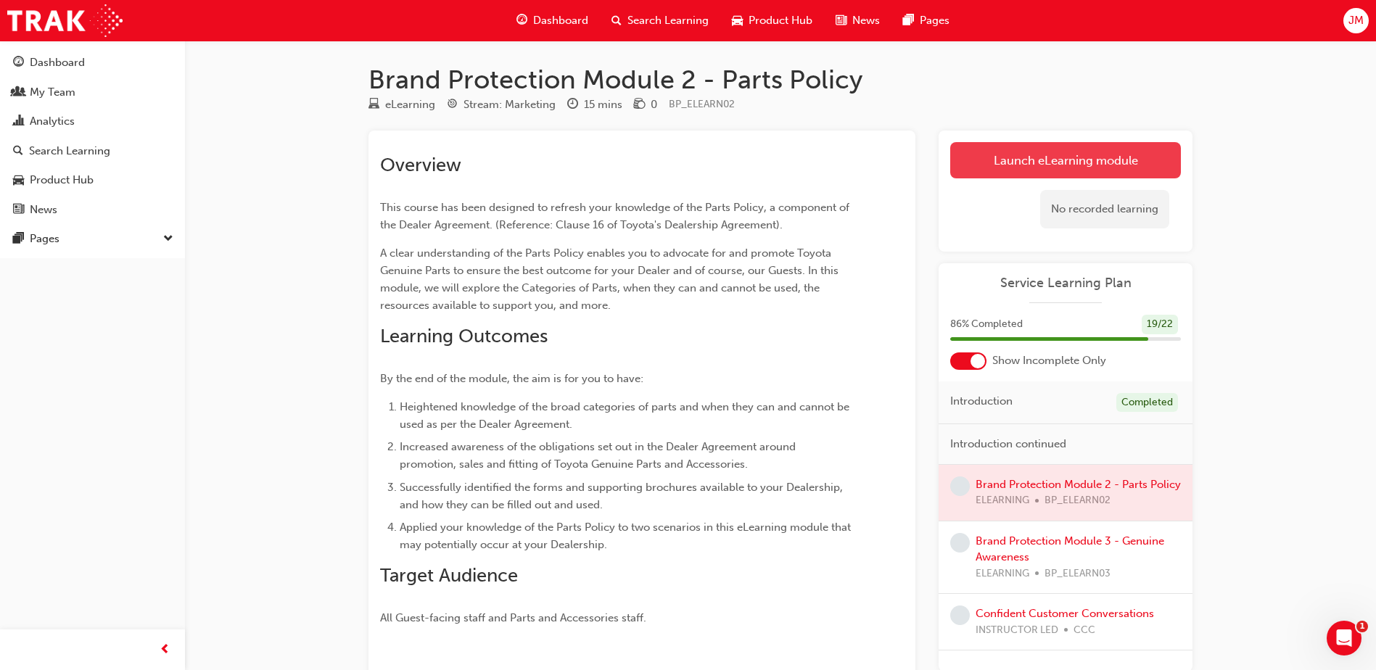
click at [1056, 164] on link "Launch eLearning module" at bounding box center [1065, 160] width 231 height 36
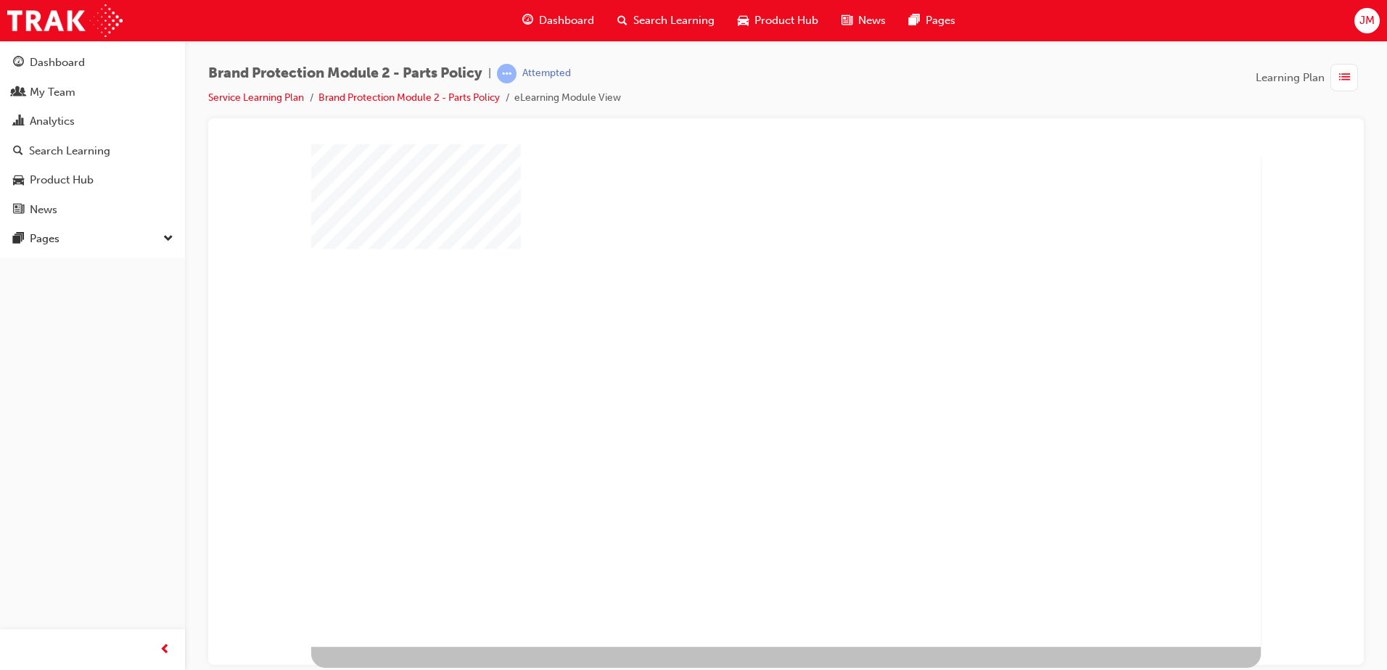
click at [311, 646] on div at bounding box center [311, 646] width 0 height 0
click at [1027, 646] on div at bounding box center [785, 646] width 949 height 0
click at [746, 355] on div "play" at bounding box center [746, 355] width 0 height 0
